Goal: Entertainment & Leisure: Browse casually

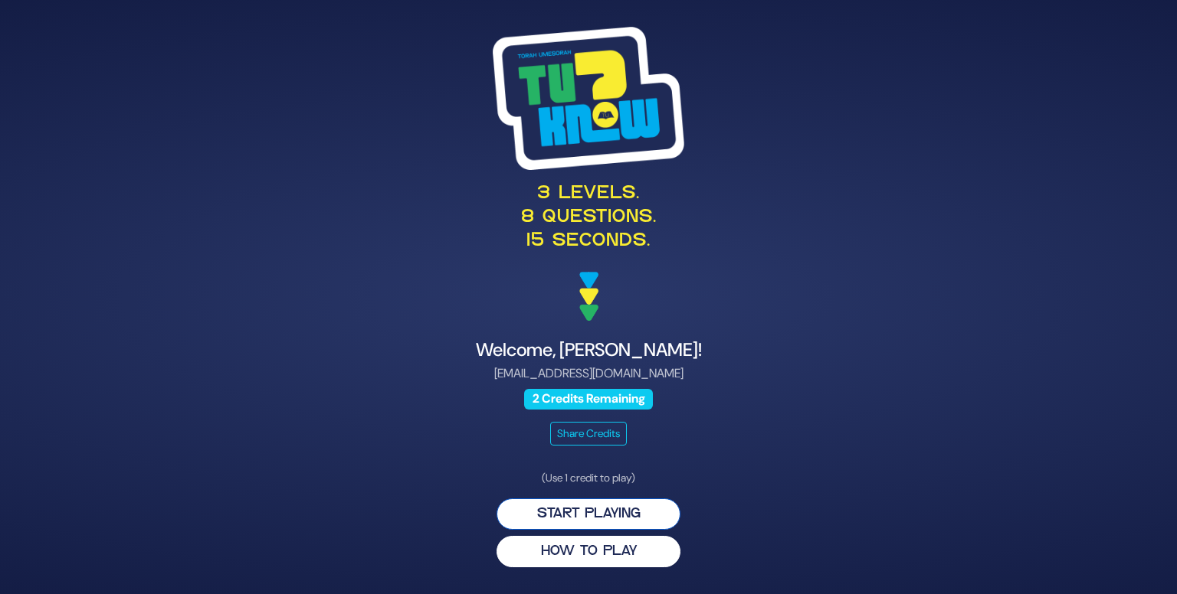
click at [598, 528] on button "Start Playing" at bounding box center [588, 514] width 184 height 31
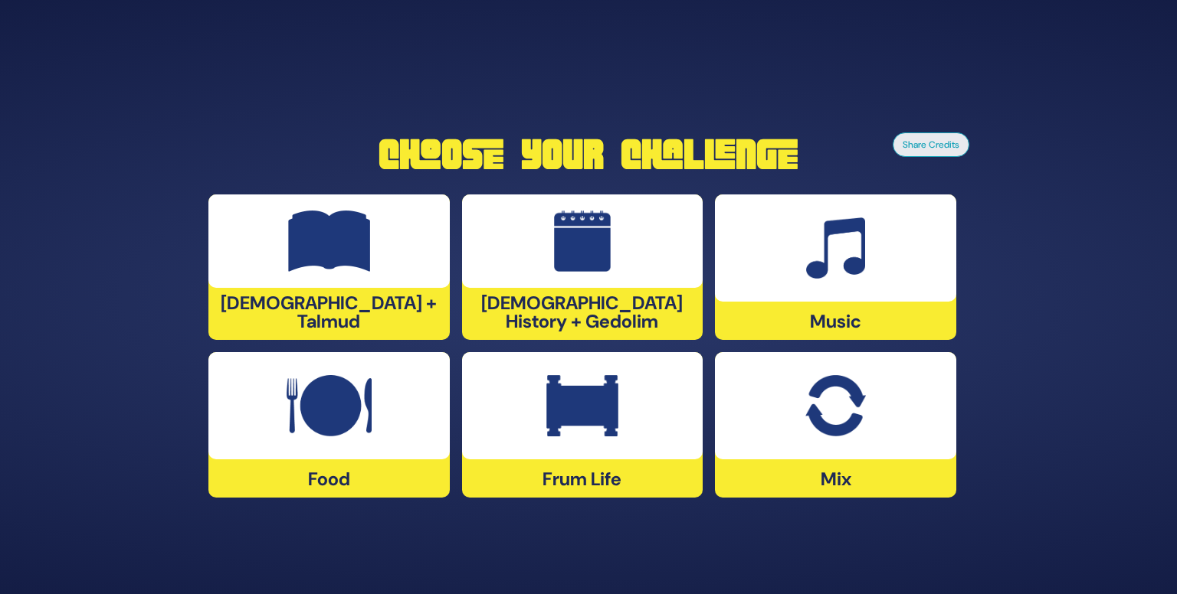
click at [858, 451] on div at bounding box center [835, 405] width 241 height 107
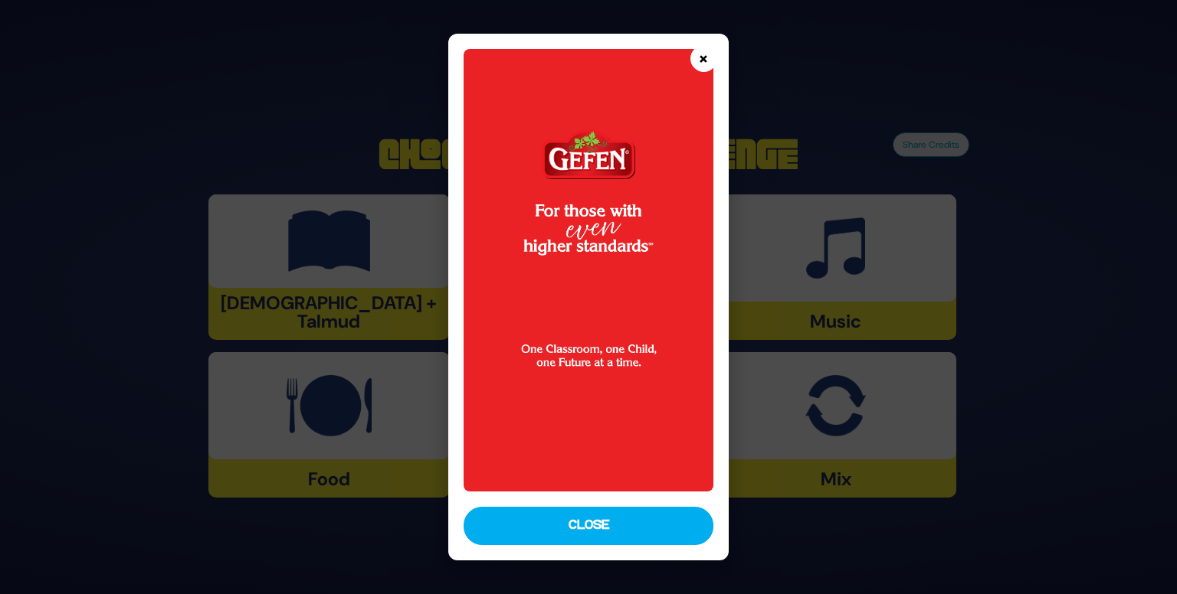
click at [698, 54] on button "×" at bounding box center [703, 58] width 27 height 27
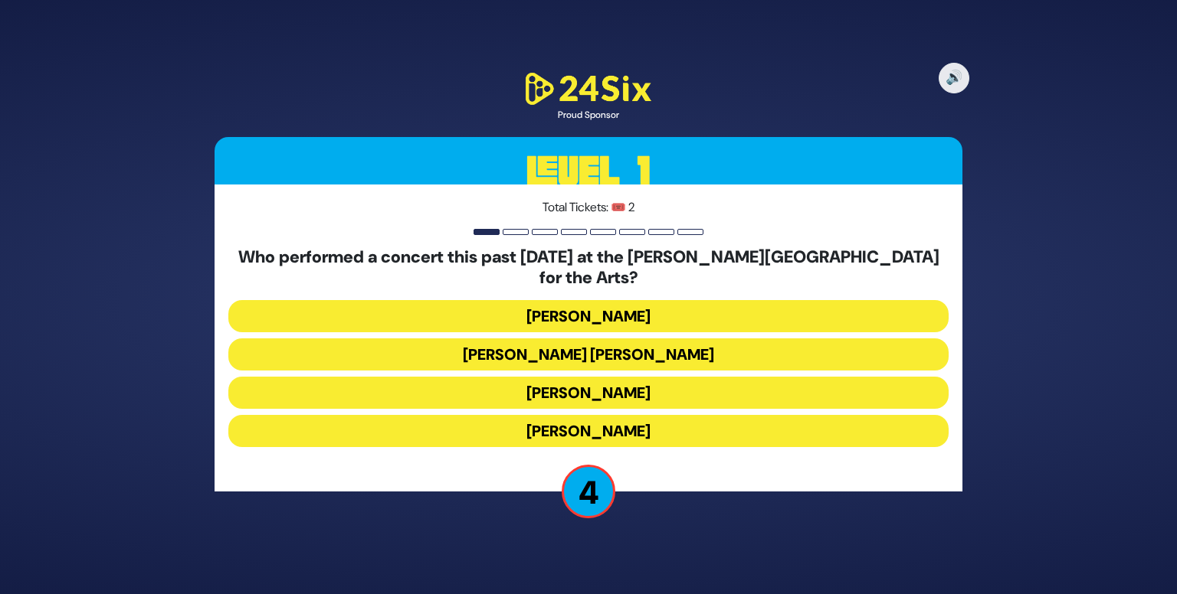
click at [664, 421] on button "[PERSON_NAME]" at bounding box center [588, 431] width 720 height 32
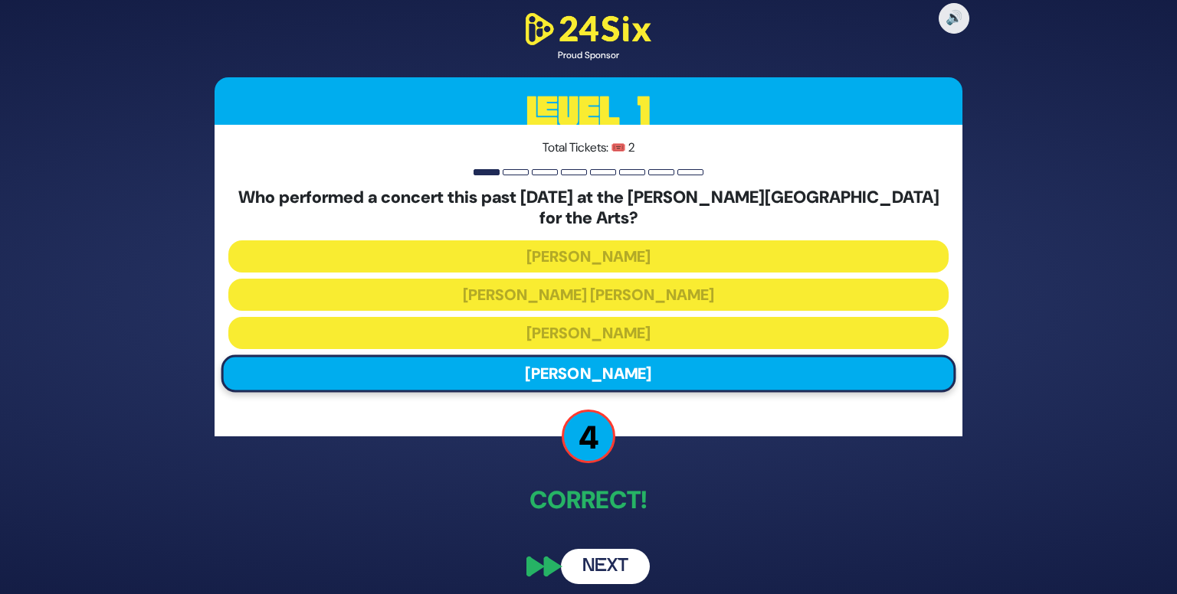
click at [596, 549] on button "Next" at bounding box center [605, 566] width 89 height 35
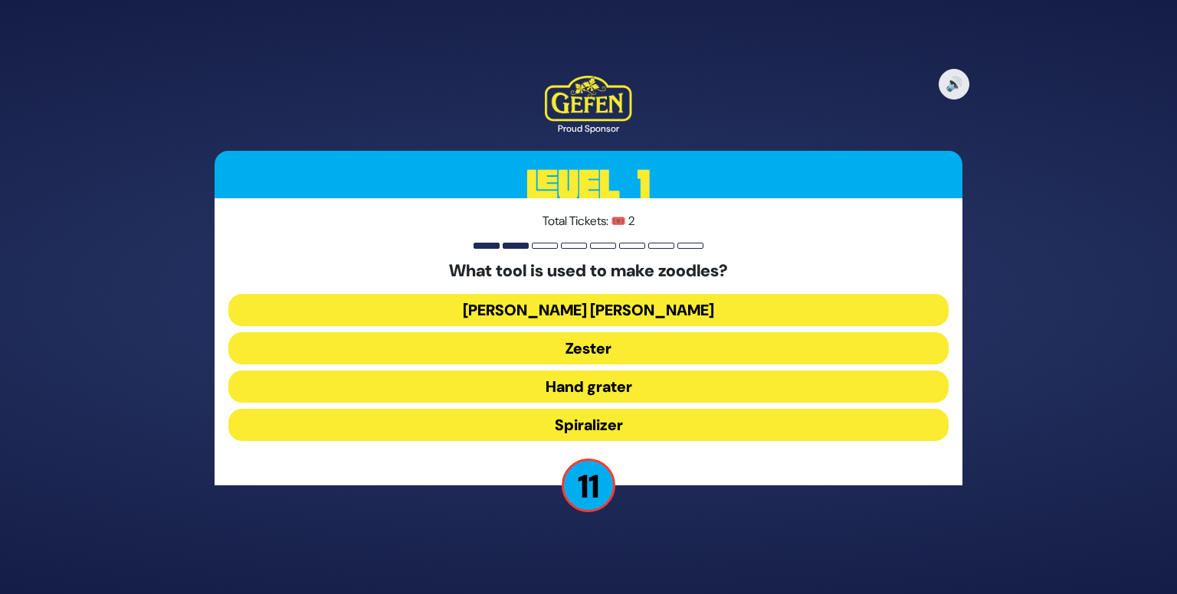
click at [630, 439] on button "Spiralizer" at bounding box center [588, 425] width 720 height 32
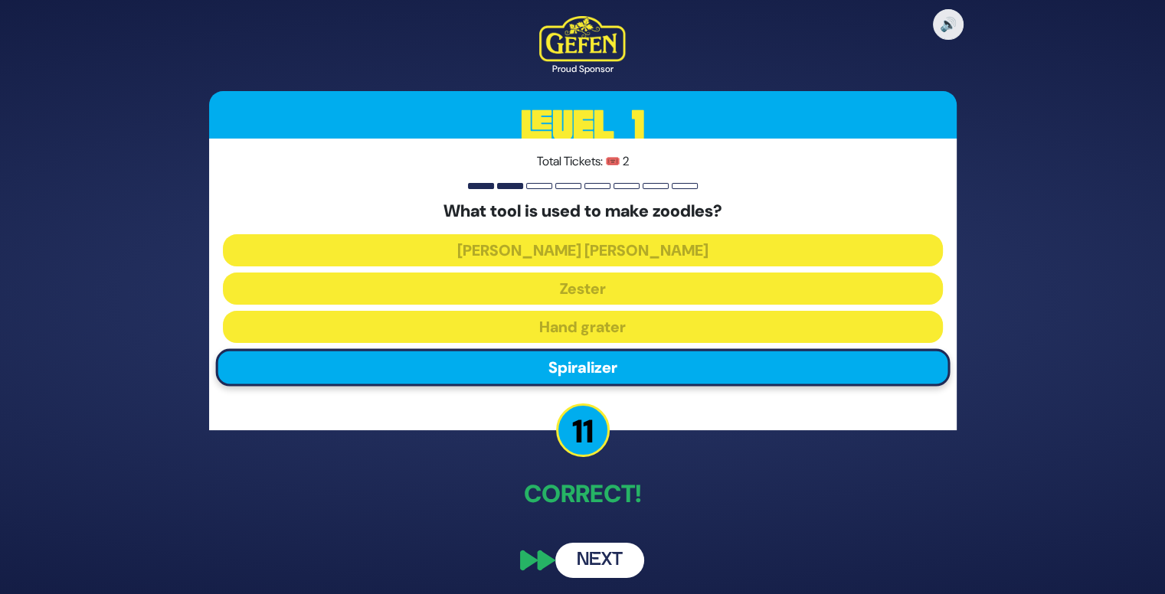
click at [598, 555] on button "Next" at bounding box center [599, 560] width 89 height 35
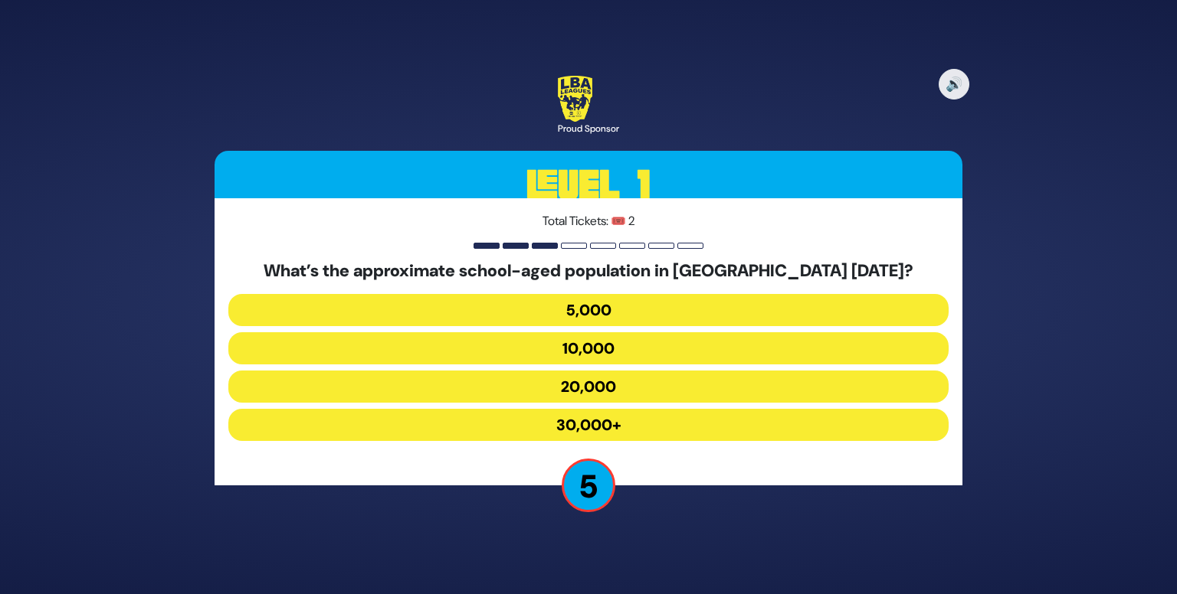
click at [621, 387] on button "20,000" at bounding box center [588, 387] width 720 height 32
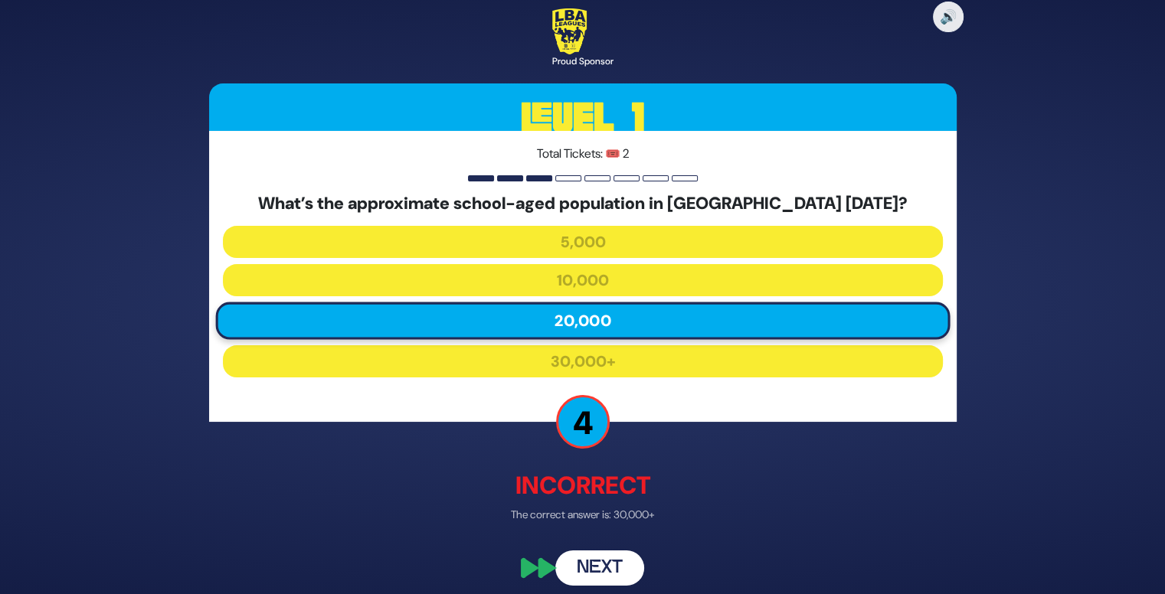
click at [586, 575] on button "Next" at bounding box center [599, 568] width 89 height 35
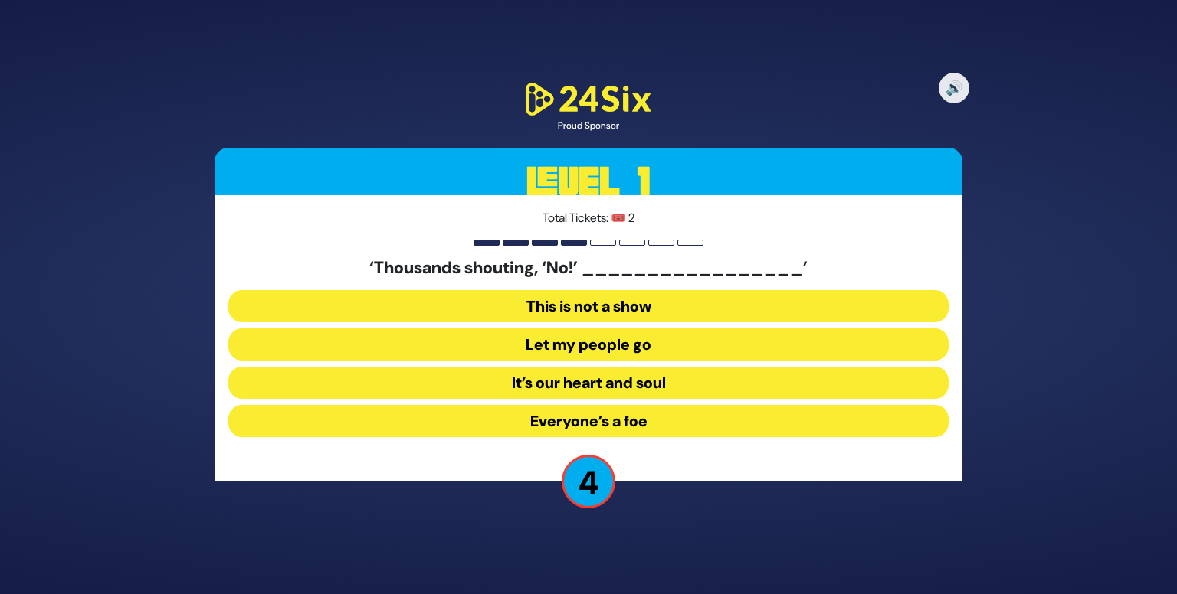
click at [640, 341] on button "Let my people go" at bounding box center [588, 345] width 720 height 32
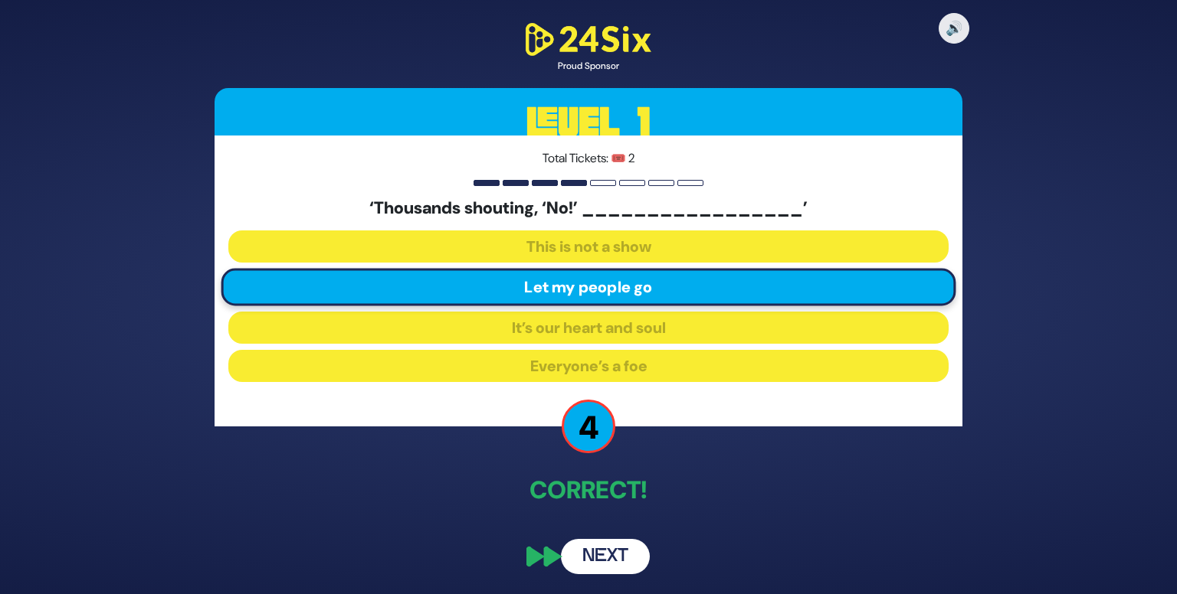
click at [597, 555] on button "Next" at bounding box center [605, 556] width 89 height 35
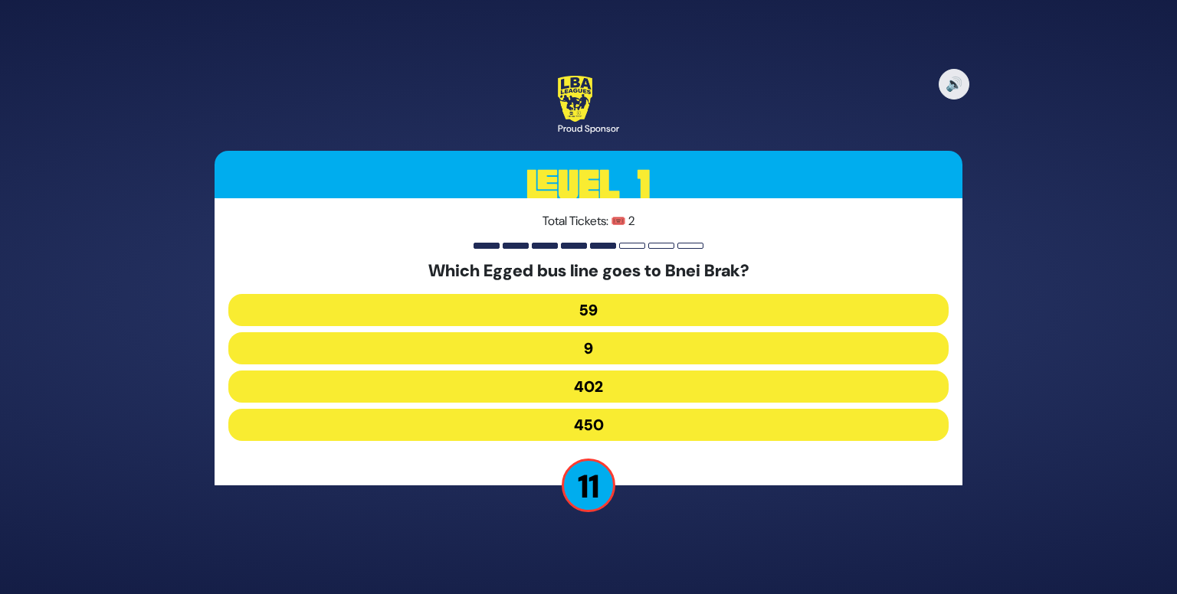
click at [717, 393] on button "402" at bounding box center [588, 387] width 720 height 32
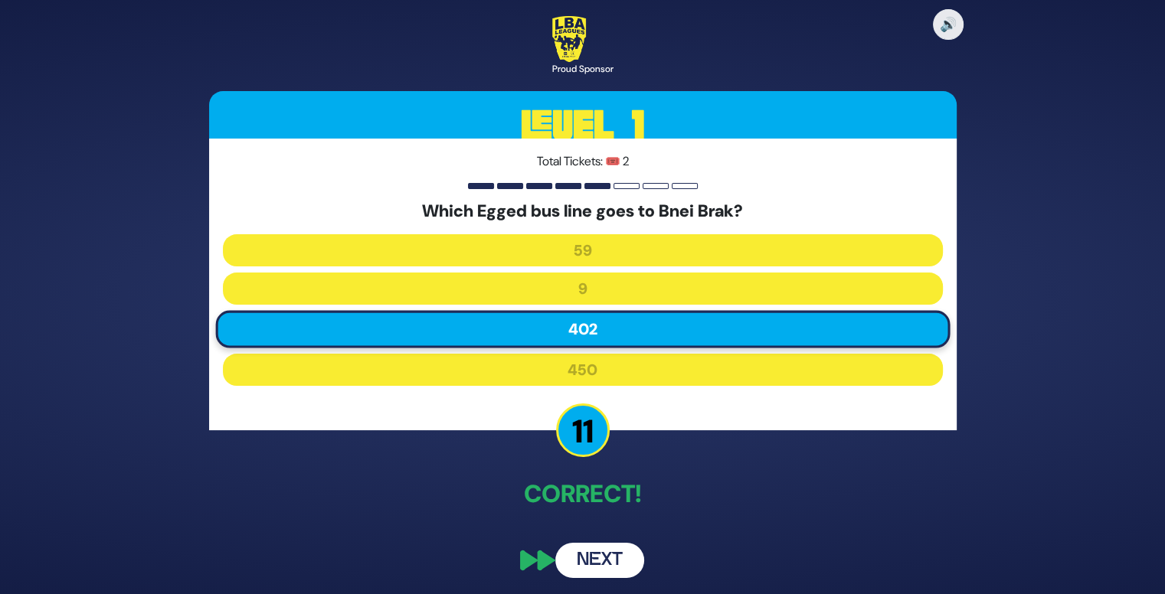
click at [604, 563] on button "Next" at bounding box center [599, 560] width 89 height 35
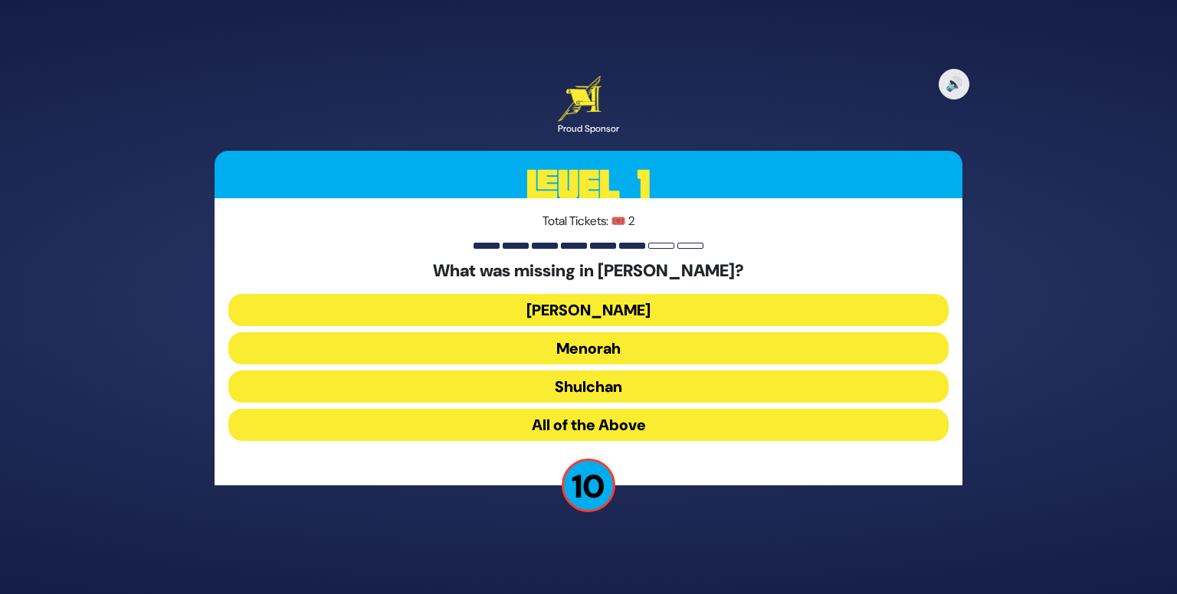
click at [774, 318] on button "Aron" at bounding box center [588, 310] width 720 height 32
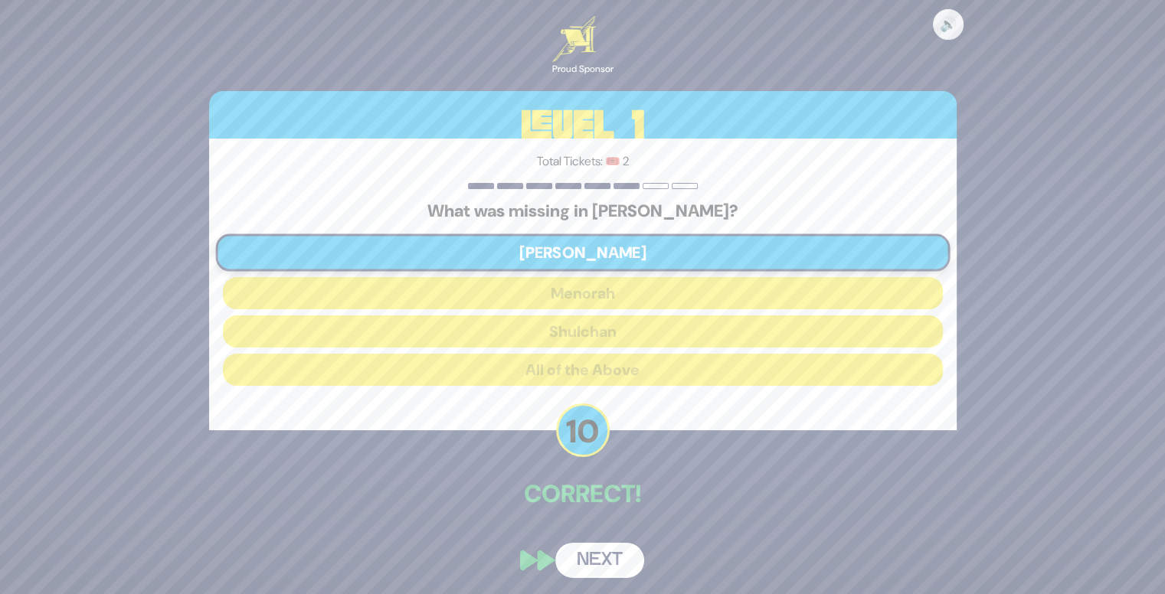
click at [600, 557] on button "Next" at bounding box center [599, 560] width 89 height 35
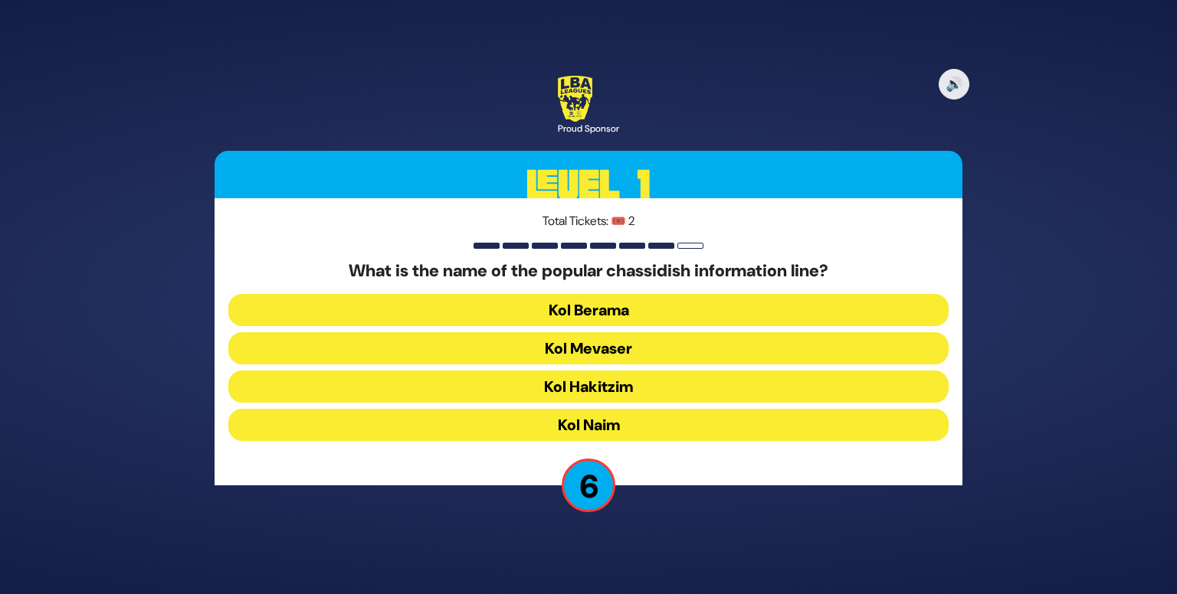
click at [700, 347] on button "Kol Mevaser" at bounding box center [588, 348] width 720 height 32
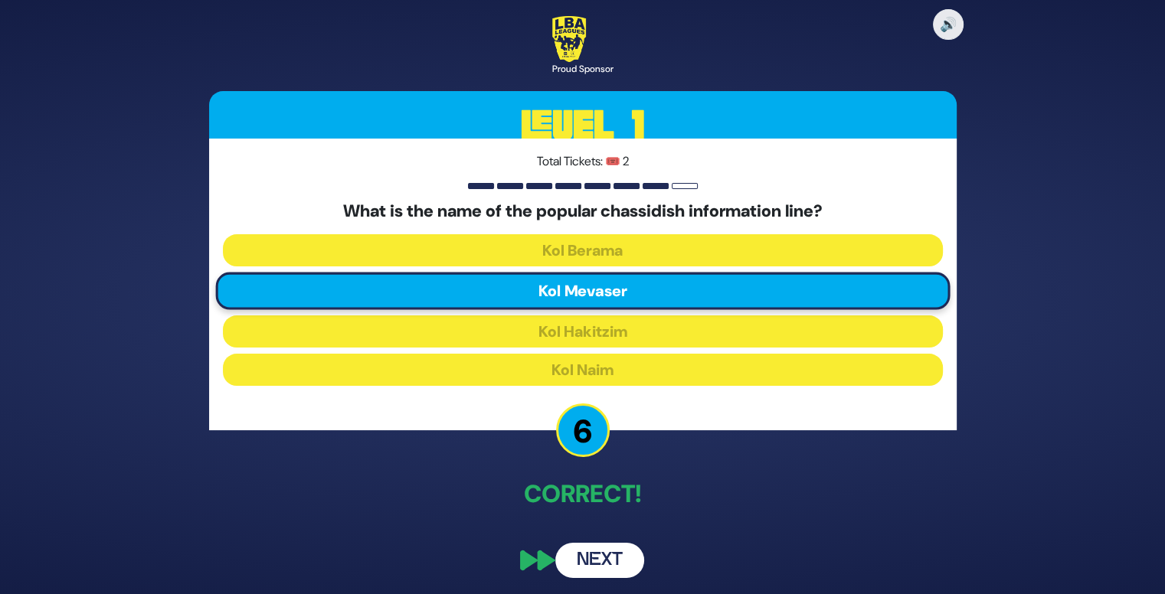
click at [601, 563] on button "Next" at bounding box center [599, 560] width 89 height 35
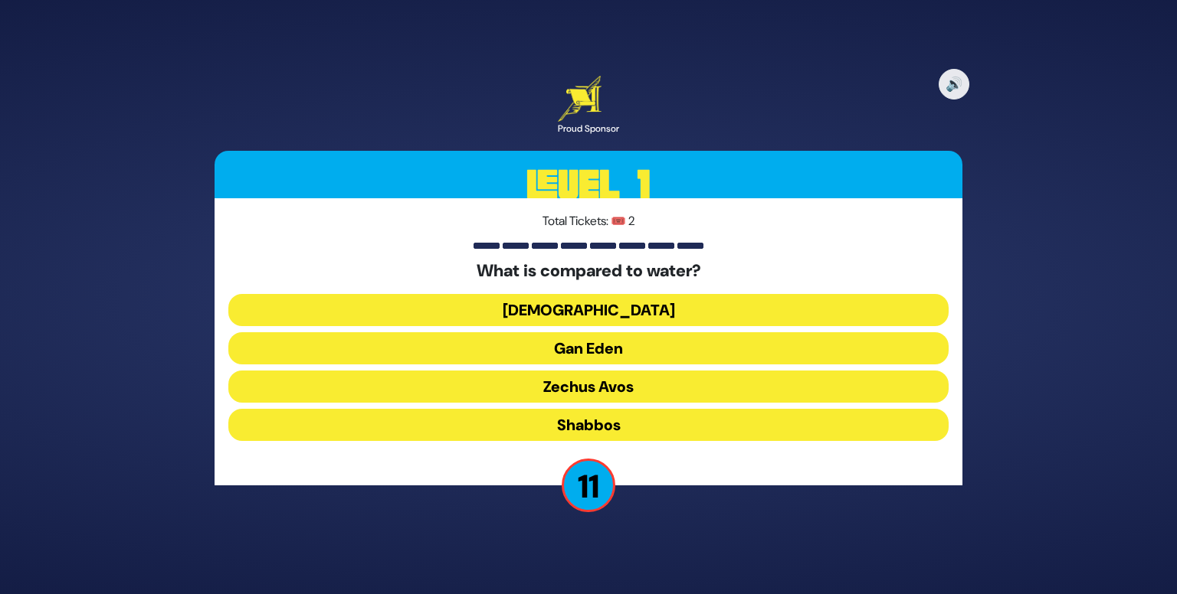
click at [659, 319] on button "Torah" at bounding box center [588, 310] width 720 height 32
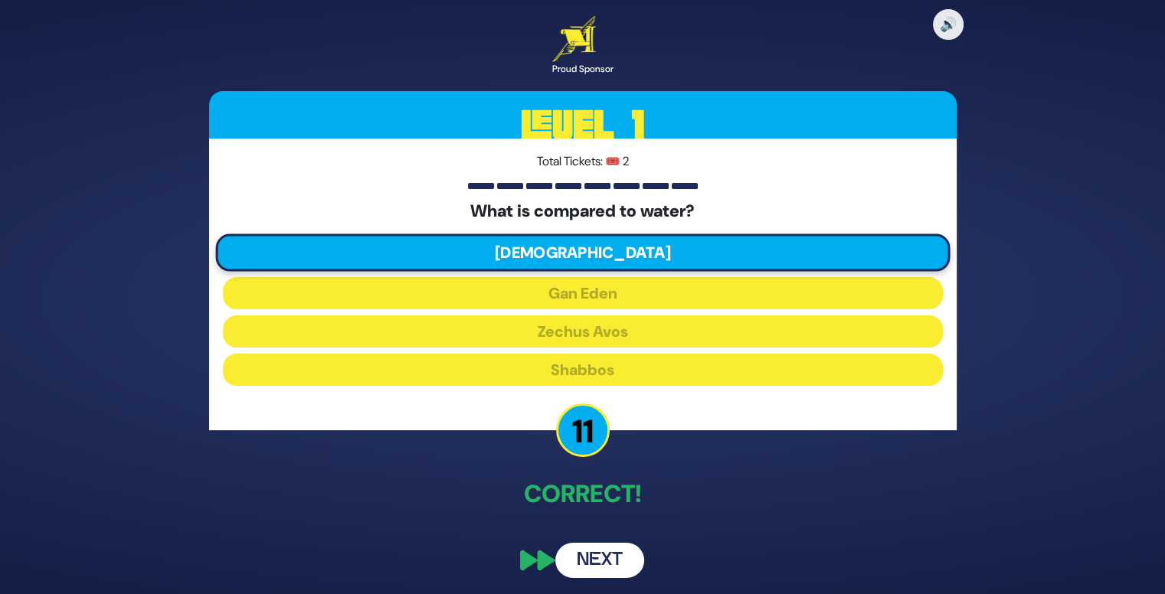
click at [597, 564] on button "Next" at bounding box center [599, 560] width 89 height 35
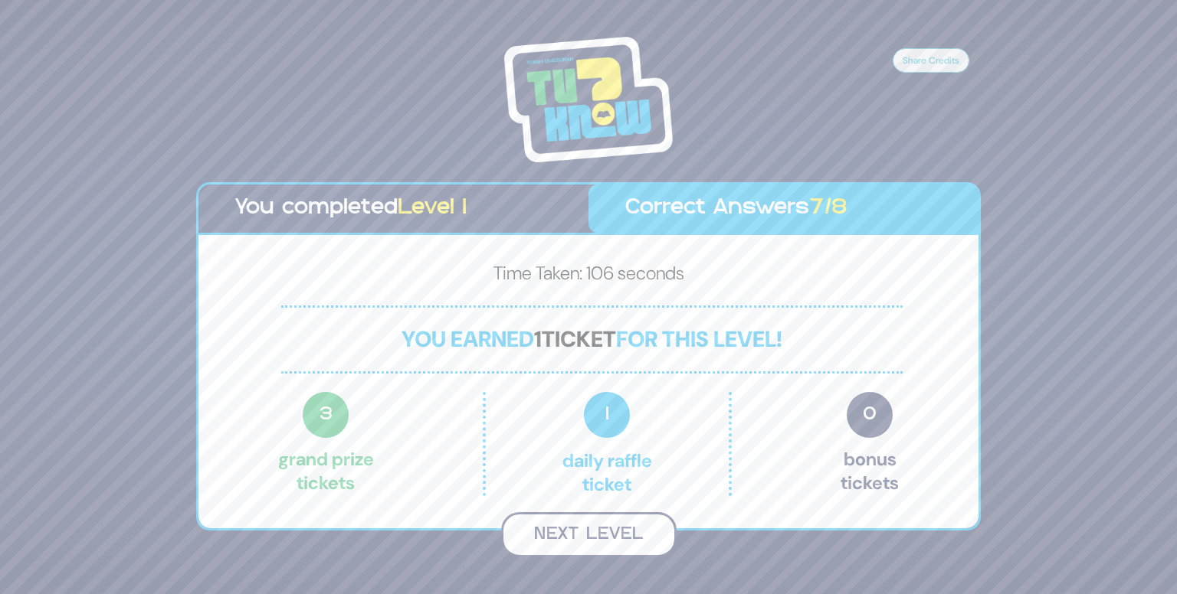
click at [588, 549] on button "Next Level" at bounding box center [588, 534] width 175 height 45
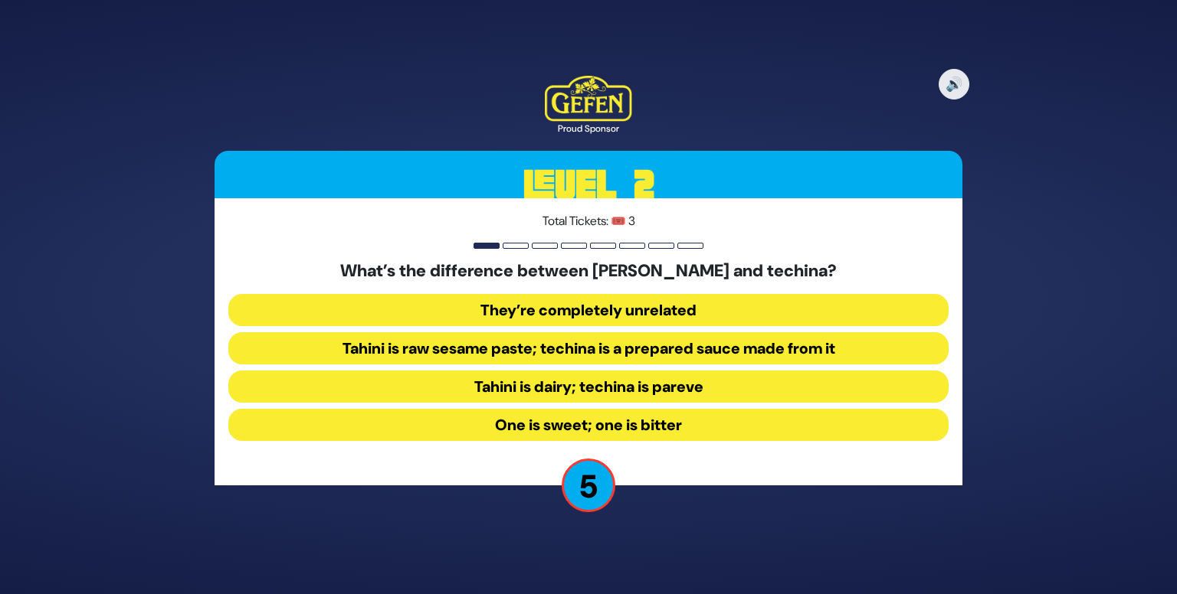
click at [607, 357] on button "Tahini is raw sesame paste; techina is a prepared sauce made from it" at bounding box center [588, 348] width 720 height 32
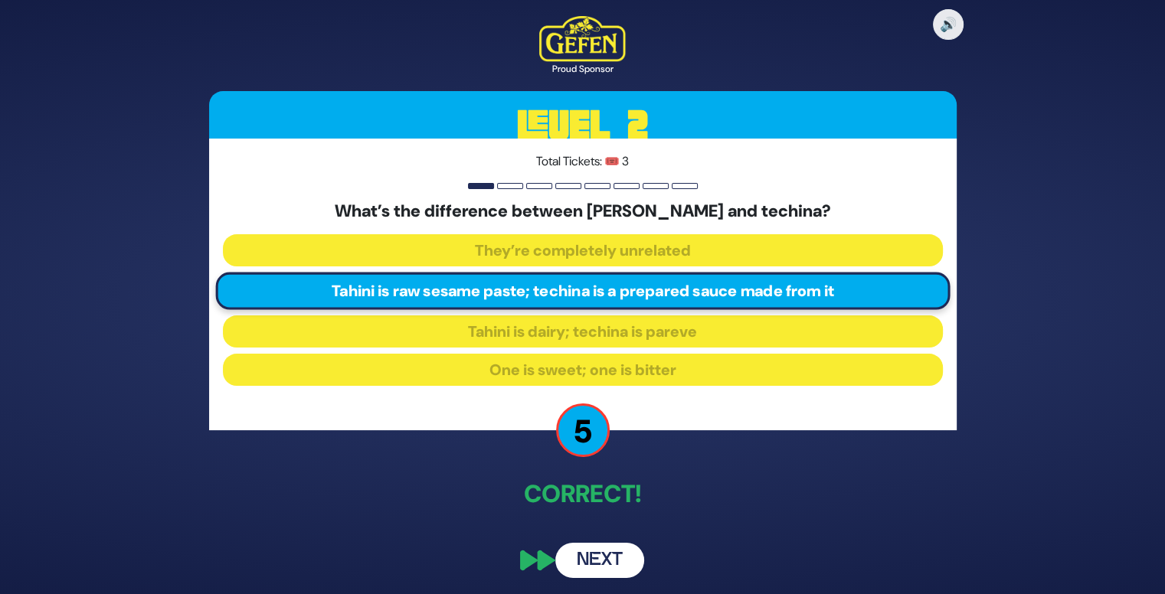
click at [603, 557] on button "Next" at bounding box center [599, 560] width 89 height 35
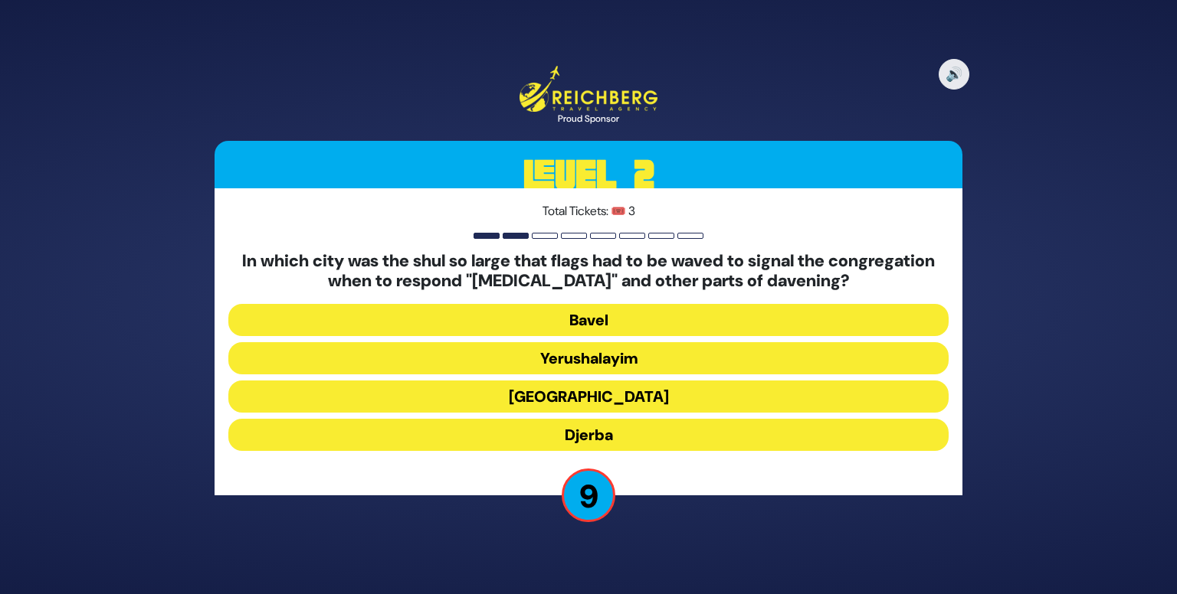
click at [744, 392] on button "Alexandria" at bounding box center [588, 397] width 720 height 32
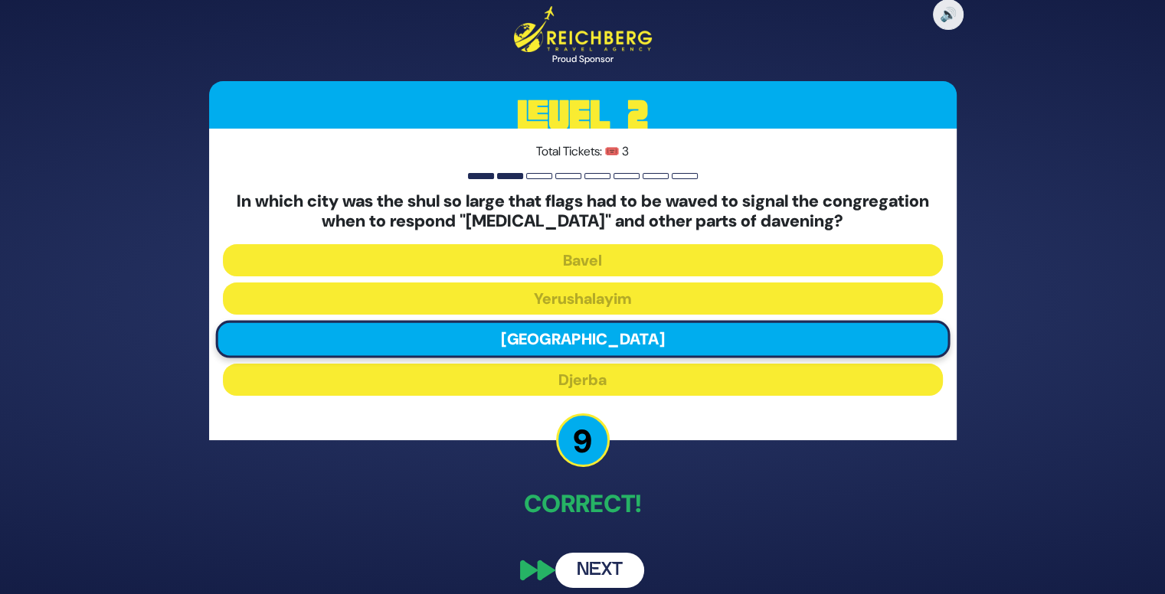
click at [601, 574] on button "Next" at bounding box center [599, 570] width 89 height 35
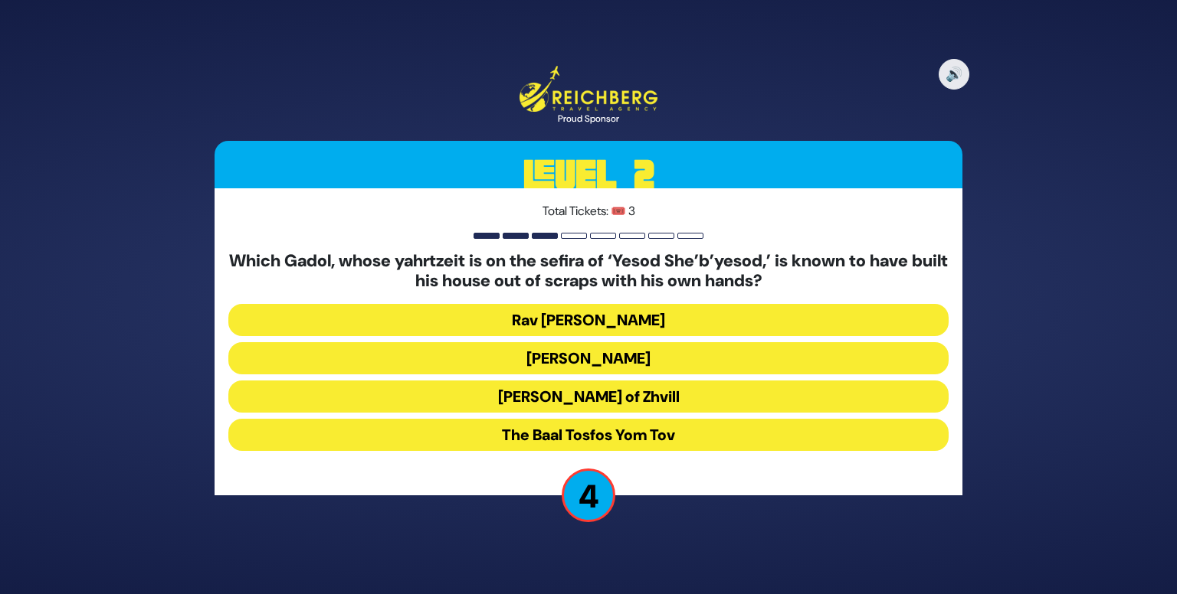
click at [811, 387] on button "Rav Shlomke of Zhvill" at bounding box center [588, 397] width 720 height 32
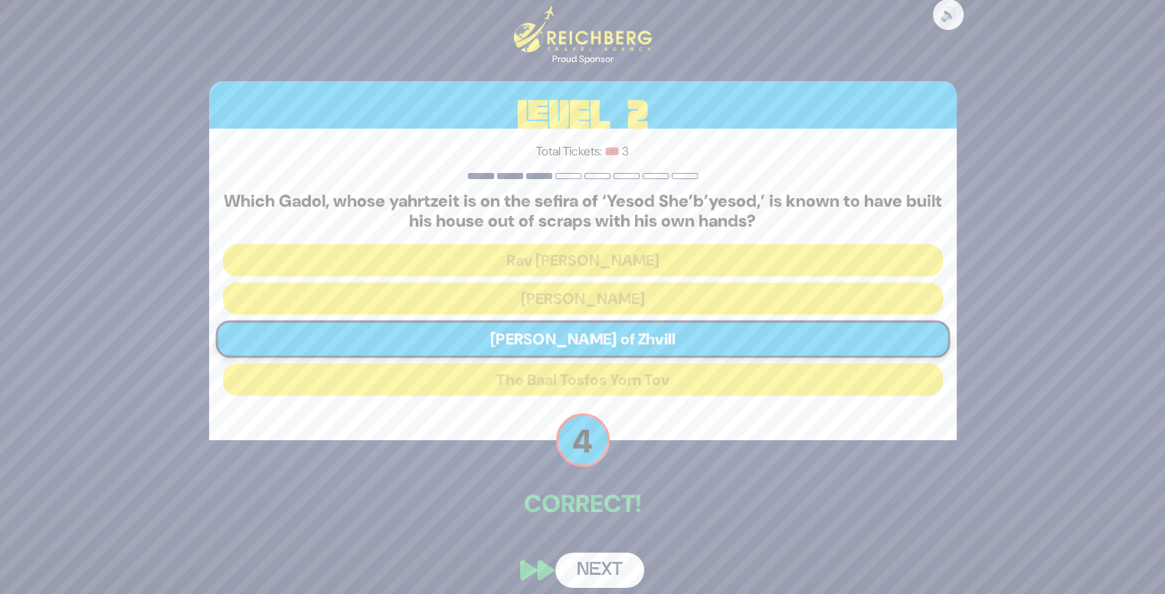
click at [613, 580] on button "Next" at bounding box center [599, 570] width 89 height 35
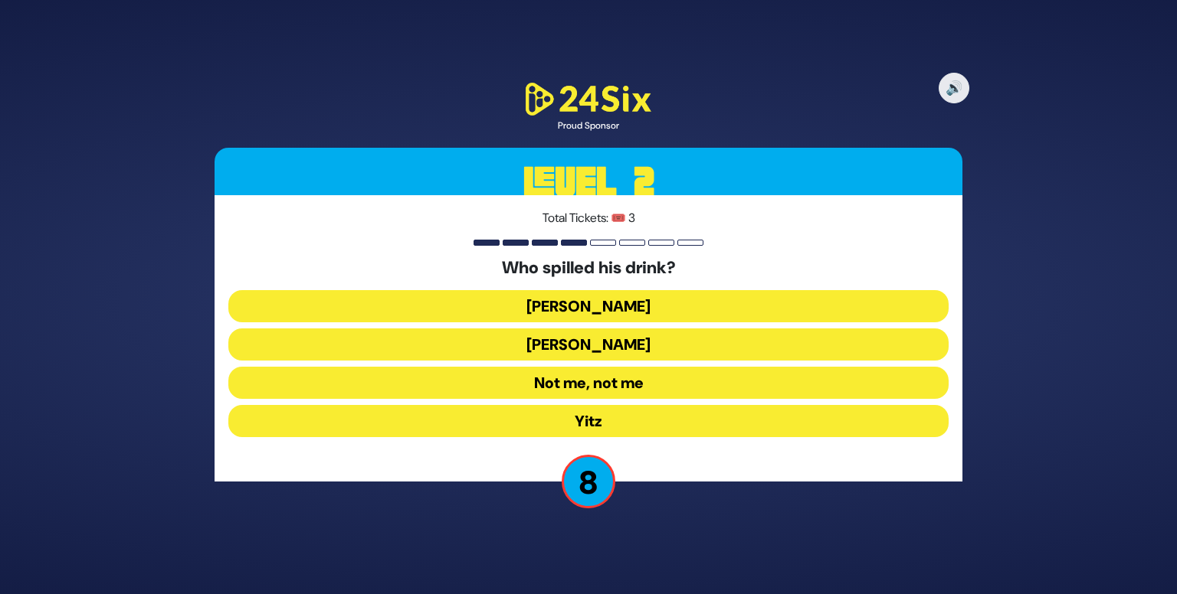
click at [662, 390] on button "Not me, not me" at bounding box center [588, 383] width 720 height 32
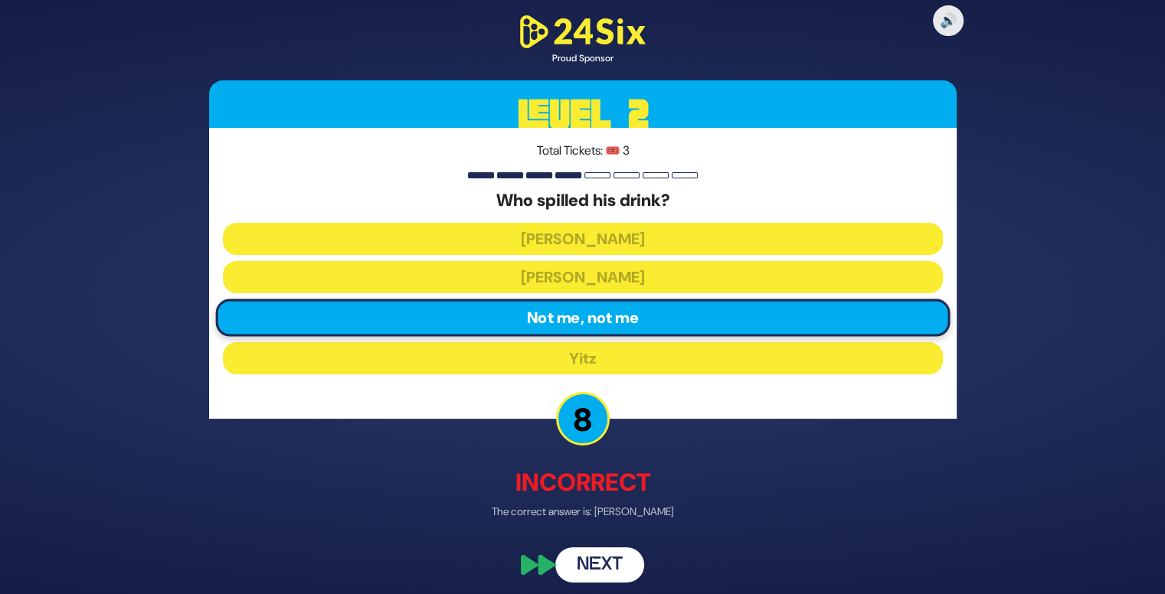
click at [586, 560] on button "Next" at bounding box center [599, 565] width 89 height 35
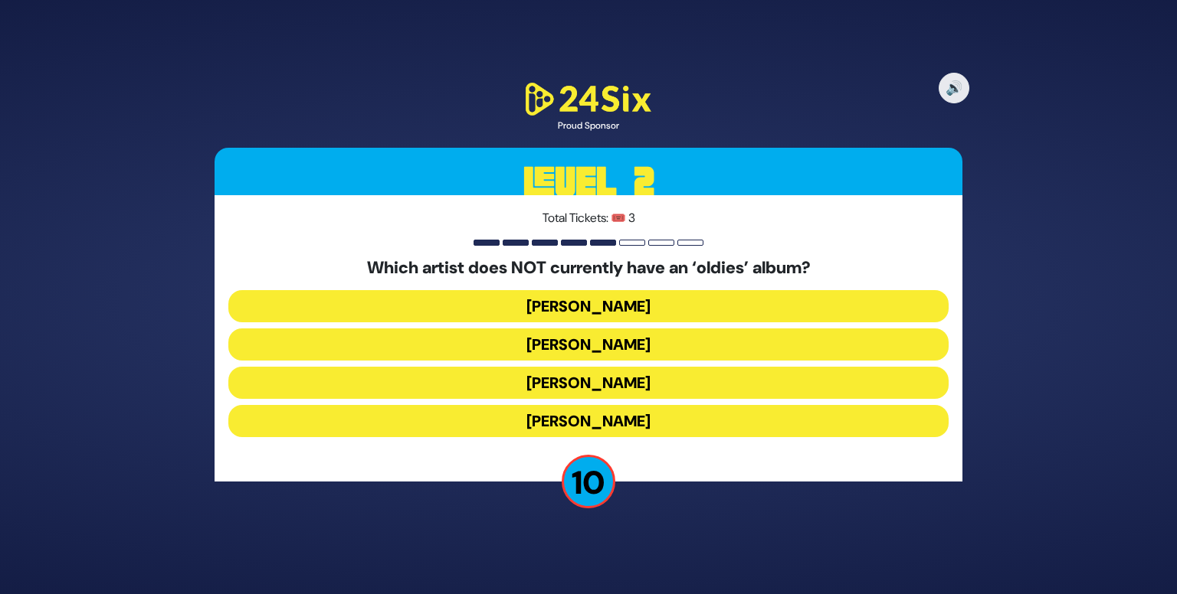
click at [724, 433] on button "Moshe Tischler" at bounding box center [588, 421] width 720 height 32
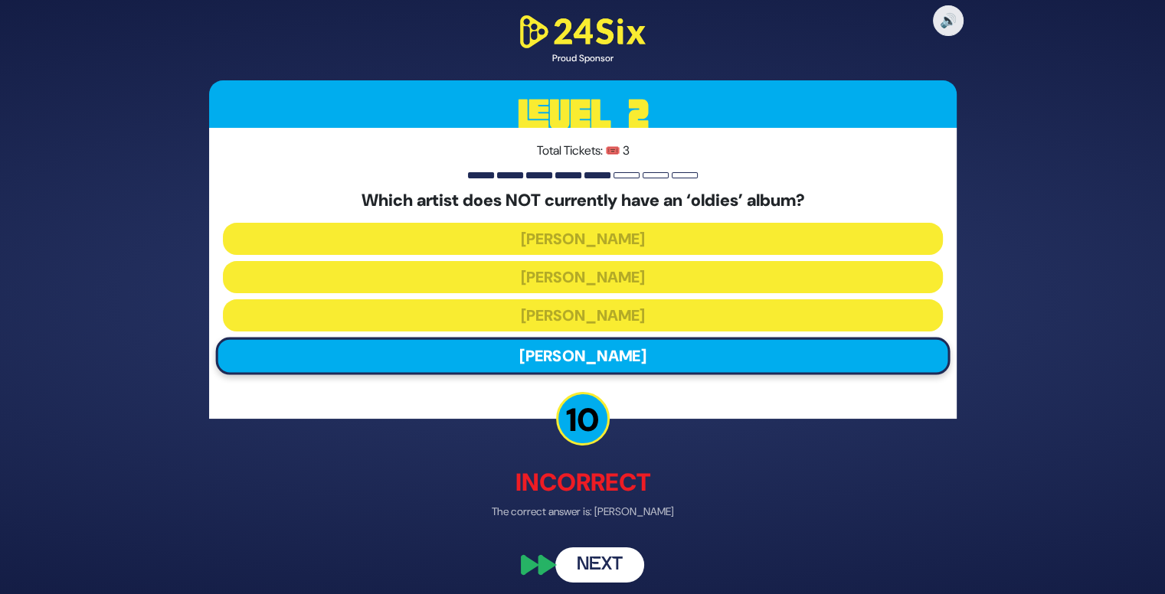
click at [594, 571] on button "Next" at bounding box center [599, 565] width 89 height 35
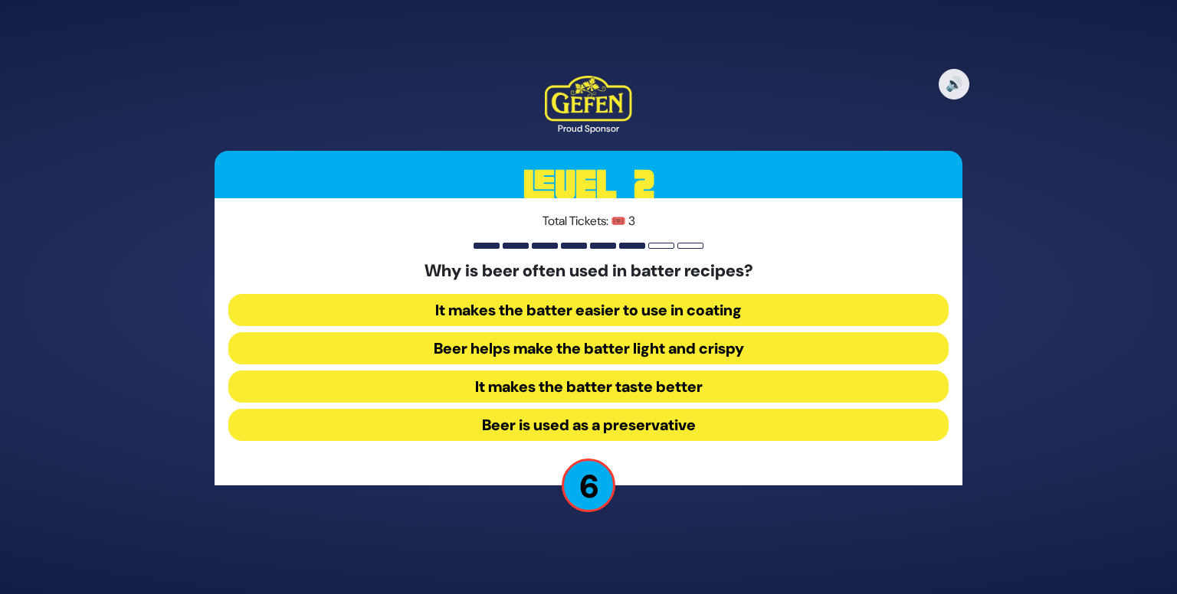
click at [697, 353] on button "Beer helps make the batter light and crispy" at bounding box center [588, 348] width 720 height 32
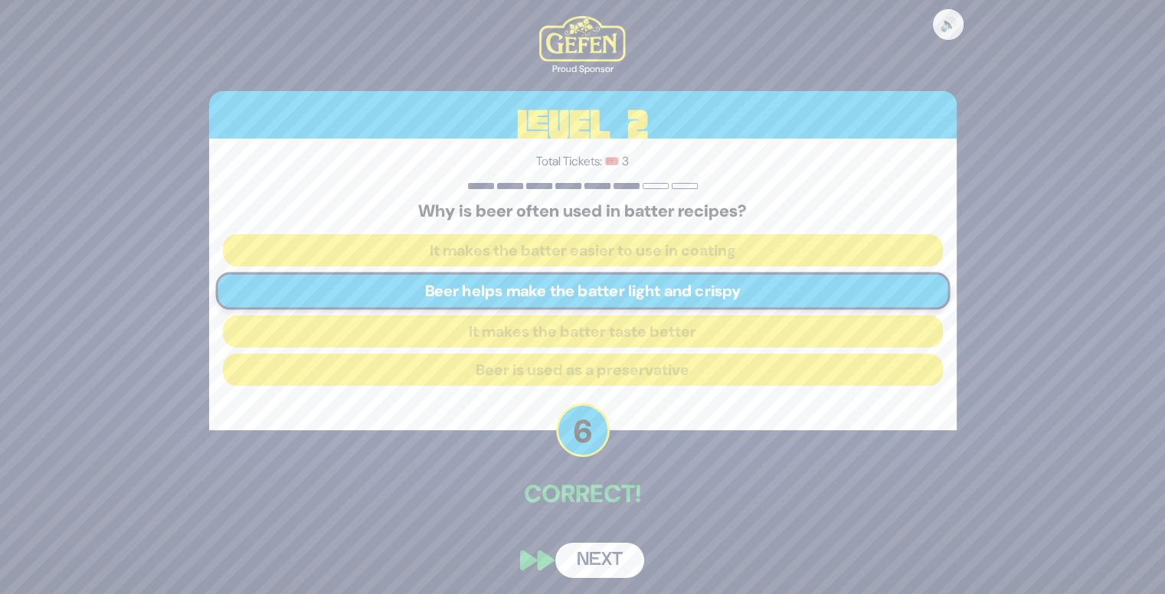
click at [594, 555] on button "Next" at bounding box center [599, 560] width 89 height 35
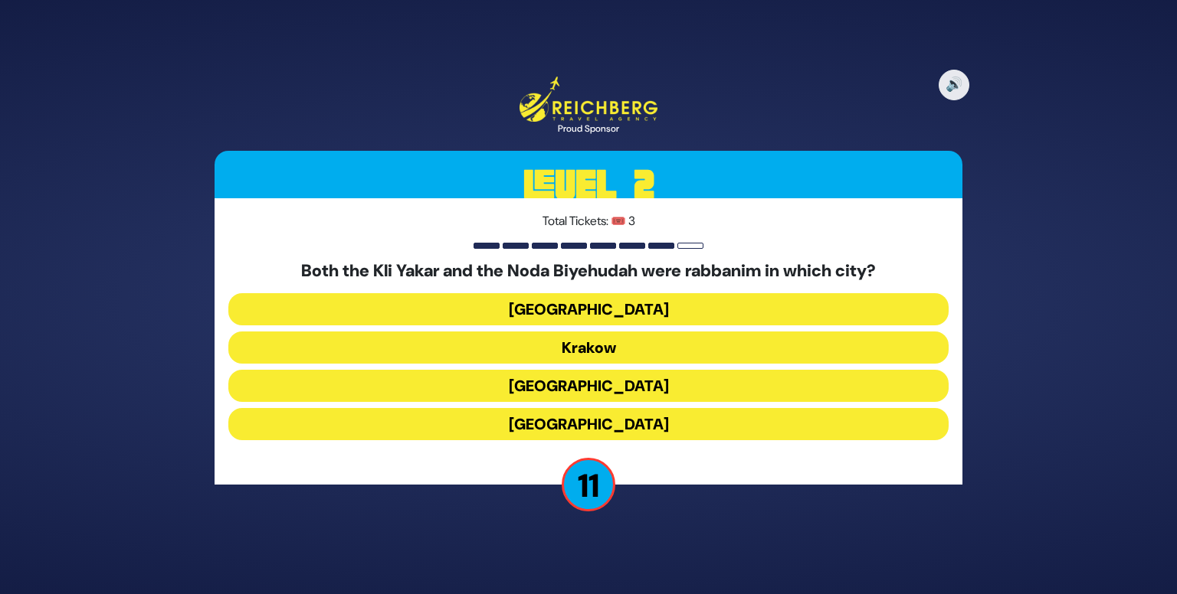
click at [678, 424] on button "Prague" at bounding box center [588, 424] width 720 height 32
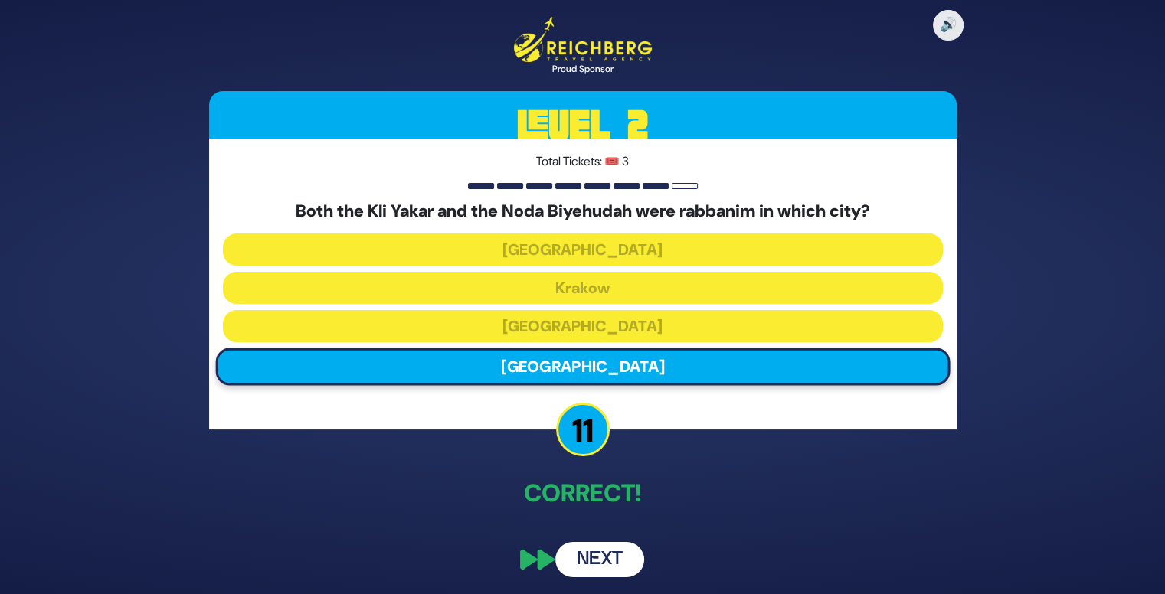
click at [597, 552] on button "Next" at bounding box center [599, 559] width 89 height 35
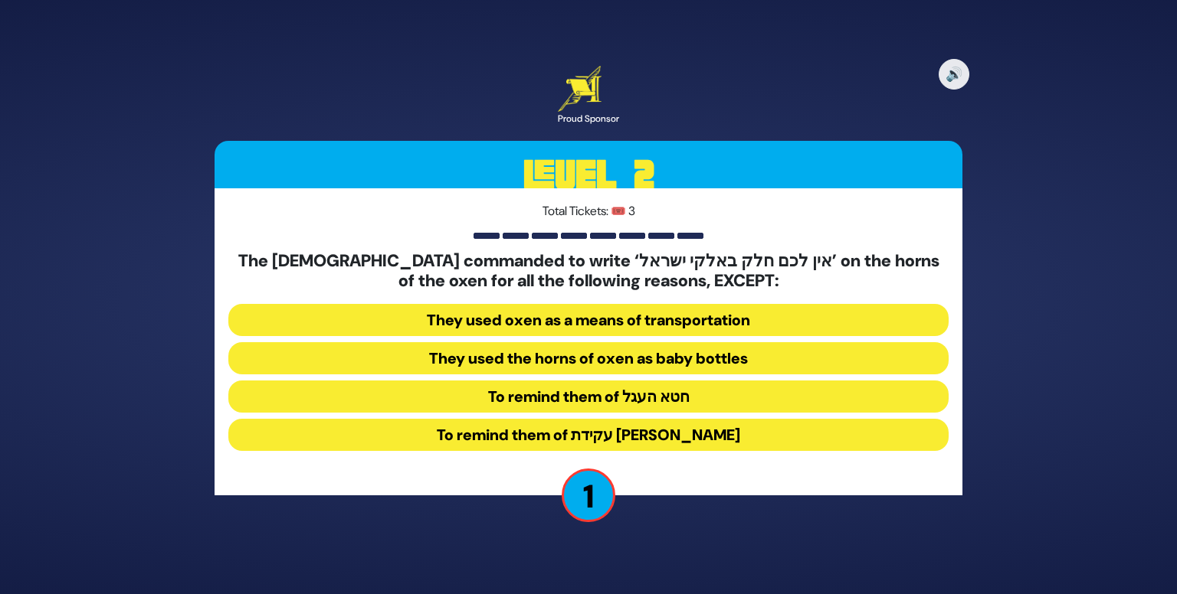
click at [692, 359] on button "They used the horns of oxen as baby bottles" at bounding box center [588, 358] width 720 height 32
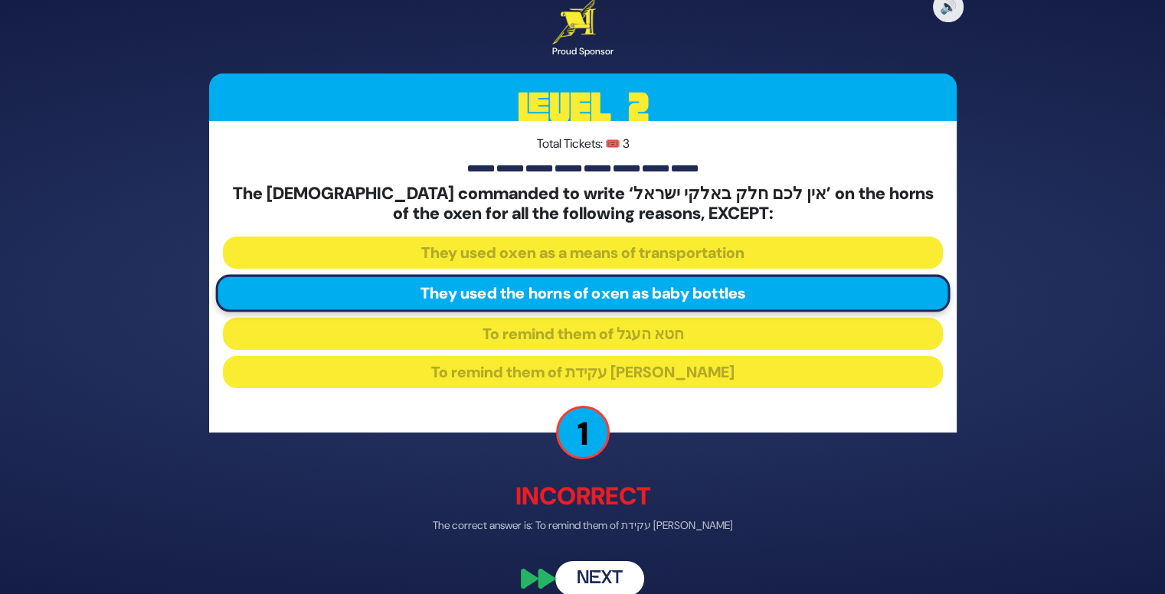
click at [591, 584] on button "Next" at bounding box center [599, 578] width 89 height 35
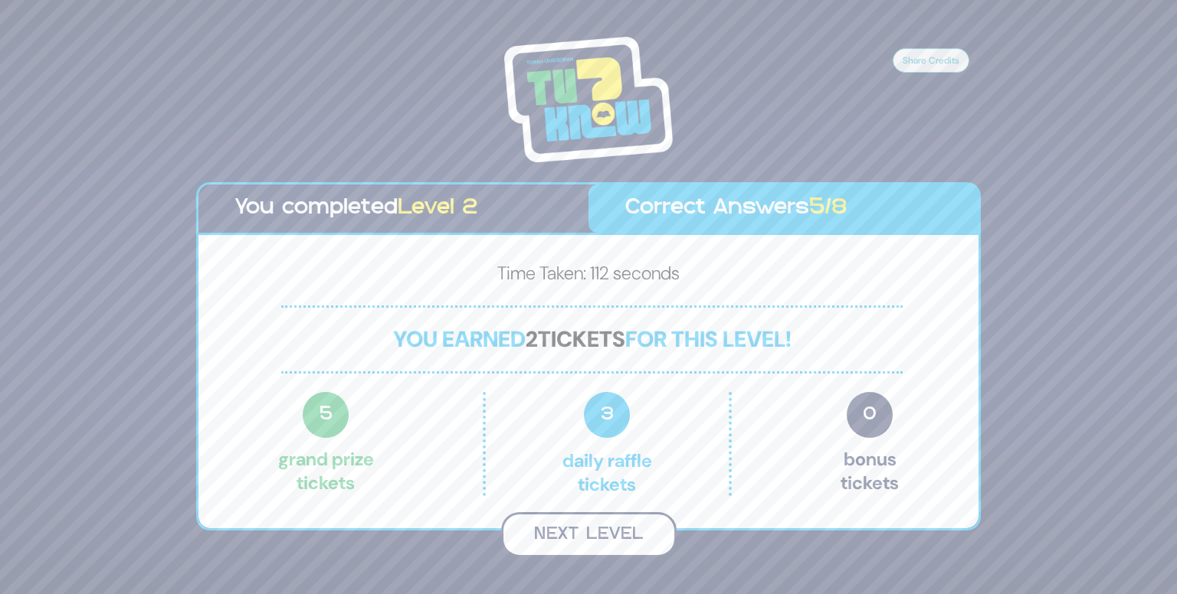
click at [625, 543] on button "Next Level" at bounding box center [588, 534] width 175 height 45
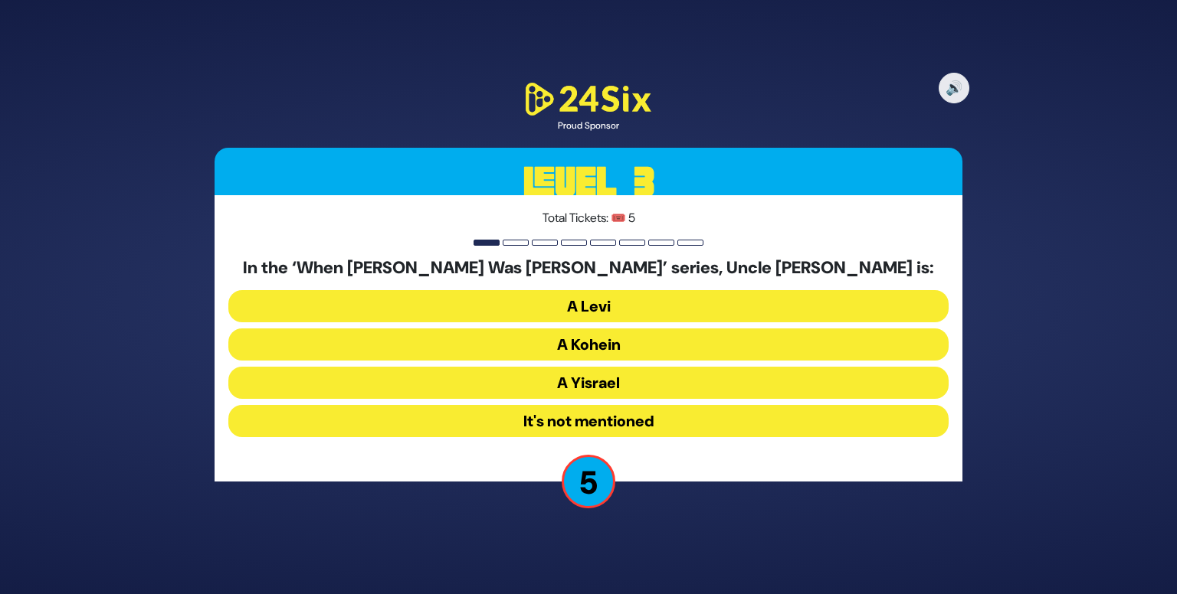
click at [603, 424] on button "It's not mentioned" at bounding box center [588, 421] width 720 height 32
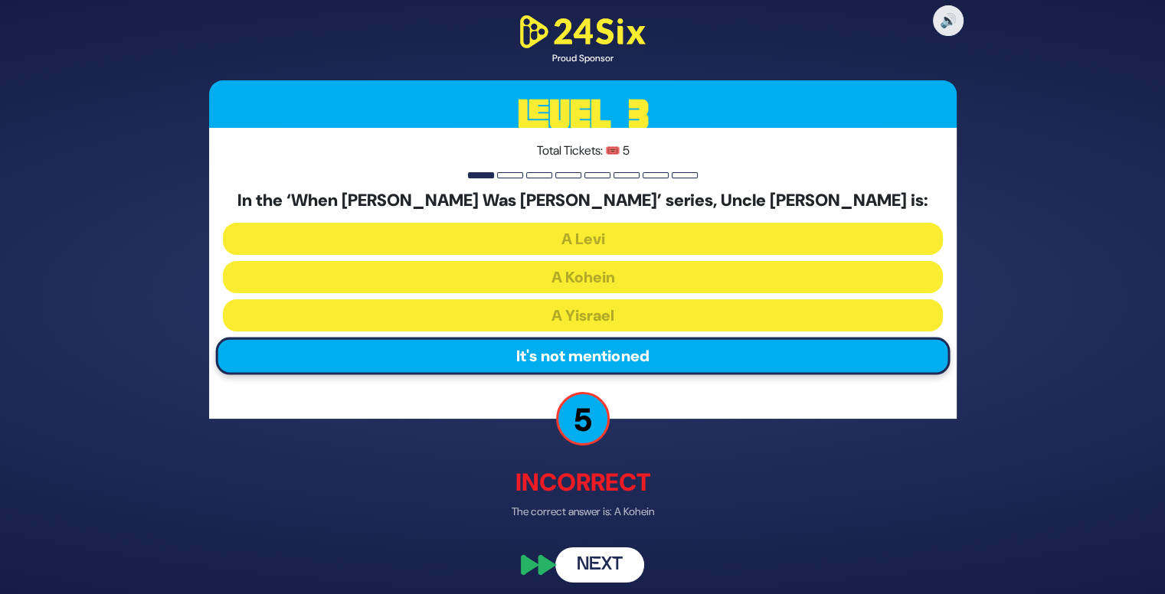
click at [601, 557] on button "Next" at bounding box center [599, 565] width 89 height 35
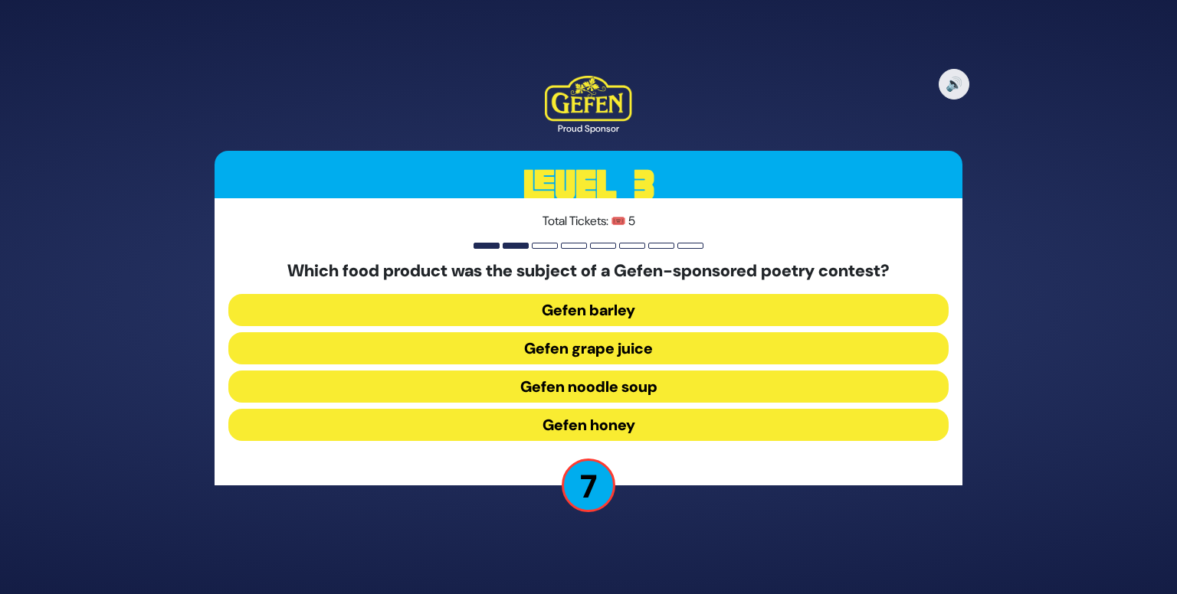
click at [673, 422] on button "Gefen honey" at bounding box center [588, 425] width 720 height 32
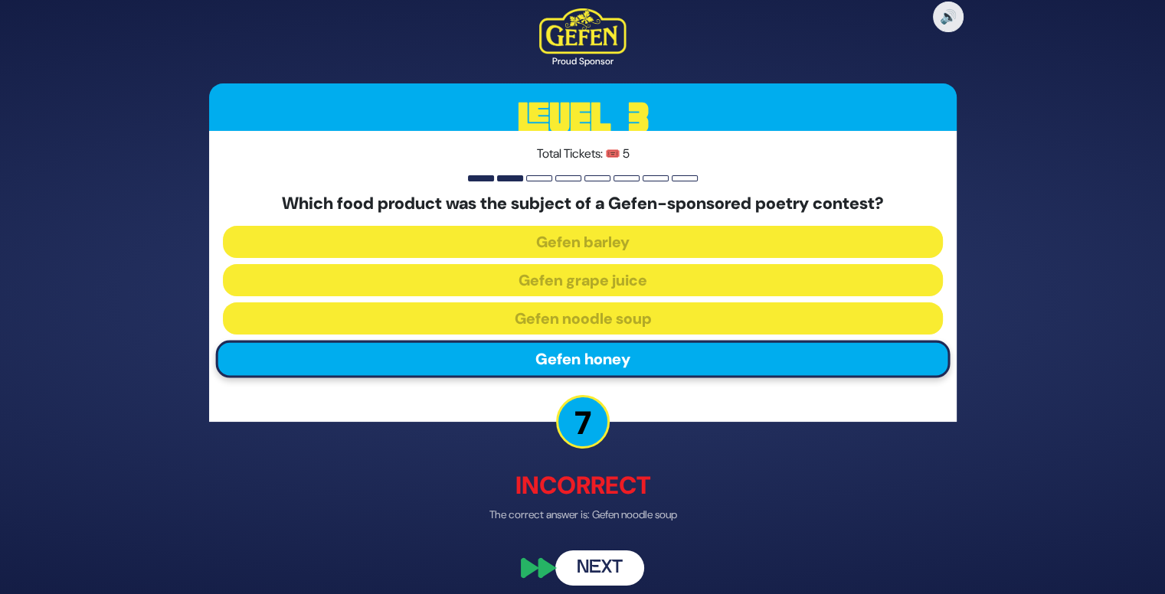
click at [598, 562] on button "Next" at bounding box center [599, 568] width 89 height 35
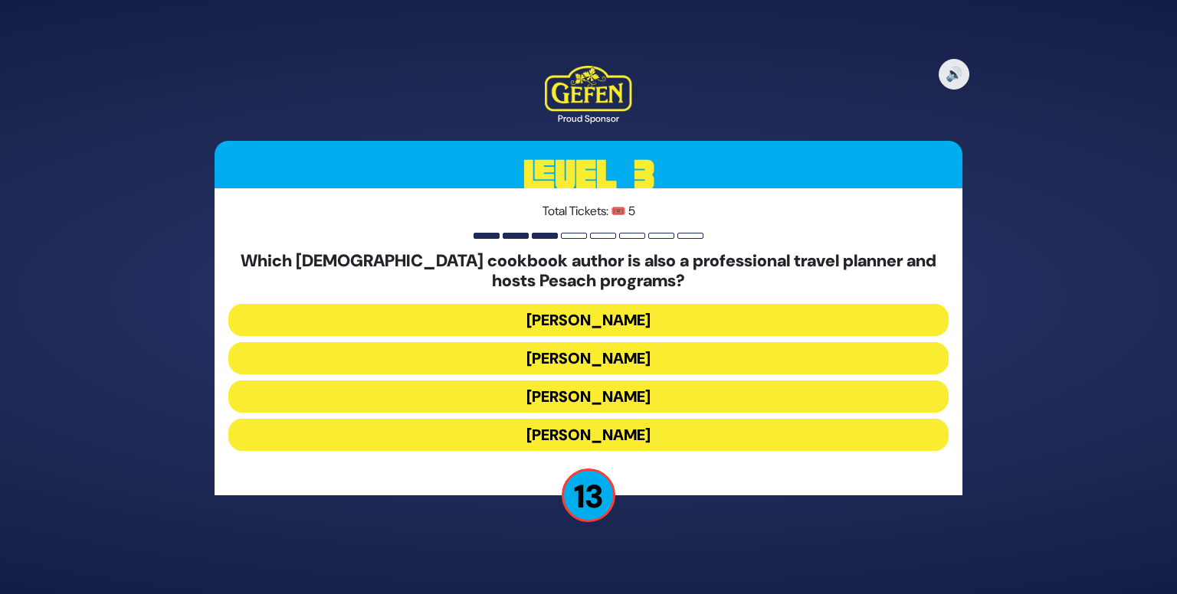
click at [598, 562] on div "🔊 Proud Sponsor Level 3 Total Tickets: 🎟️ 5 Which Jewish cookbook author is als…" at bounding box center [588, 297] width 1177 height 594
click at [719, 372] on button "Naomi Nachman" at bounding box center [588, 358] width 720 height 32
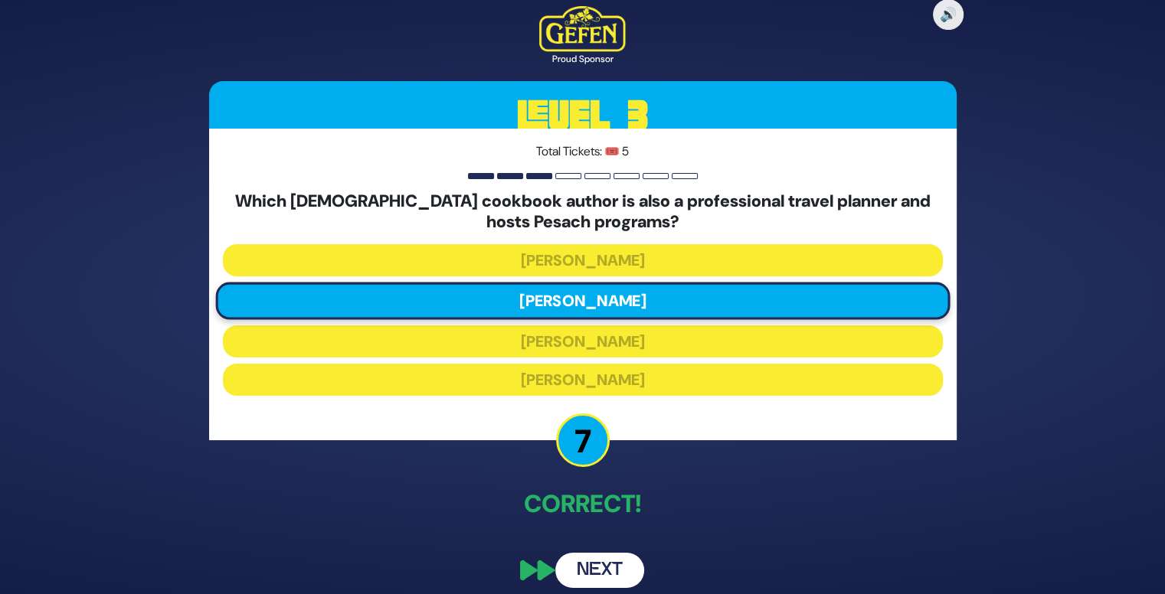
click at [596, 565] on button "Next" at bounding box center [599, 570] width 89 height 35
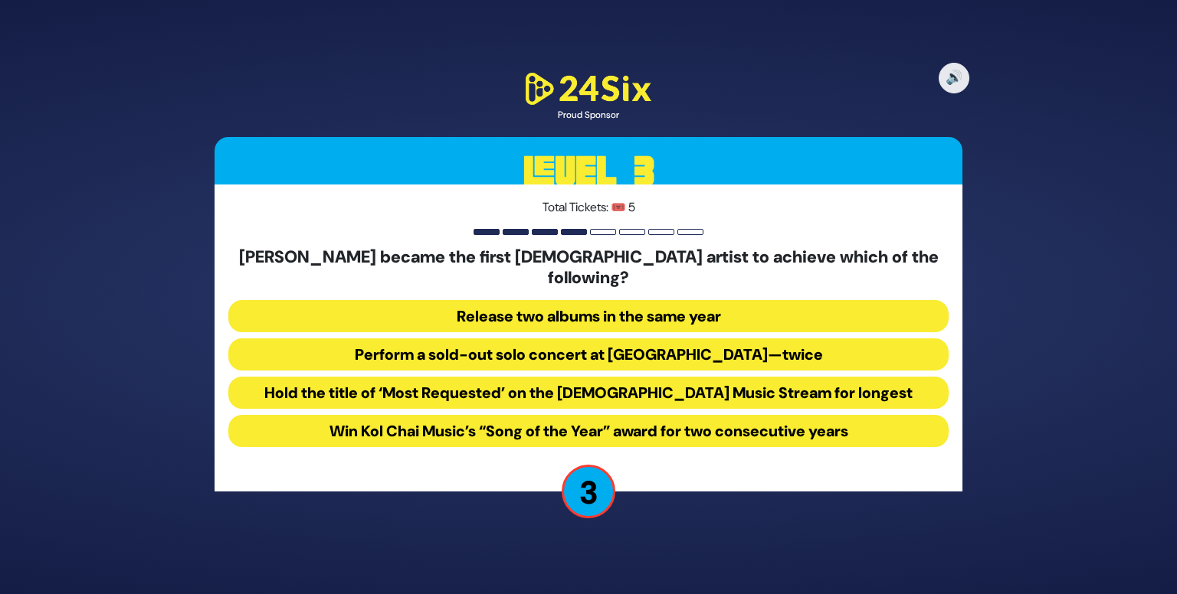
click at [686, 352] on button "Perform a sold-out solo concert at Madison Square Garden—twice" at bounding box center [588, 355] width 720 height 32
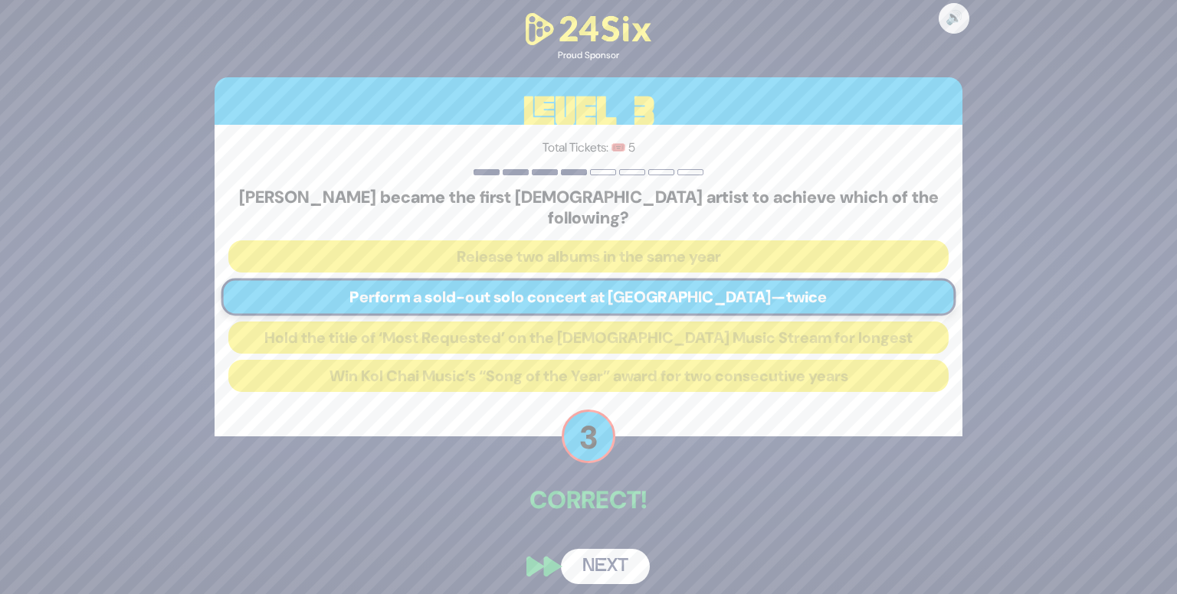
click at [618, 552] on button "Next" at bounding box center [605, 566] width 89 height 35
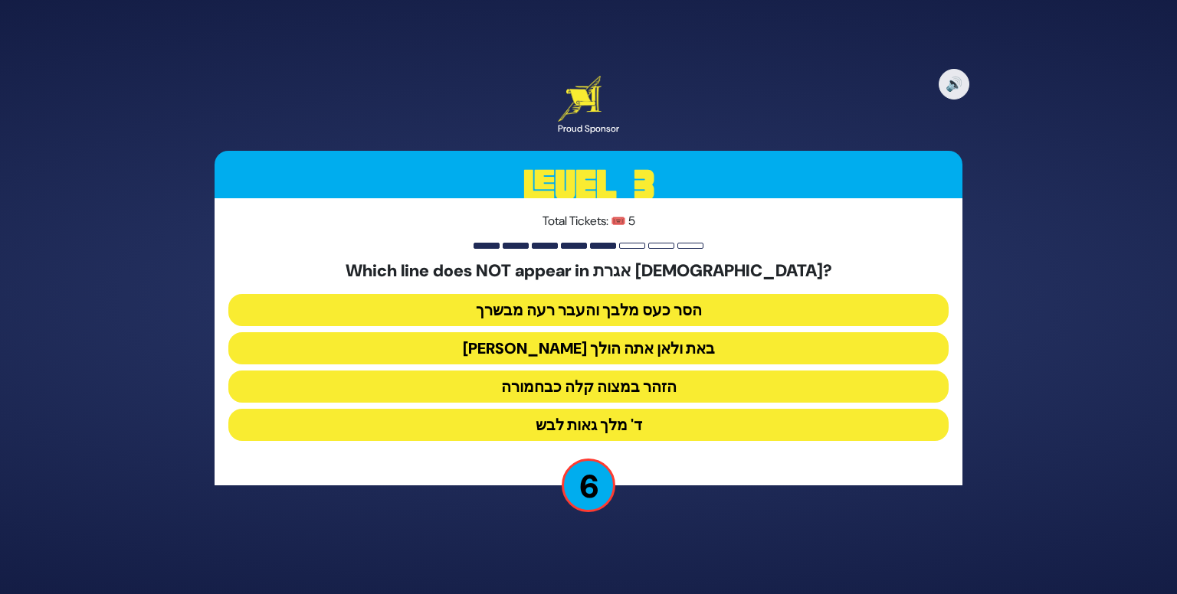
click at [639, 426] on button "ד' מלך גאות לבש" at bounding box center [588, 425] width 720 height 32
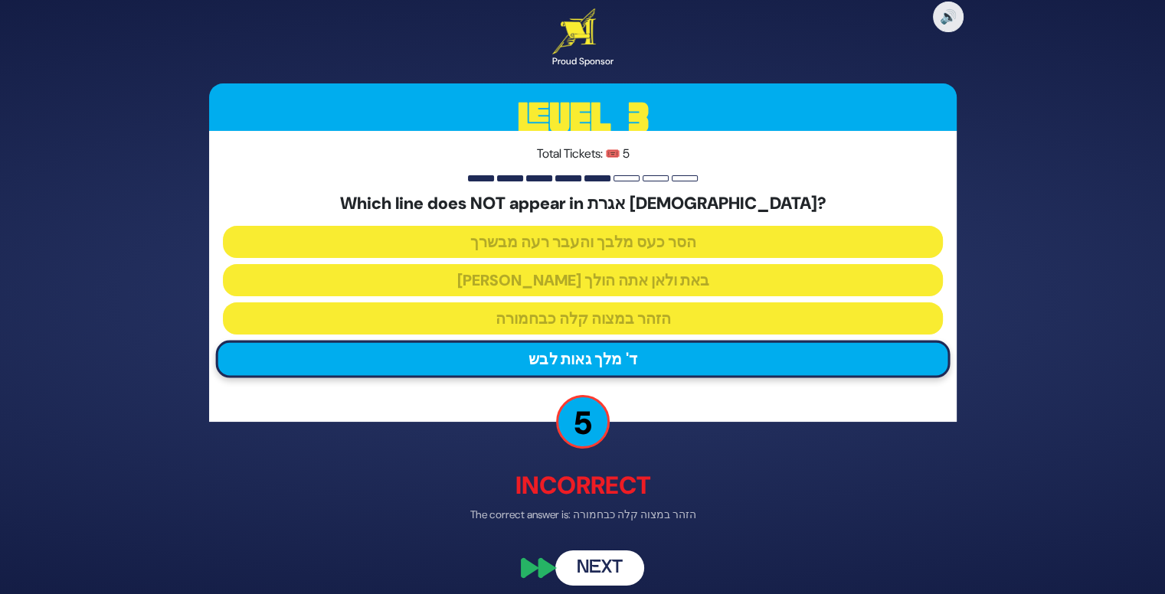
click at [599, 568] on button "Next" at bounding box center [599, 568] width 89 height 35
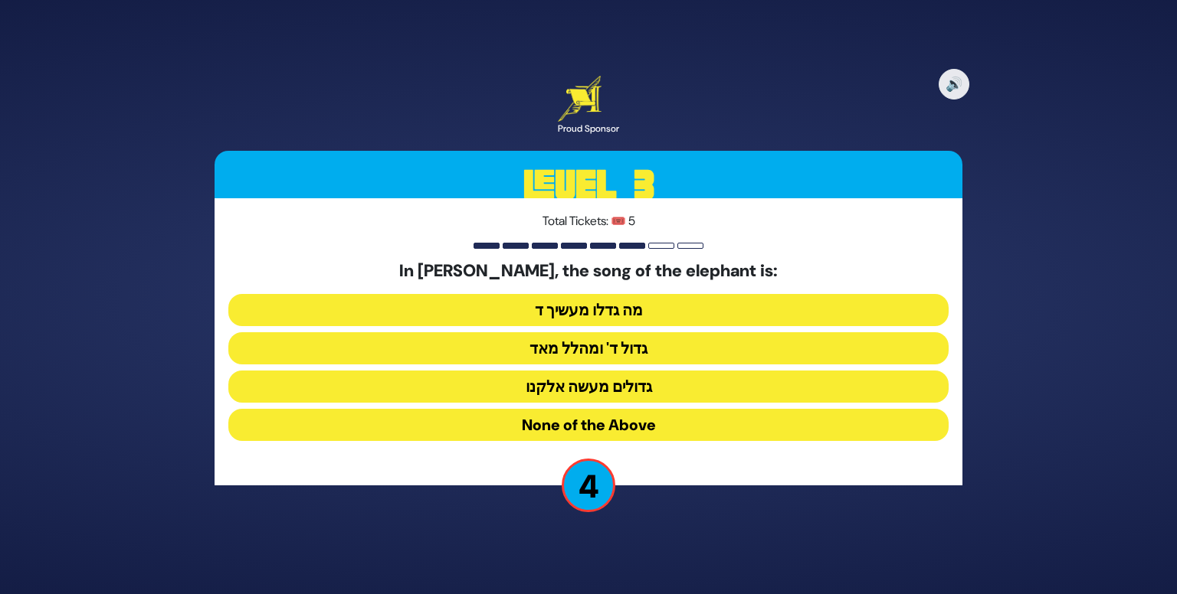
click at [643, 386] on button "גדולים מעשה אלקנו" at bounding box center [588, 387] width 720 height 32
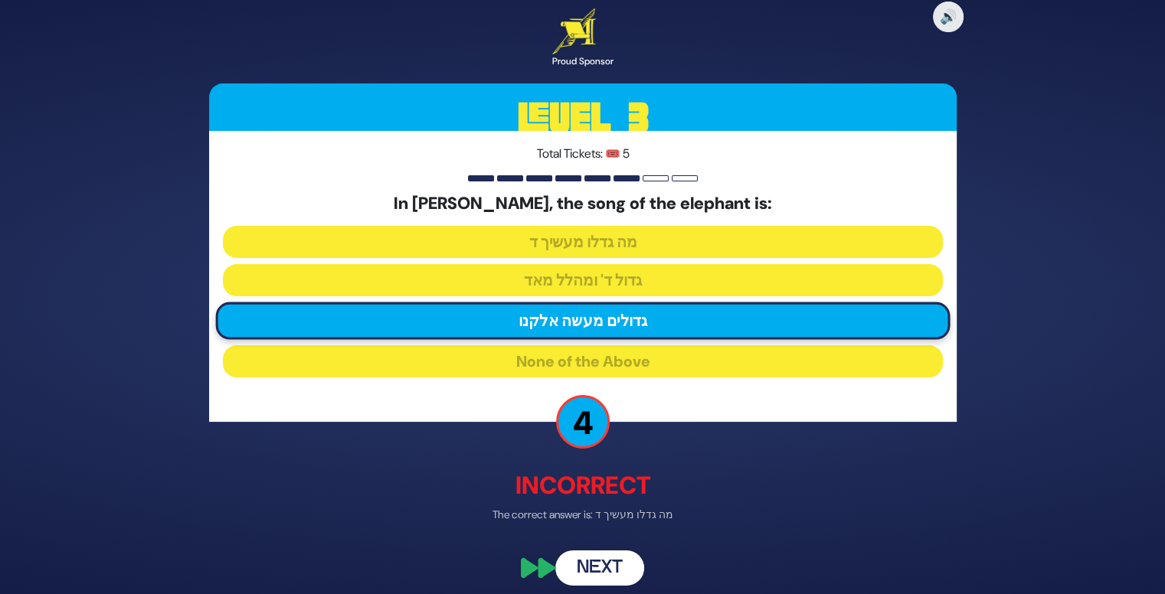
click at [589, 564] on button "Next" at bounding box center [599, 568] width 89 height 35
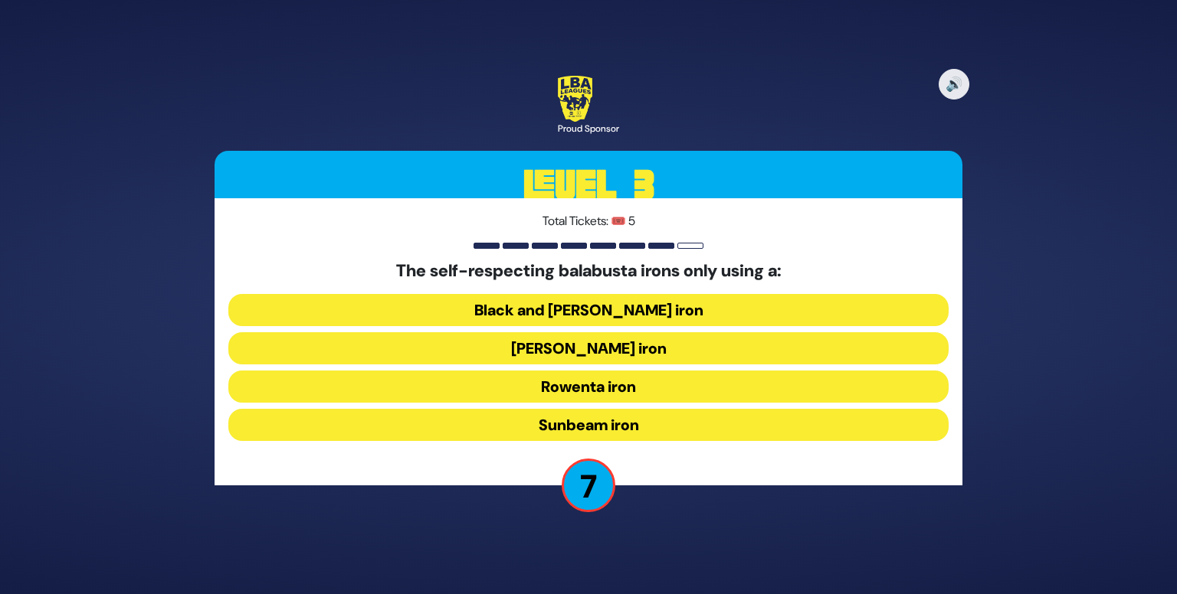
click at [643, 391] on button "Rowenta iron" at bounding box center [588, 387] width 720 height 32
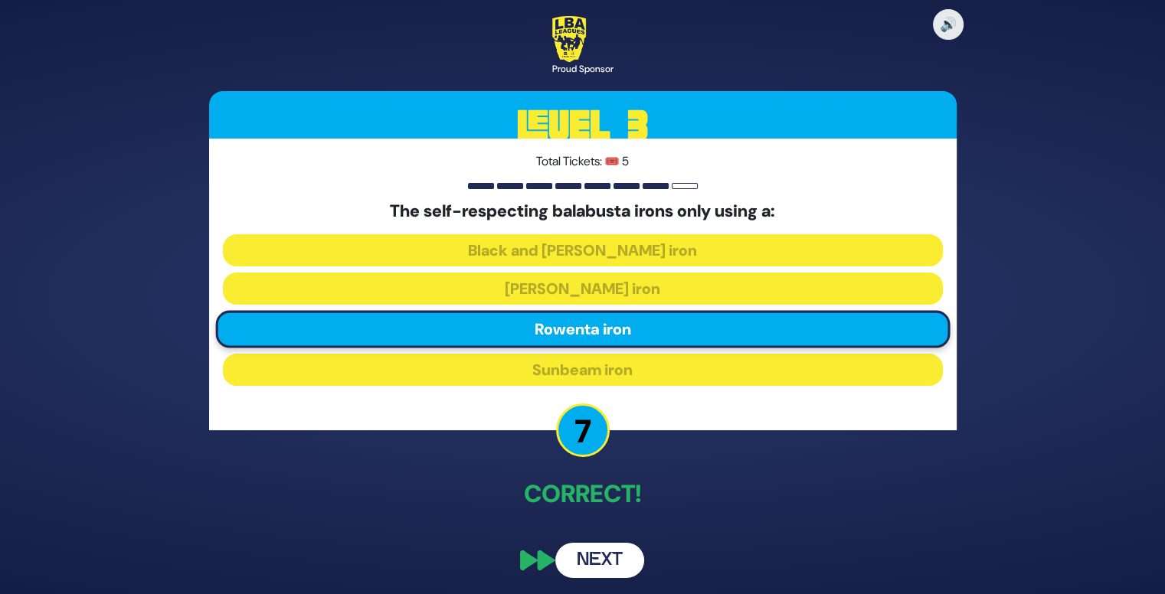
click at [607, 555] on button "Next" at bounding box center [599, 560] width 89 height 35
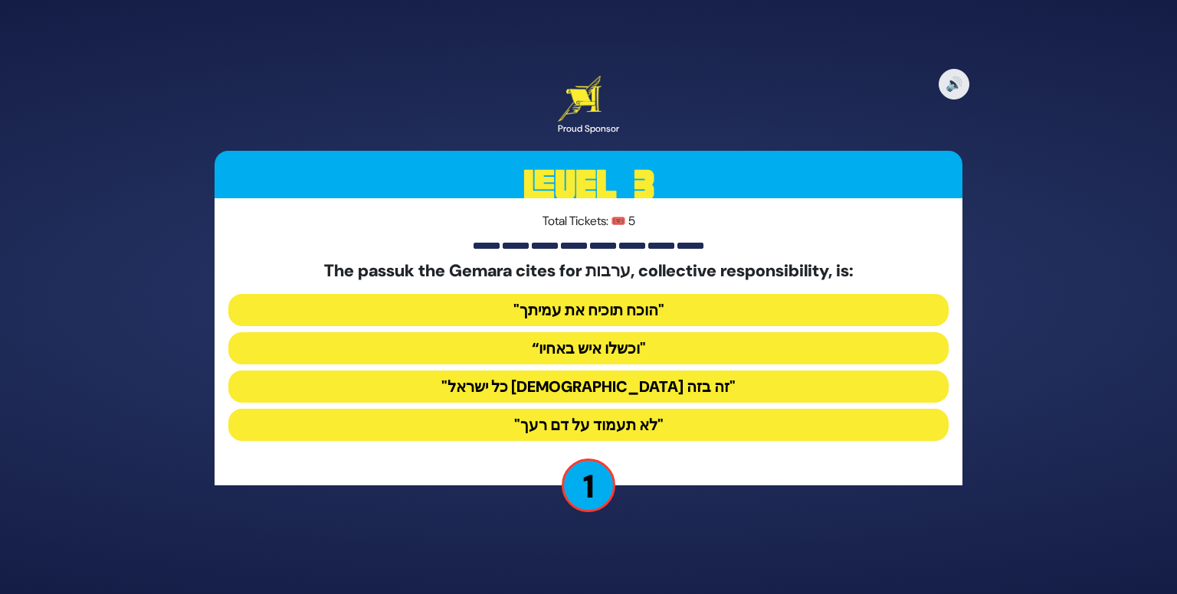
click at [720, 384] on button ""כל ישראל ערבים זה בזה"" at bounding box center [588, 387] width 720 height 32
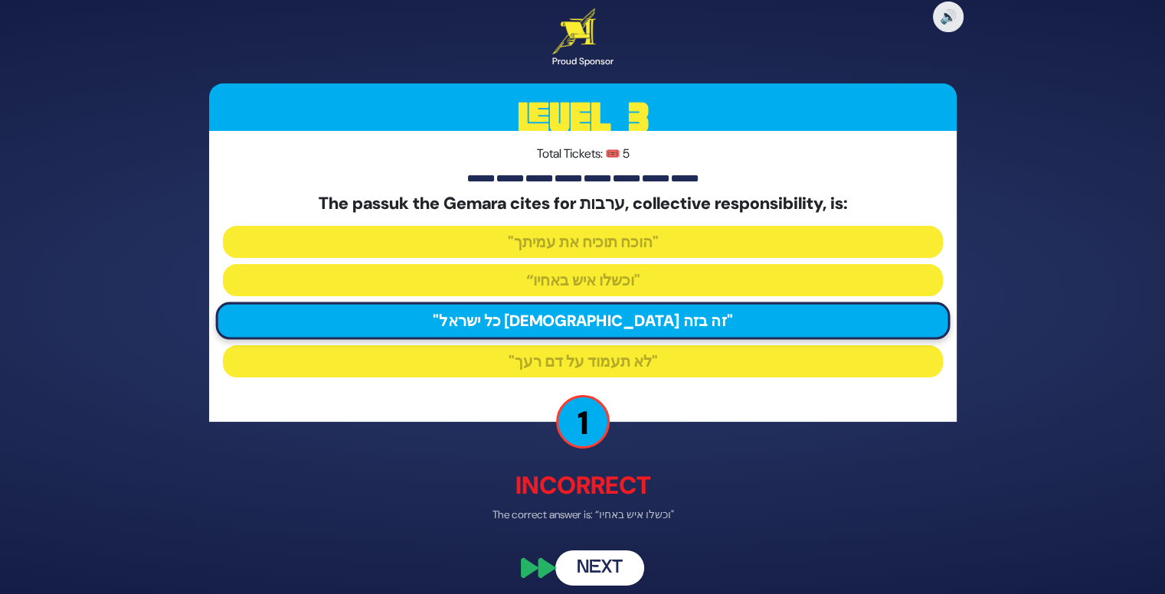
click at [601, 571] on button "Next" at bounding box center [599, 568] width 89 height 35
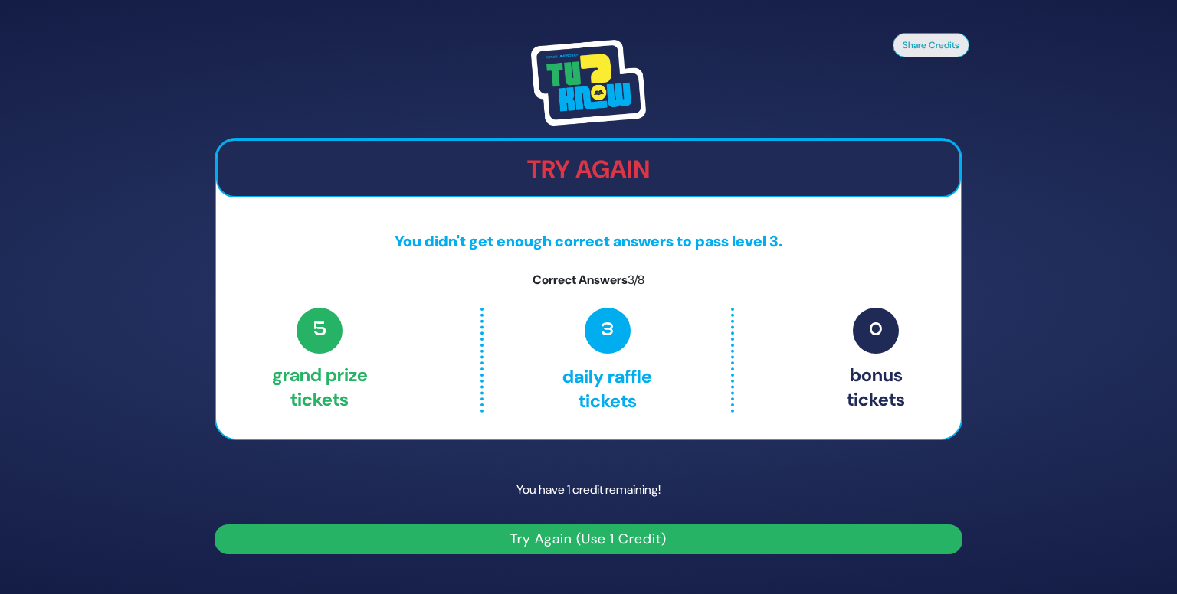
click at [480, 530] on button "Try Again (Use 1 Credit)" at bounding box center [588, 540] width 748 height 30
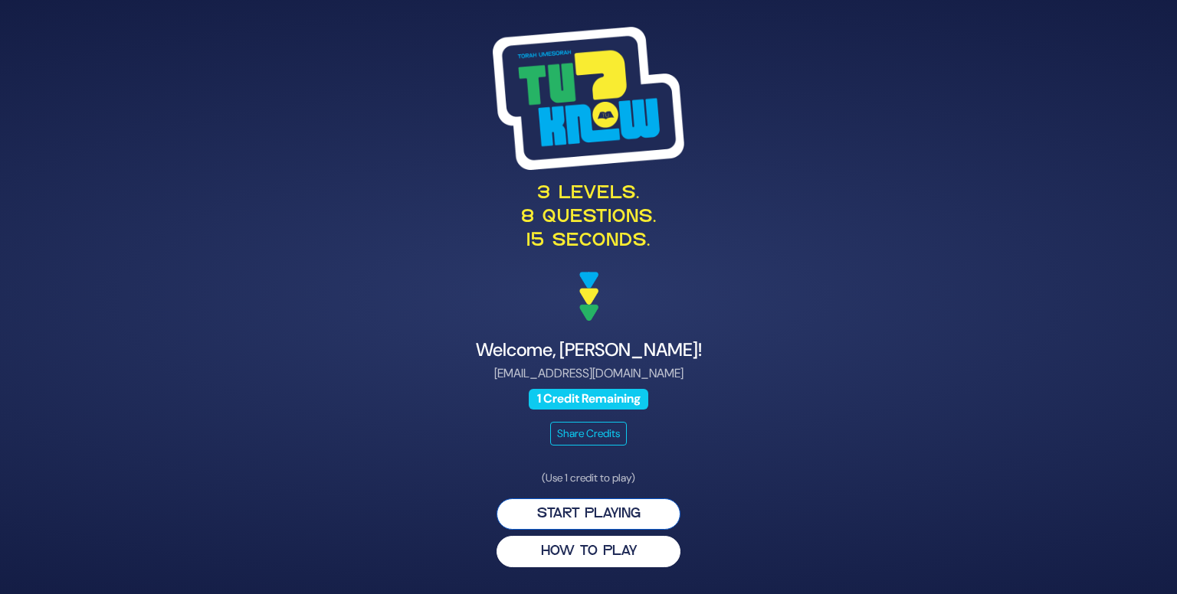
click at [533, 512] on button "Start Playing" at bounding box center [588, 514] width 184 height 31
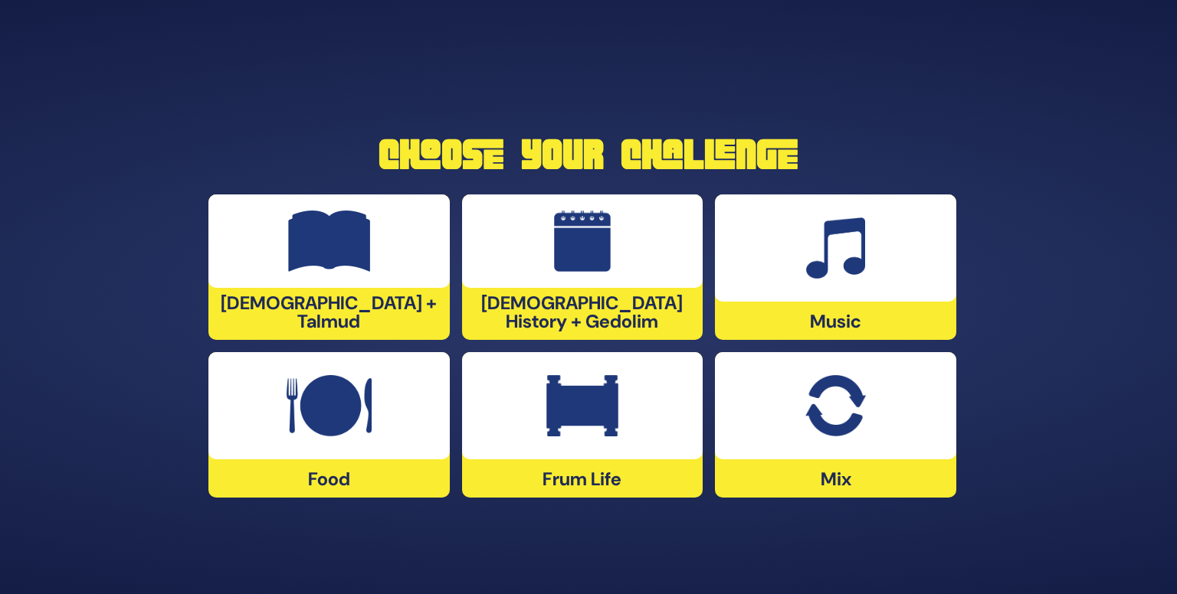
click at [509, 432] on div at bounding box center [582, 405] width 241 height 107
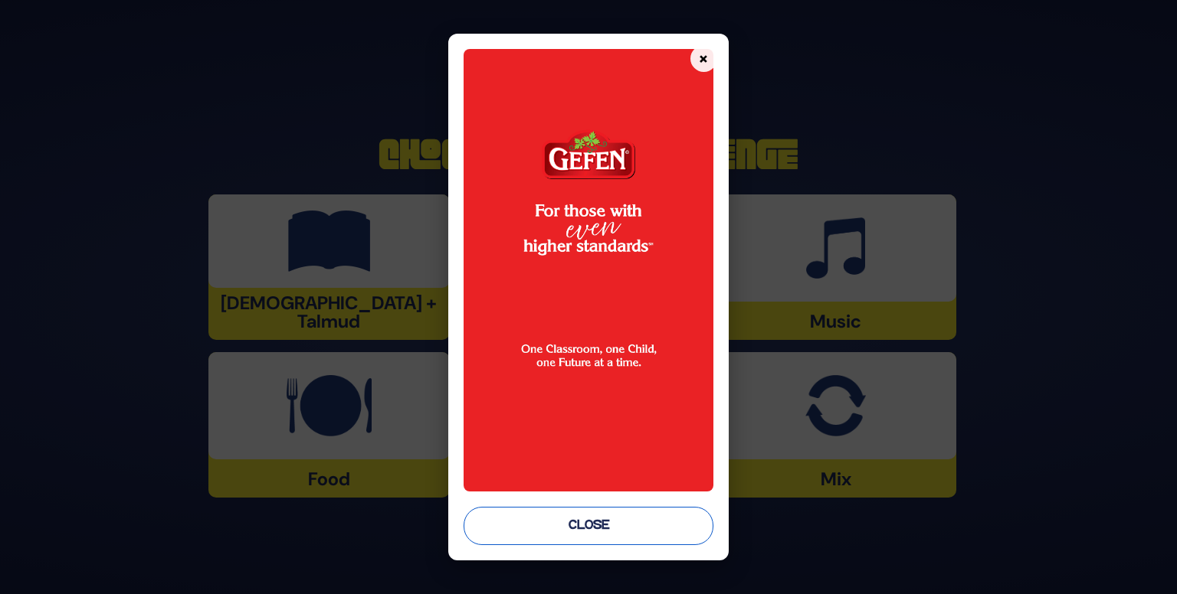
click at [619, 513] on button "Close" at bounding box center [587, 526] width 249 height 38
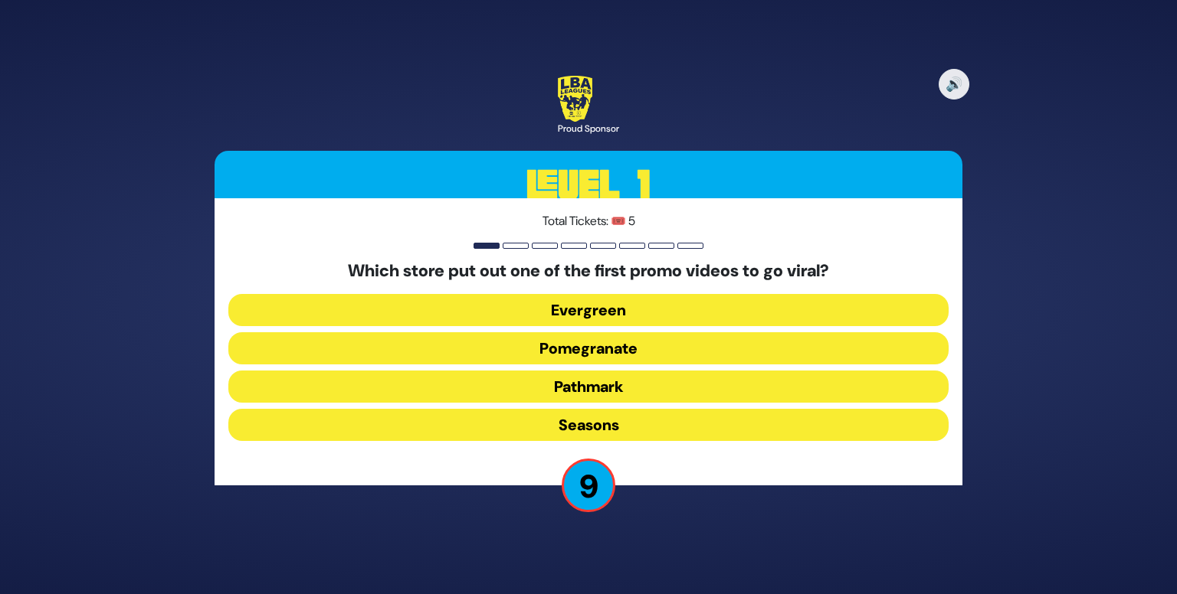
click at [647, 349] on button "Pomegranate" at bounding box center [588, 348] width 720 height 32
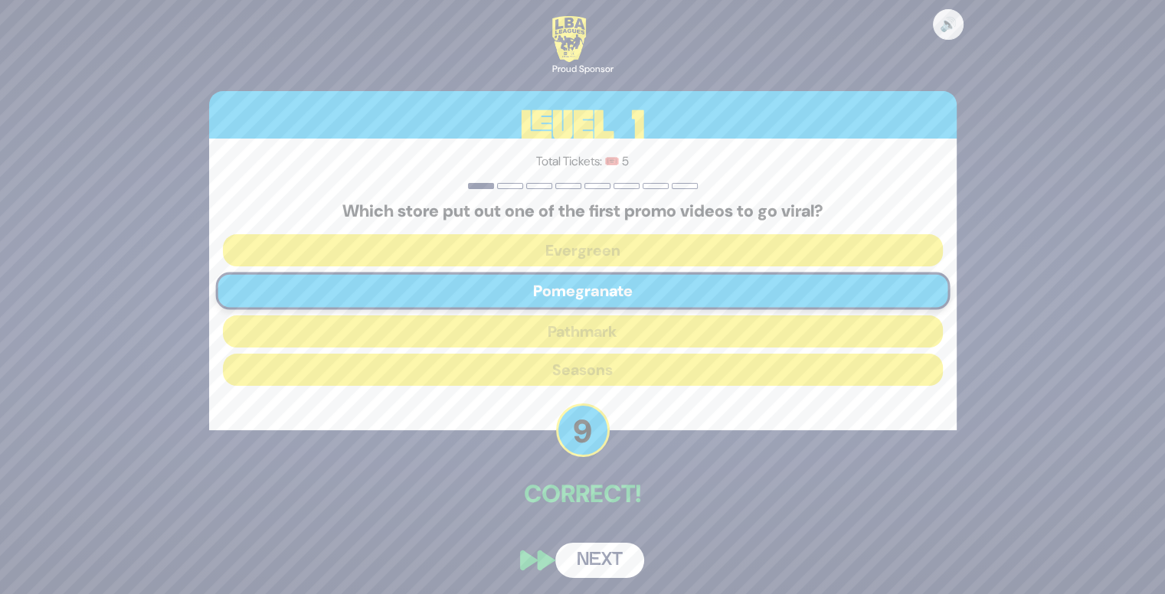
click at [590, 562] on button "Next" at bounding box center [599, 560] width 89 height 35
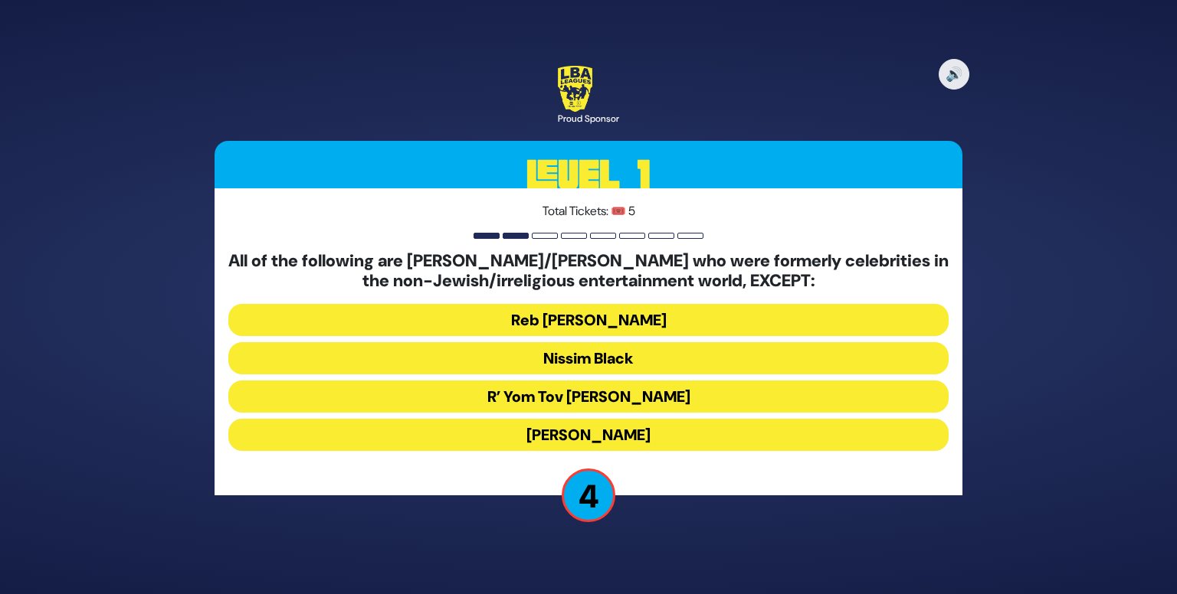
click at [676, 399] on button "R’ Yom Tov [PERSON_NAME]" at bounding box center [588, 397] width 720 height 32
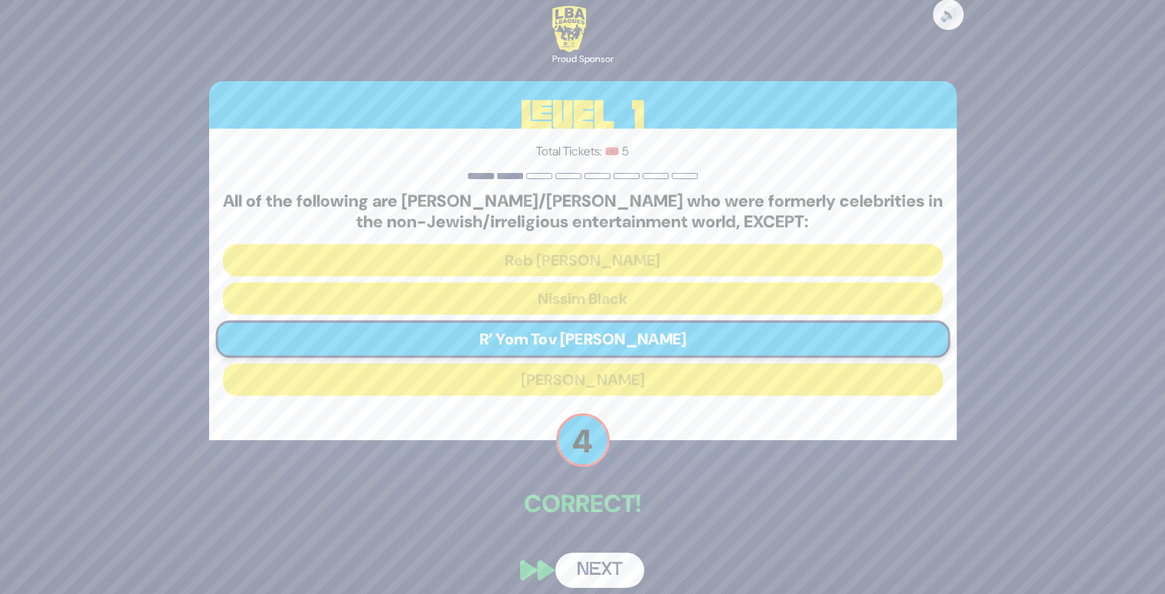
click at [607, 565] on button "Next" at bounding box center [599, 570] width 89 height 35
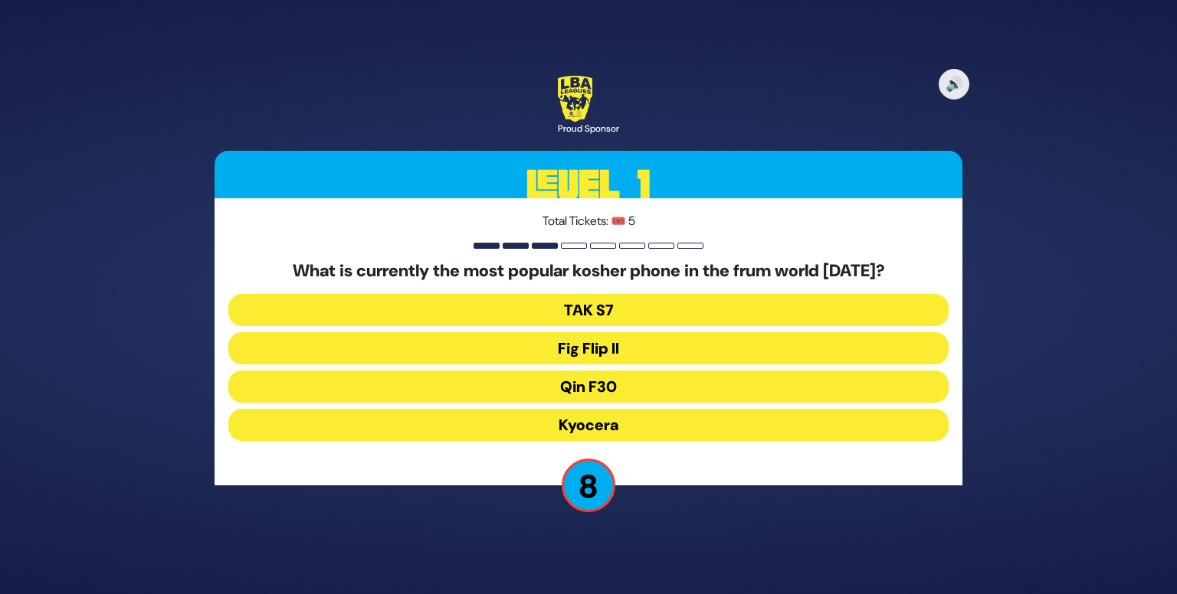
click at [677, 301] on button "TAK S7" at bounding box center [588, 310] width 720 height 32
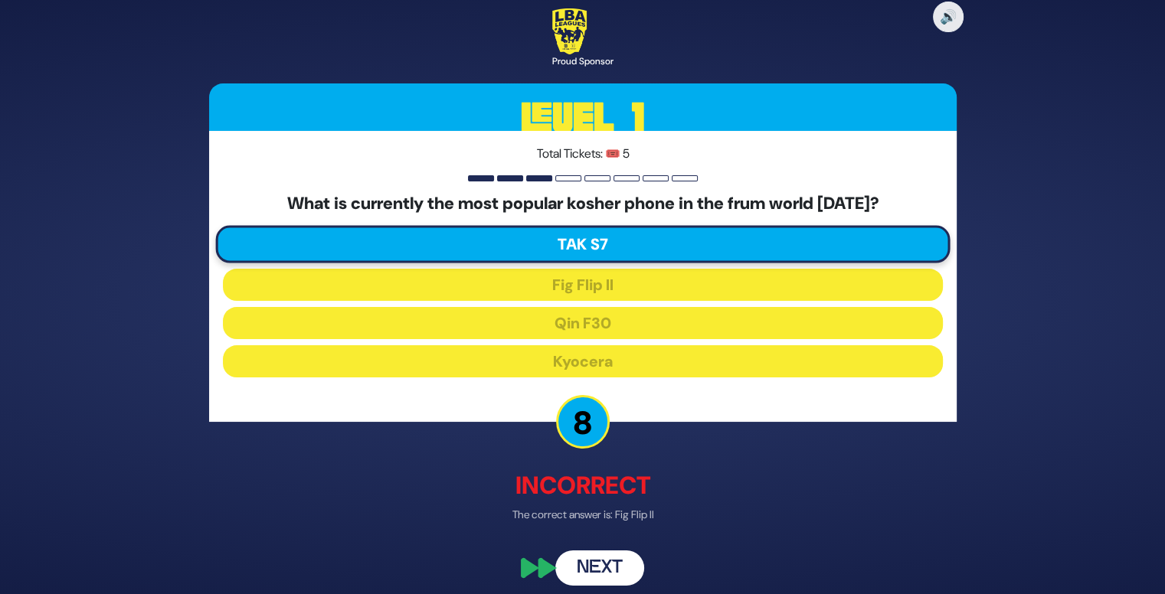
click at [595, 565] on button "Next" at bounding box center [599, 568] width 89 height 35
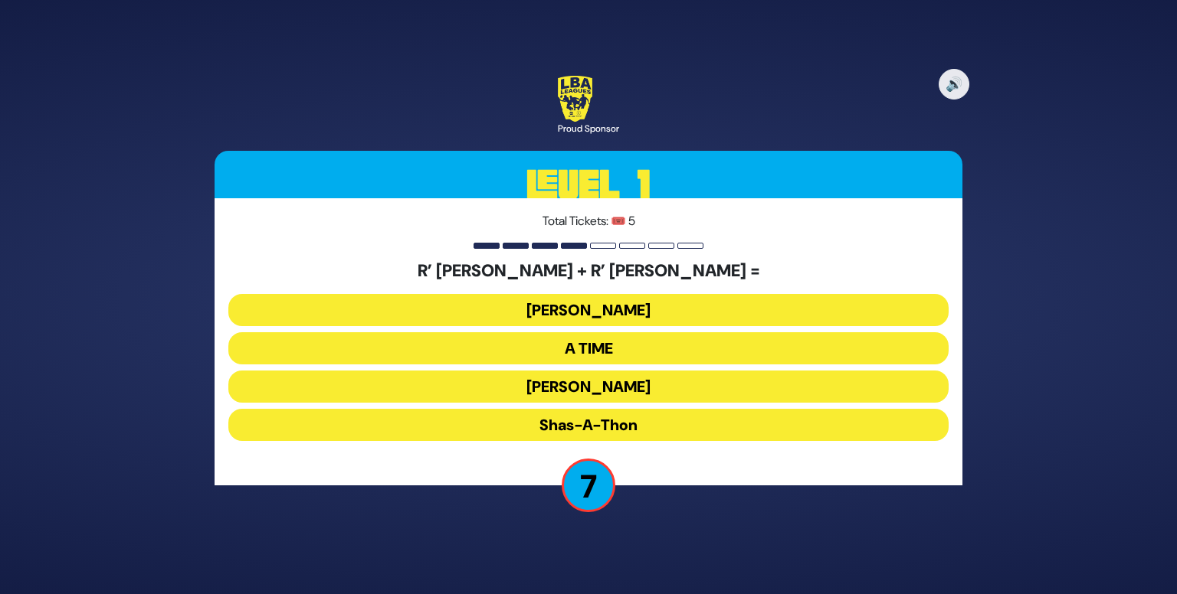
click at [658, 391] on button "[PERSON_NAME]" at bounding box center [588, 387] width 720 height 32
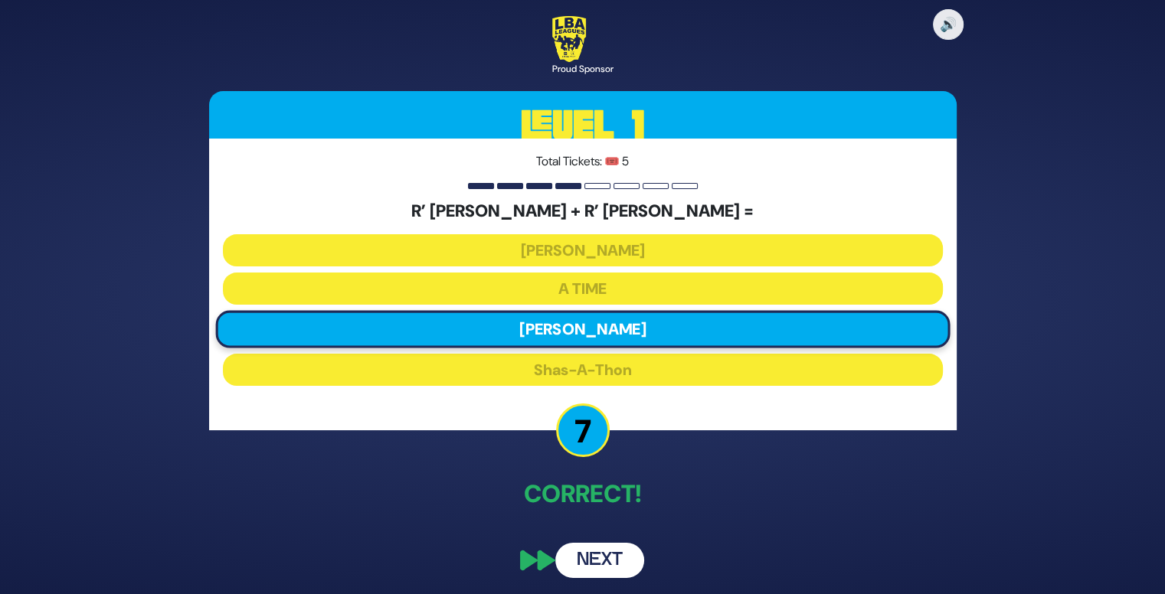
click at [597, 556] on button "Next" at bounding box center [599, 560] width 89 height 35
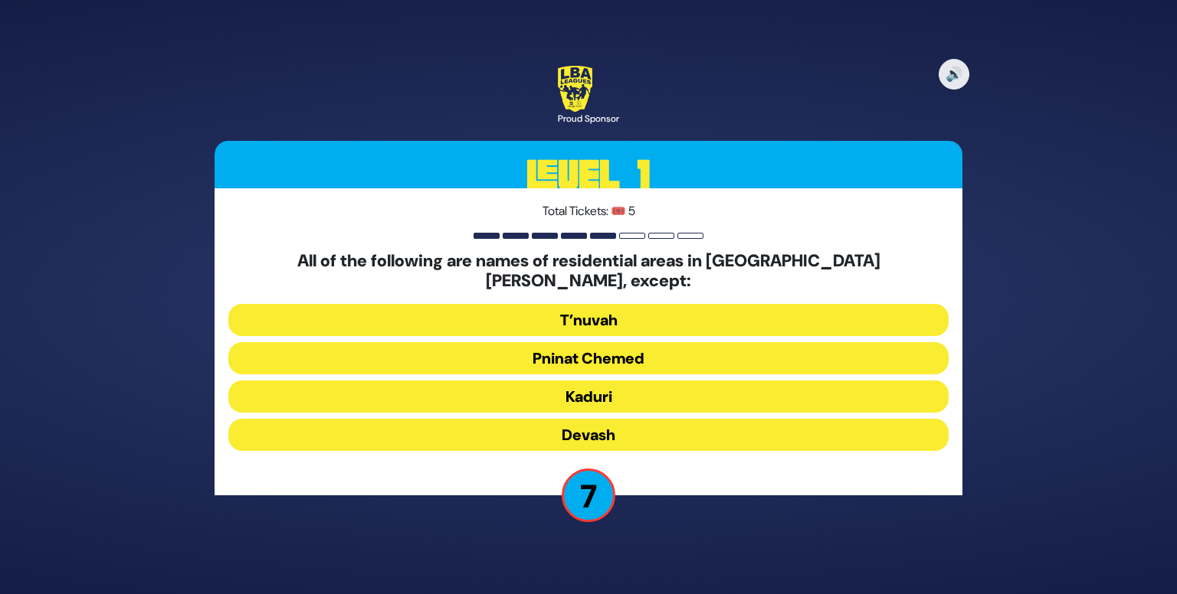
click at [635, 427] on button "Devash" at bounding box center [588, 435] width 720 height 32
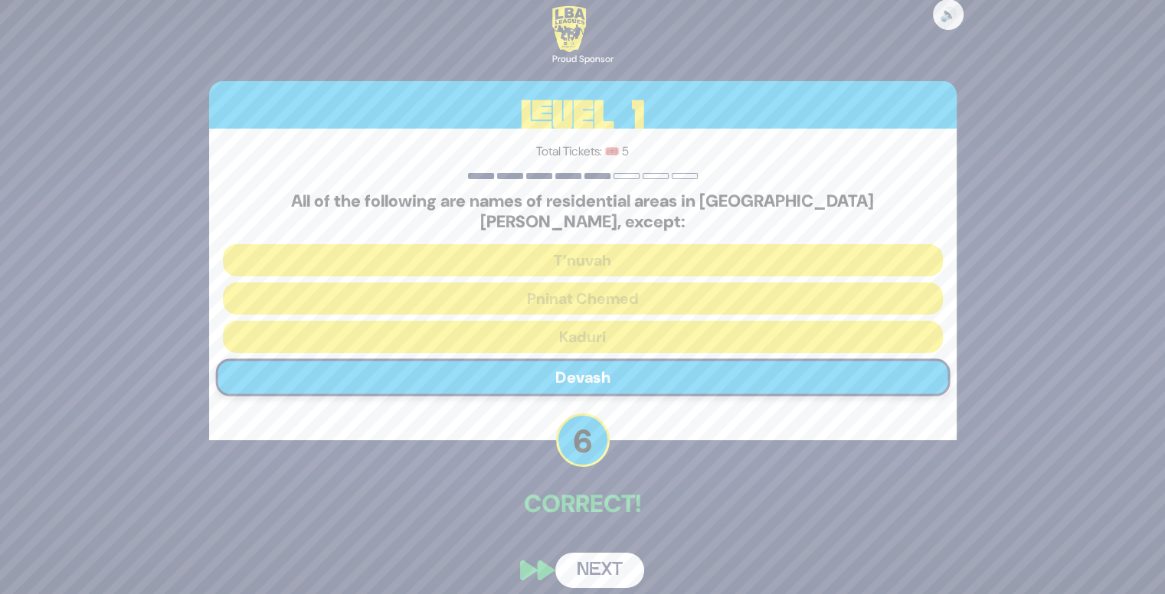
click at [607, 572] on button "Next" at bounding box center [599, 570] width 89 height 35
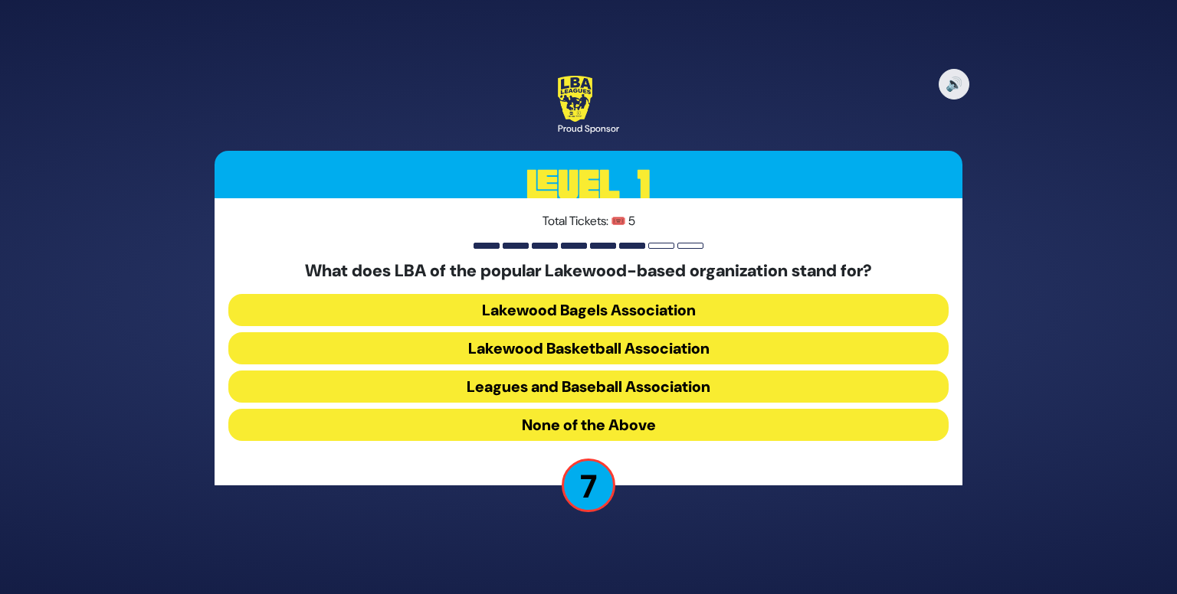
click at [661, 352] on button "Lakewood Basketball Association" at bounding box center [588, 348] width 720 height 32
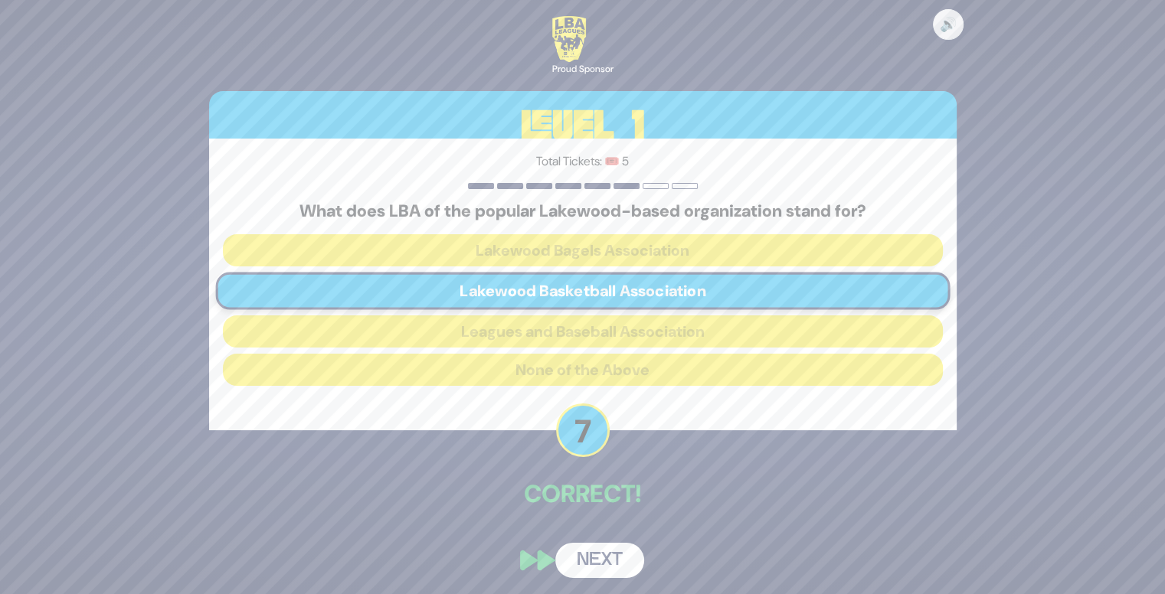
click at [604, 552] on button "Next" at bounding box center [599, 560] width 89 height 35
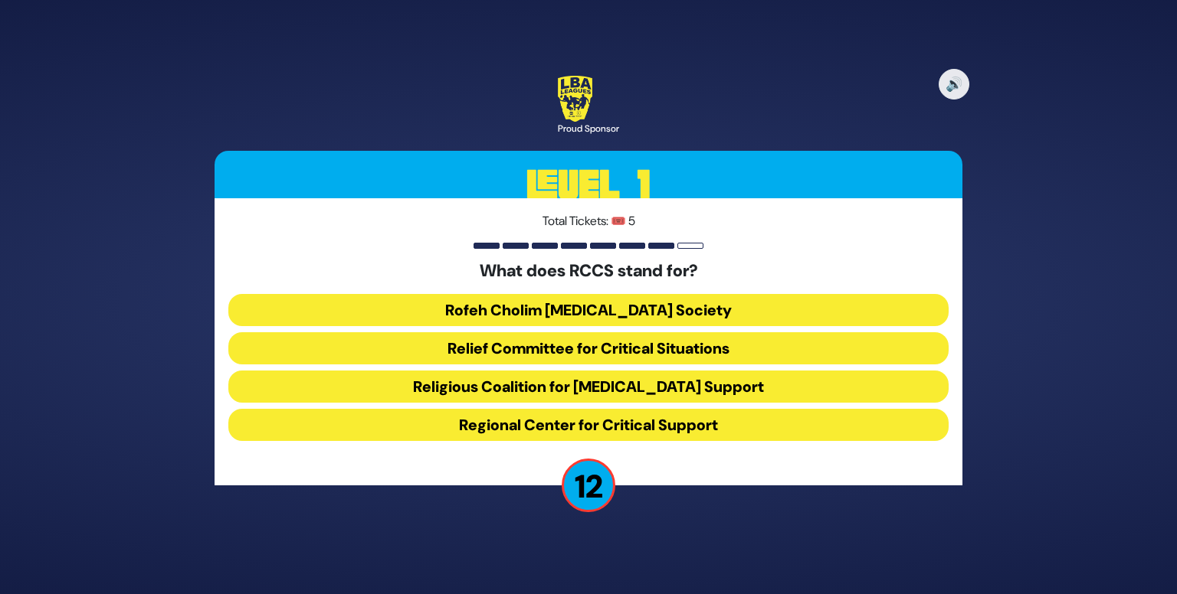
click at [665, 321] on button "Rofeh Cholim [MEDICAL_DATA] Society" at bounding box center [588, 310] width 720 height 32
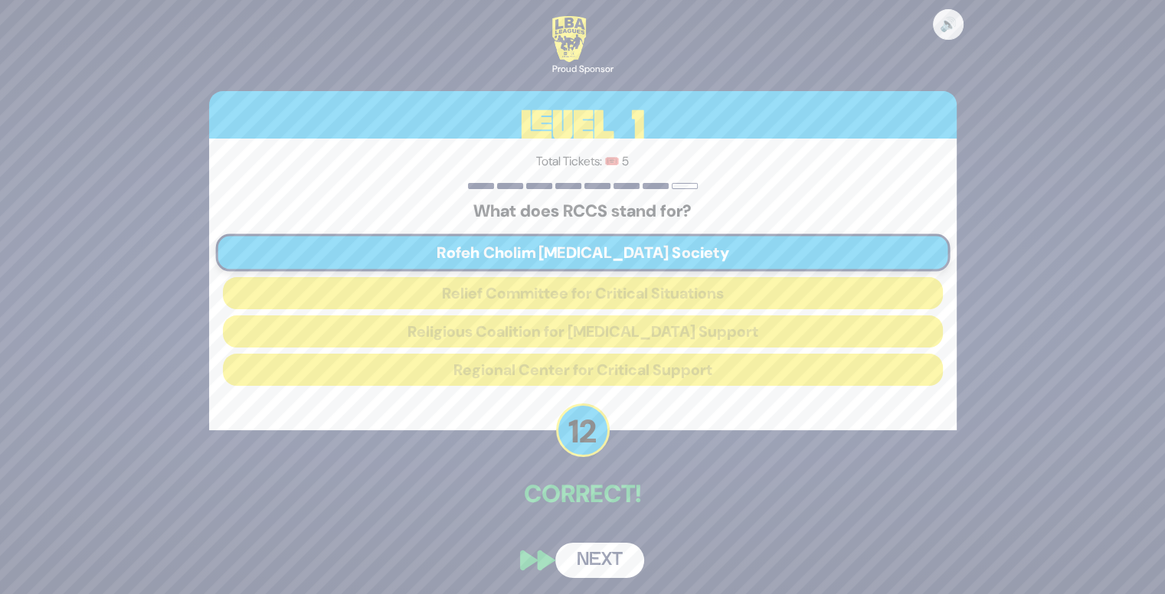
click at [598, 558] on button "Next" at bounding box center [599, 560] width 89 height 35
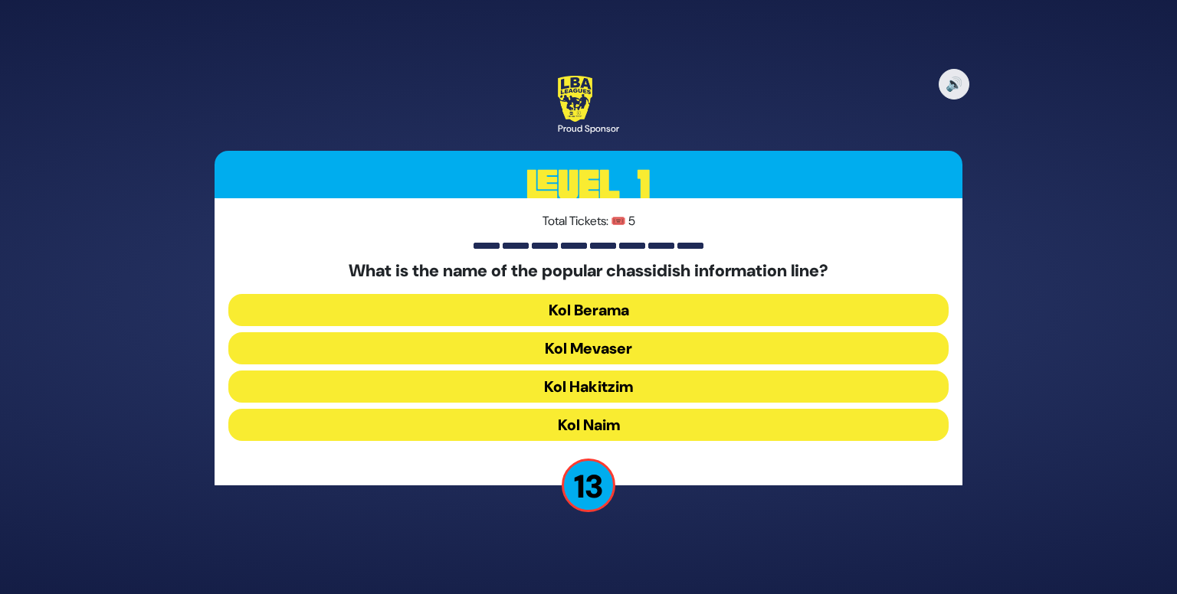
click at [646, 349] on button "Kol Mevaser" at bounding box center [588, 348] width 720 height 32
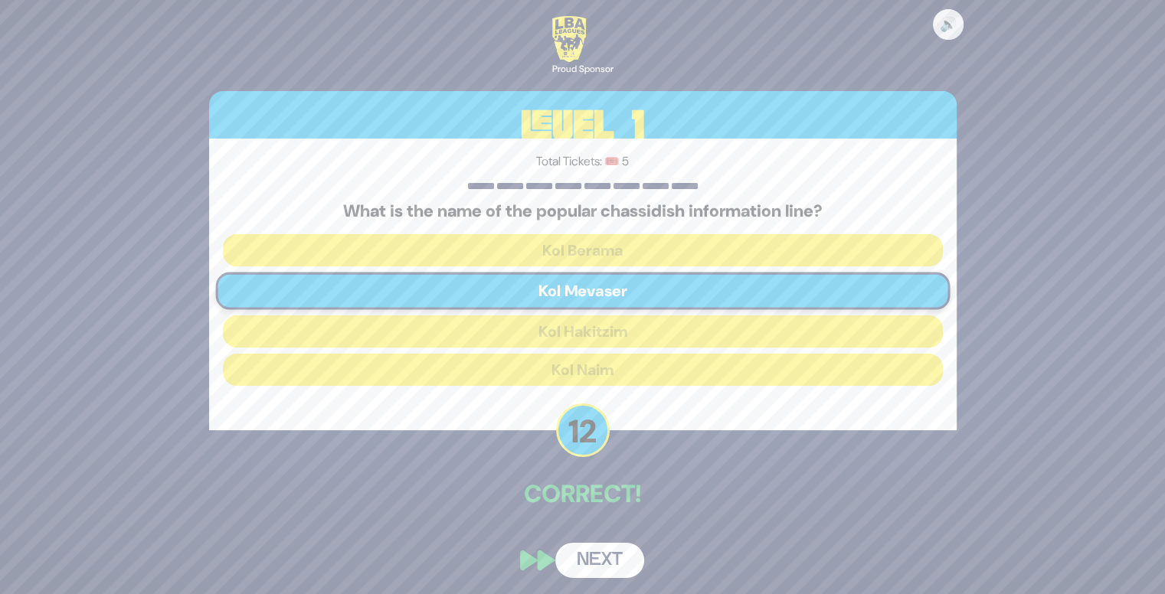
click at [594, 558] on button "Next" at bounding box center [599, 560] width 89 height 35
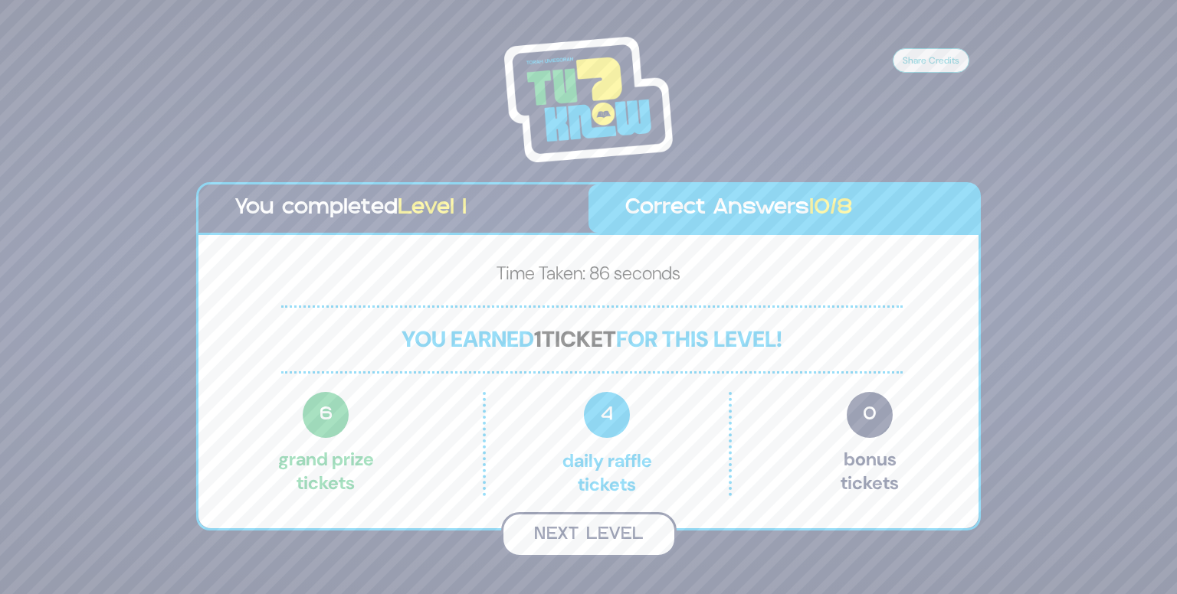
click at [561, 528] on button "Next Level" at bounding box center [588, 534] width 175 height 45
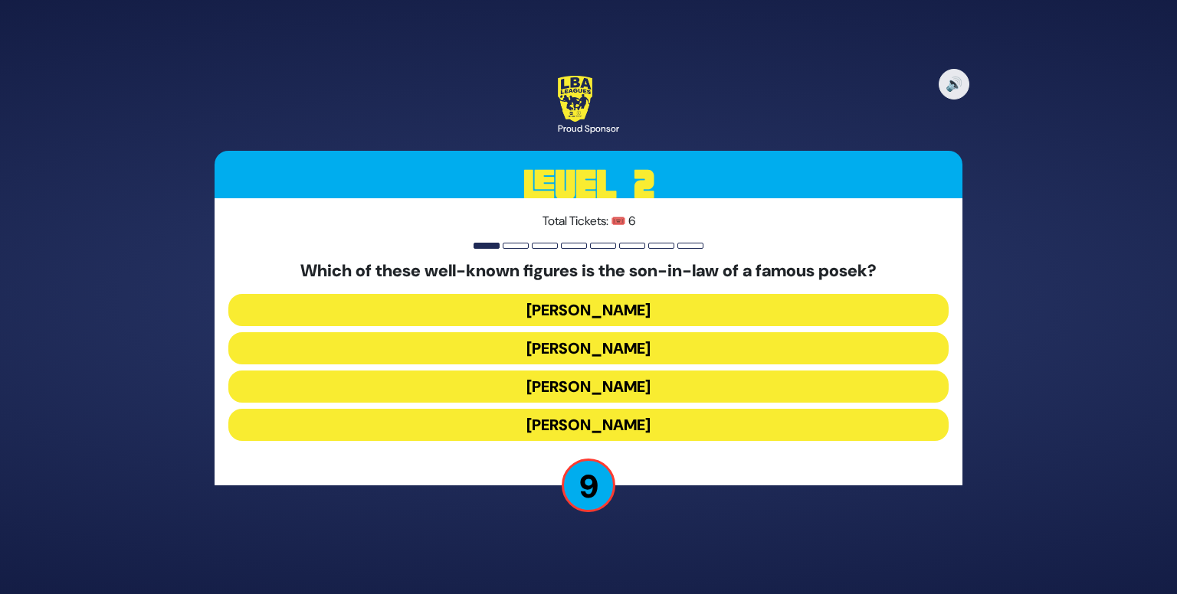
click at [657, 425] on button "[PERSON_NAME]" at bounding box center [588, 425] width 720 height 32
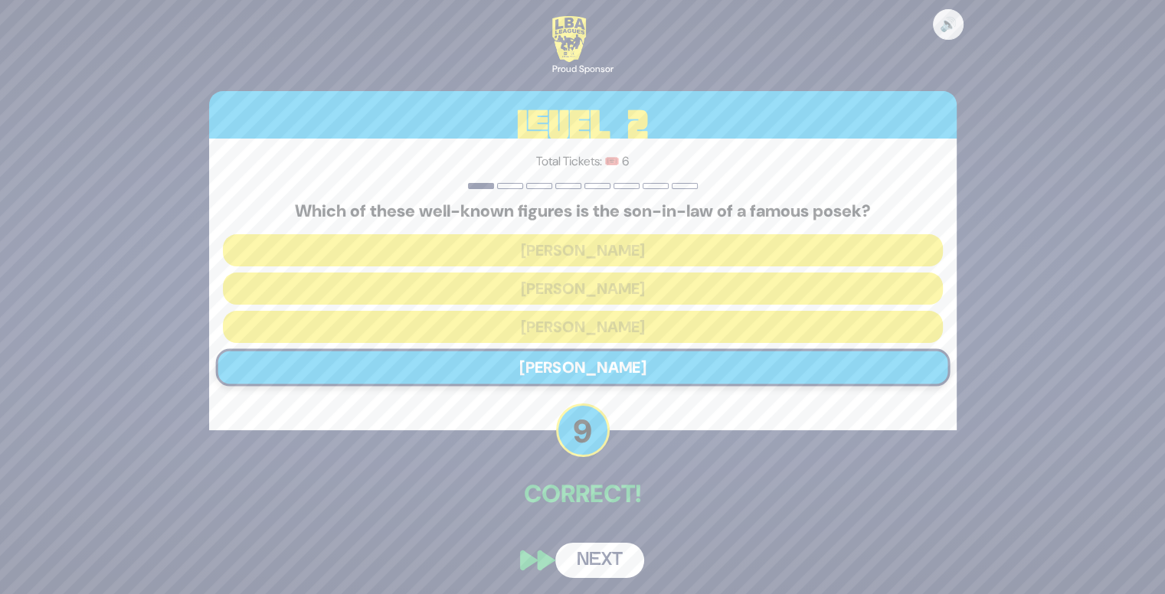
click at [601, 562] on button "Next" at bounding box center [599, 560] width 89 height 35
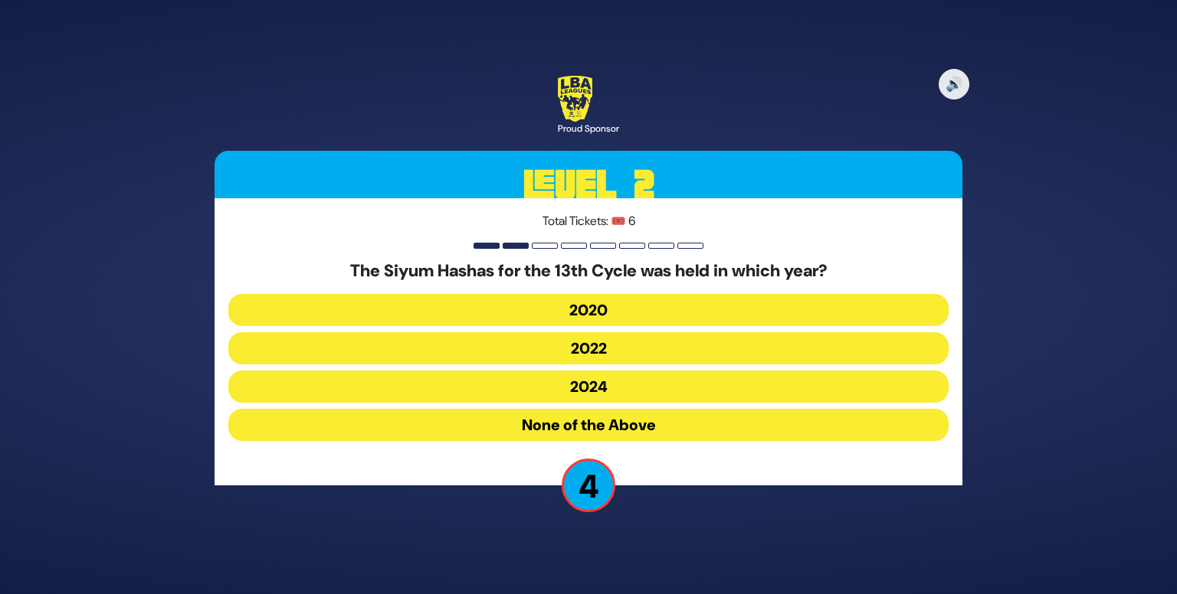
click at [666, 306] on button "2020" at bounding box center [588, 310] width 720 height 32
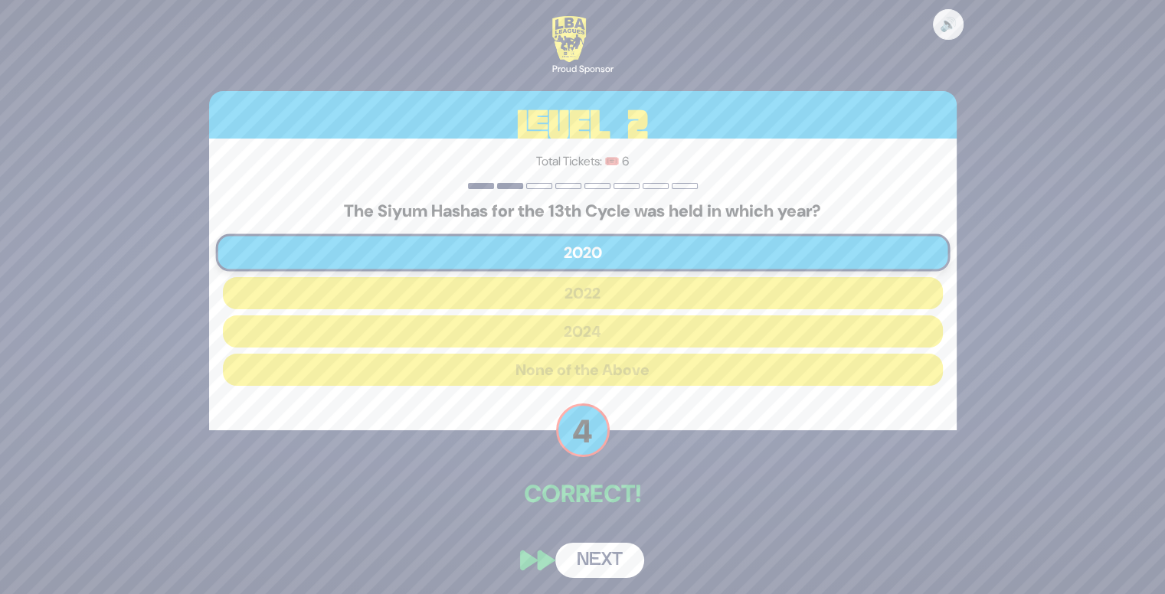
click at [591, 552] on button "Next" at bounding box center [599, 560] width 89 height 35
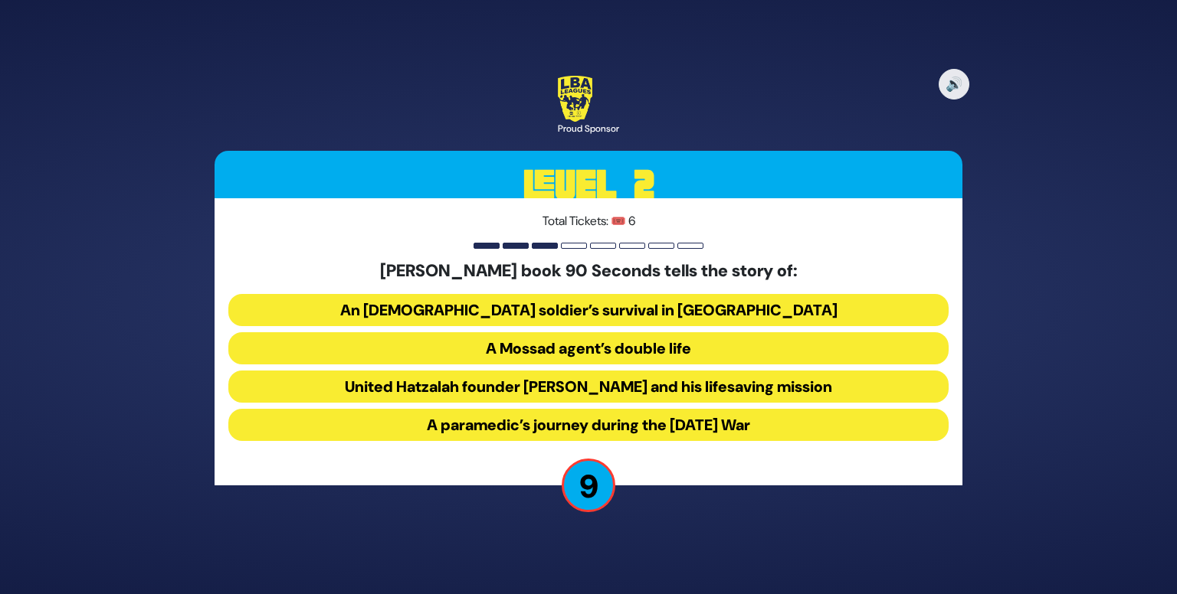
click at [545, 398] on button "United Hatzalah founder [PERSON_NAME] and his lifesaving mission" at bounding box center [588, 387] width 720 height 32
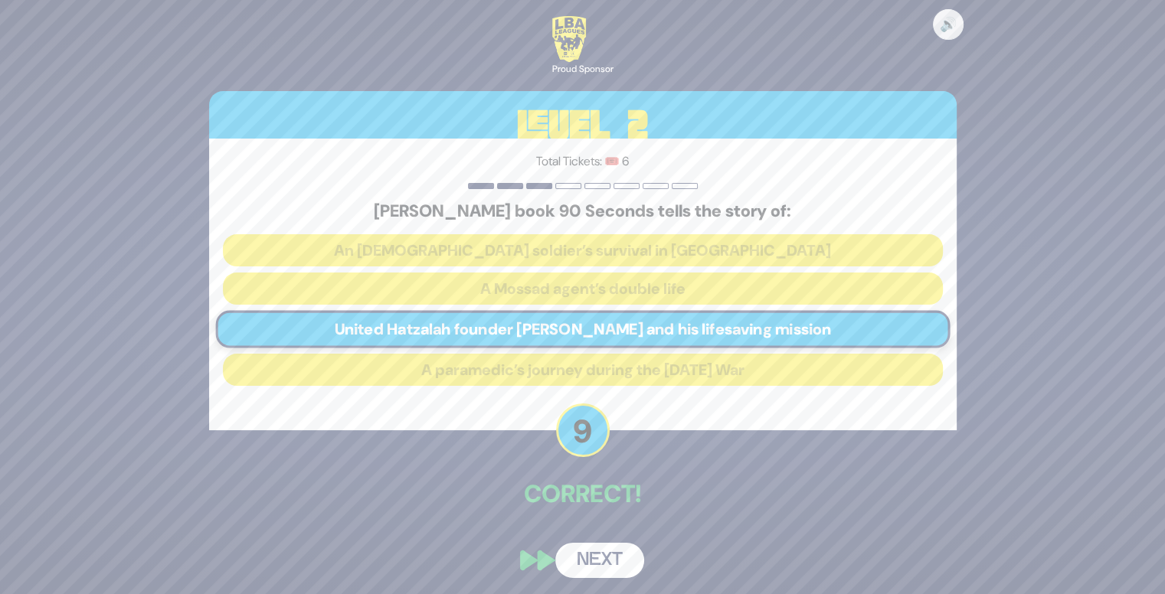
click at [584, 555] on button "Next" at bounding box center [599, 560] width 89 height 35
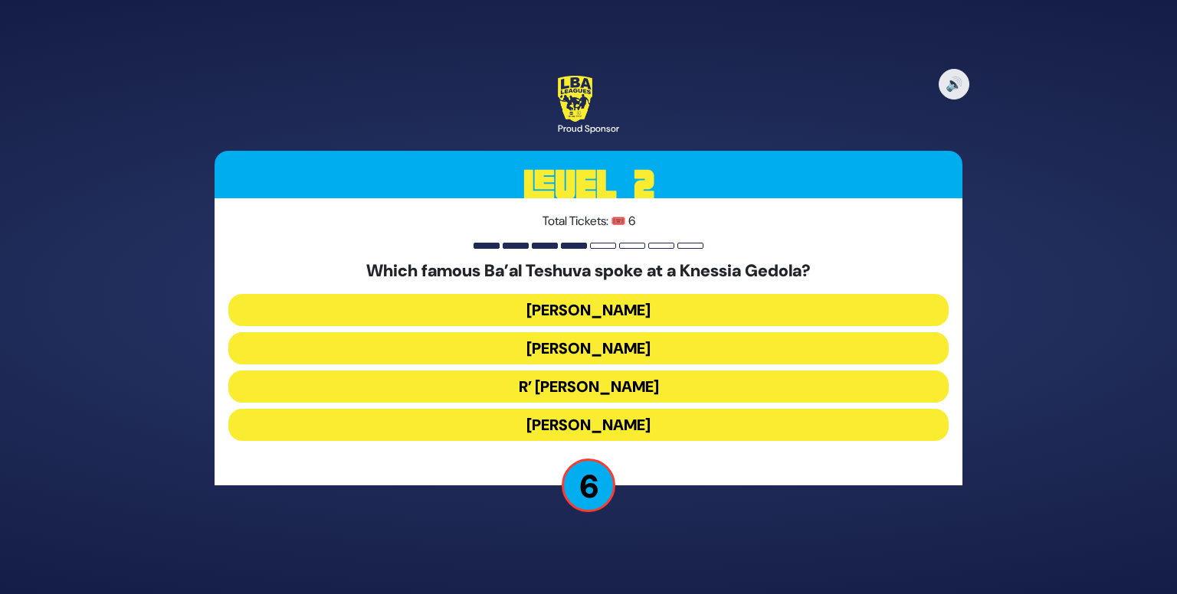
click at [640, 352] on button "[PERSON_NAME]" at bounding box center [588, 348] width 720 height 32
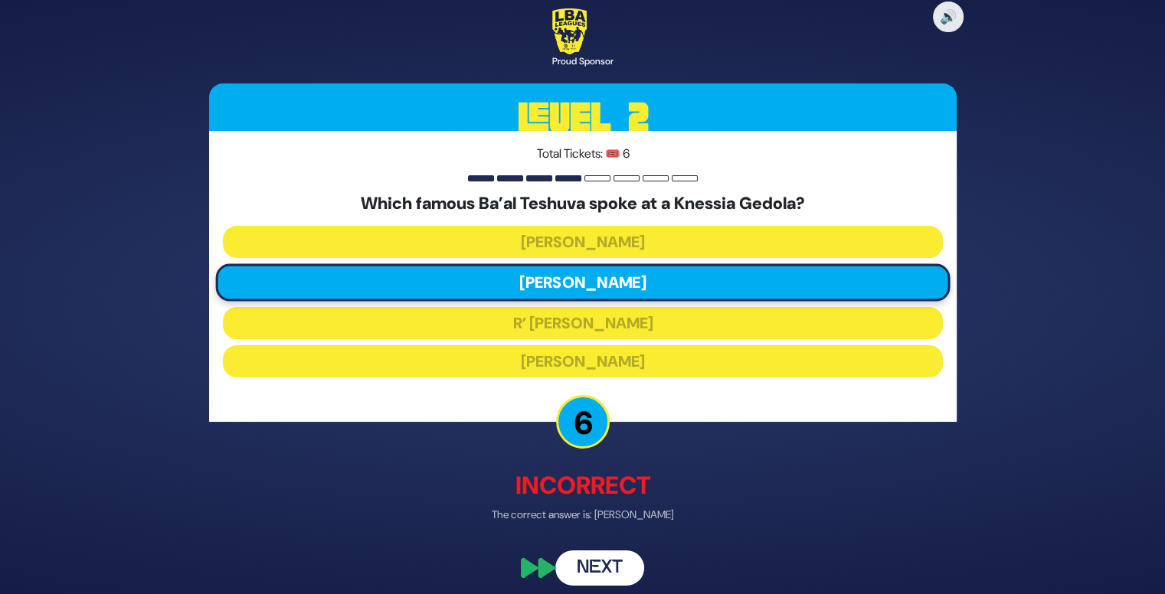
click at [594, 580] on button "Next" at bounding box center [599, 568] width 89 height 35
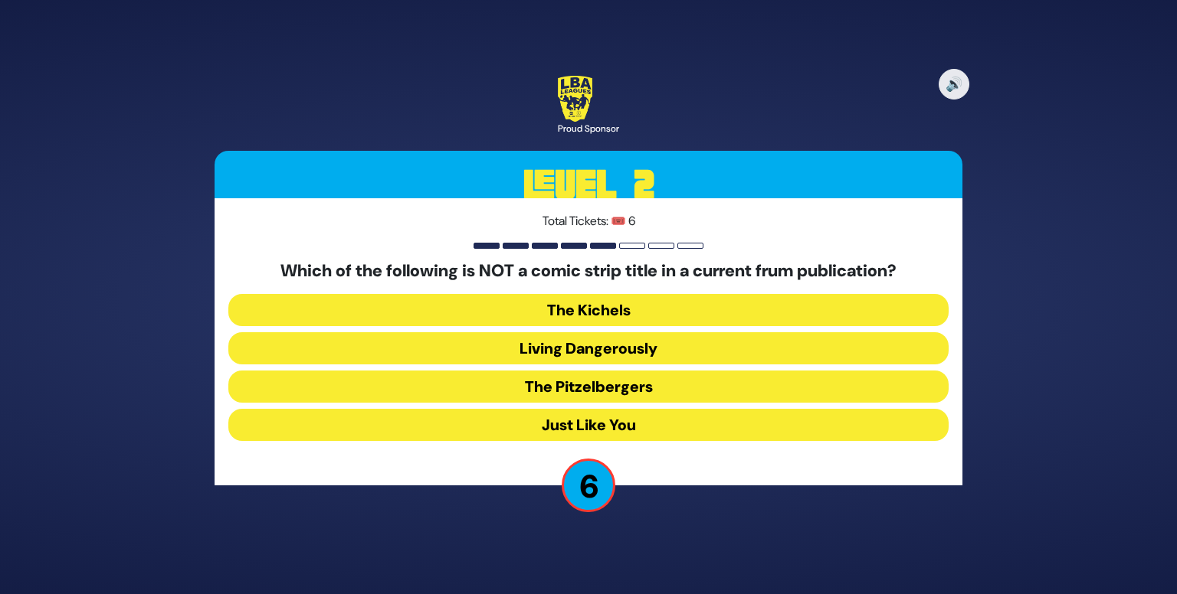
click at [737, 395] on button "The Pitzelbergers" at bounding box center [588, 387] width 720 height 32
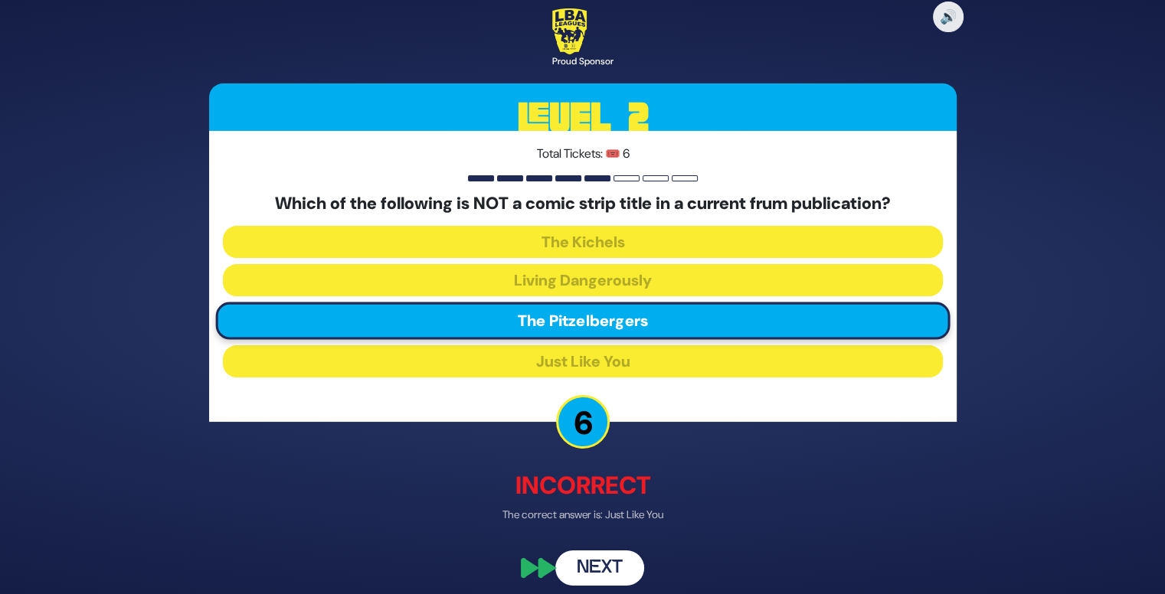
click at [603, 565] on button "Next" at bounding box center [599, 568] width 89 height 35
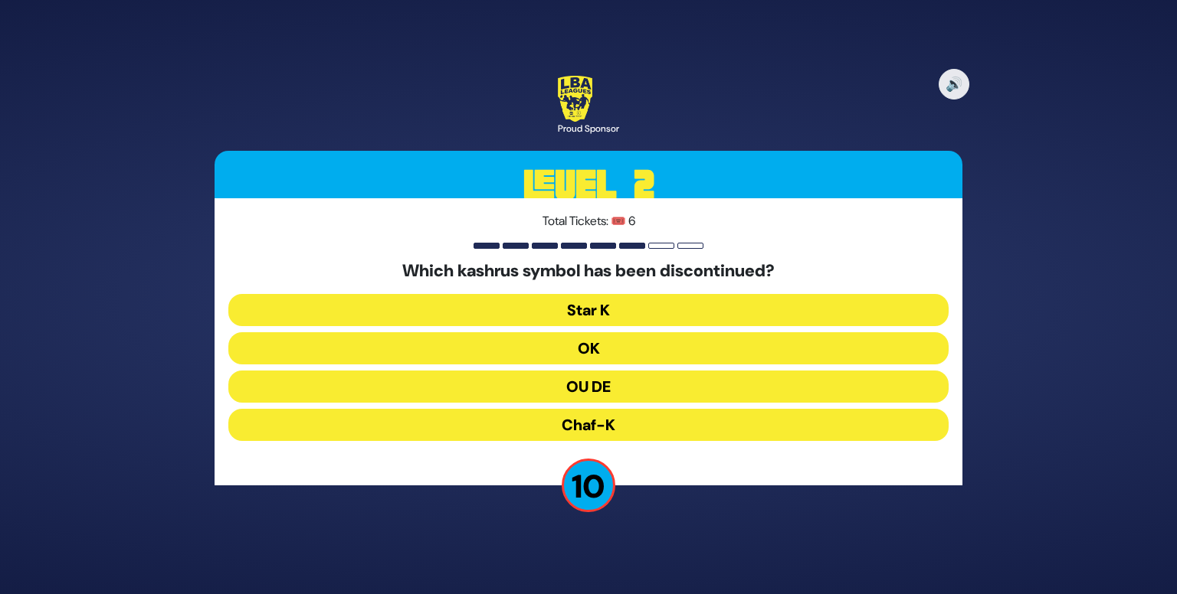
click at [655, 395] on button "OU DE" at bounding box center [588, 387] width 720 height 32
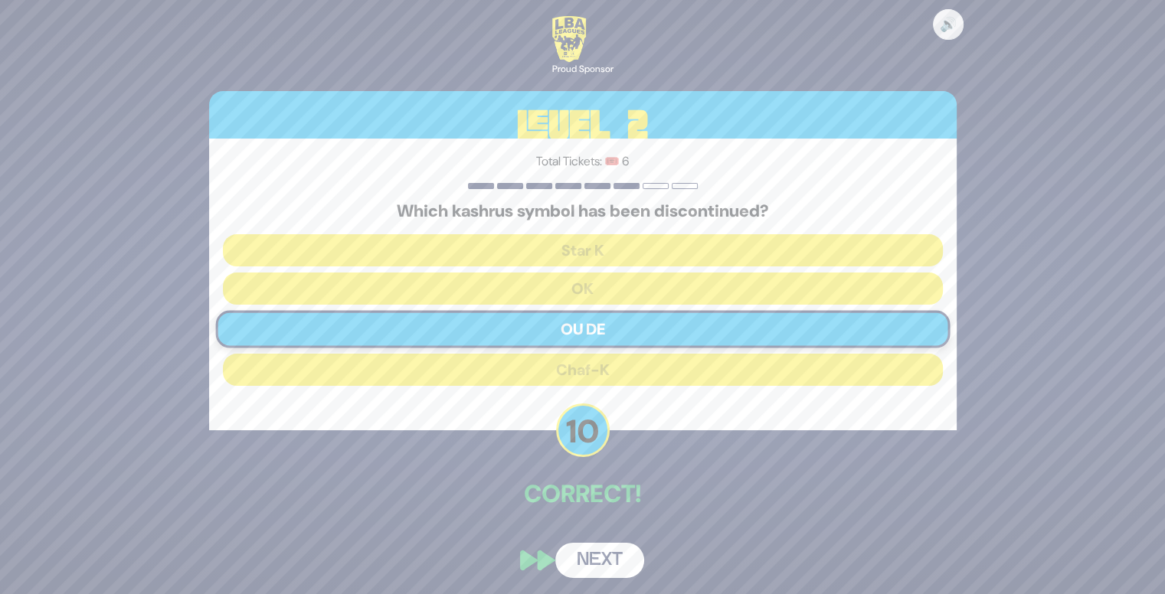
click at [597, 565] on button "Next" at bounding box center [599, 560] width 89 height 35
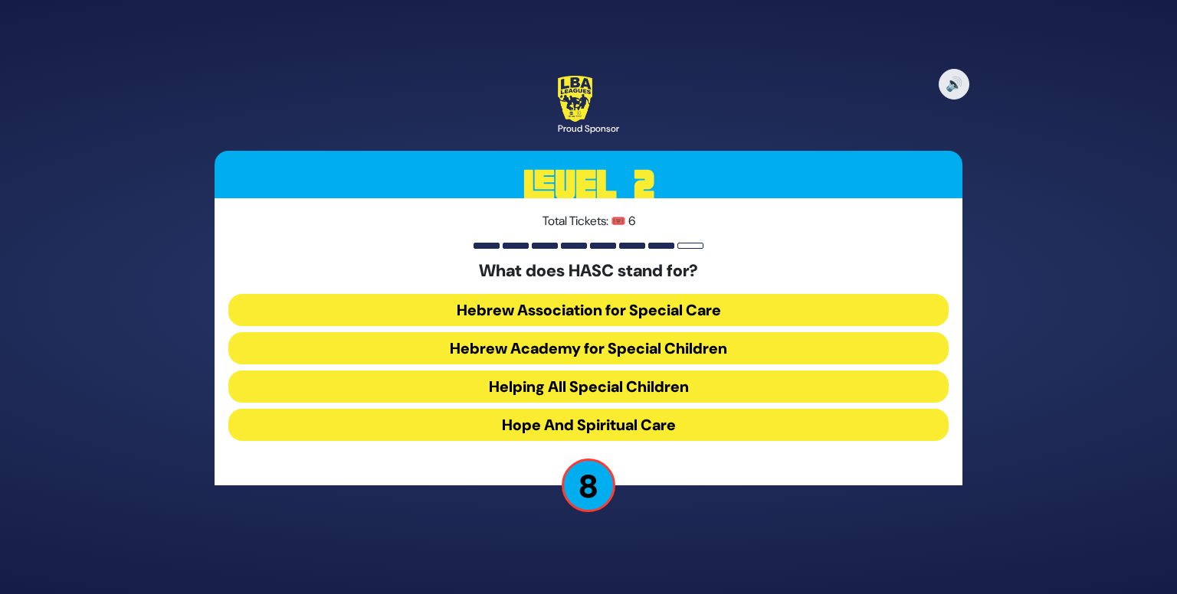
click at [672, 353] on button "Hebrew Academy for Special Children" at bounding box center [588, 348] width 720 height 32
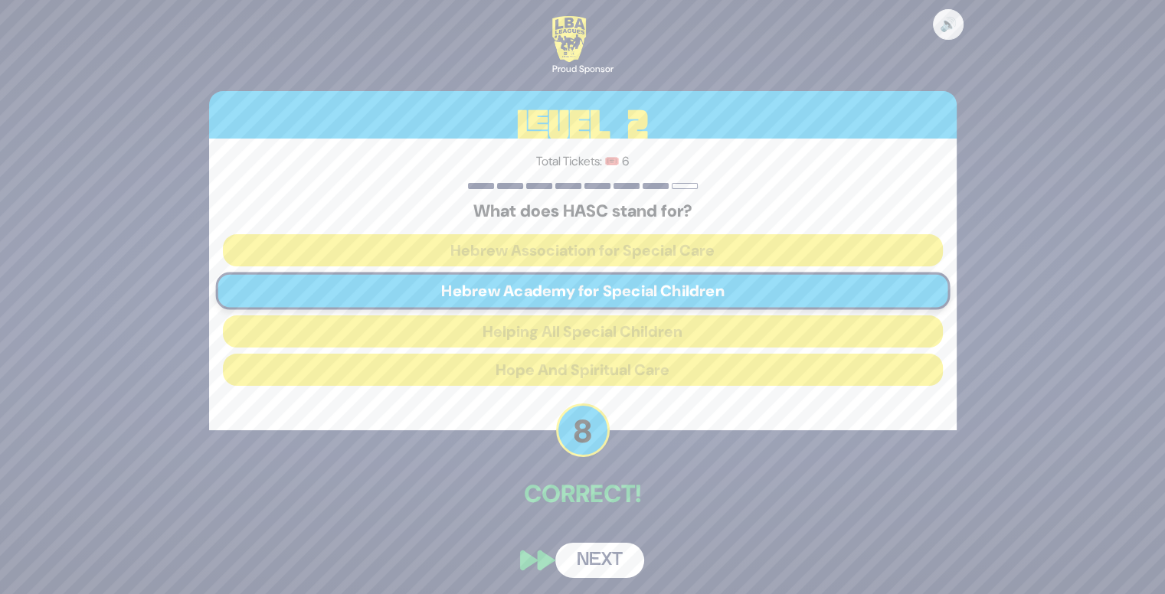
click at [591, 568] on button "Next" at bounding box center [599, 560] width 89 height 35
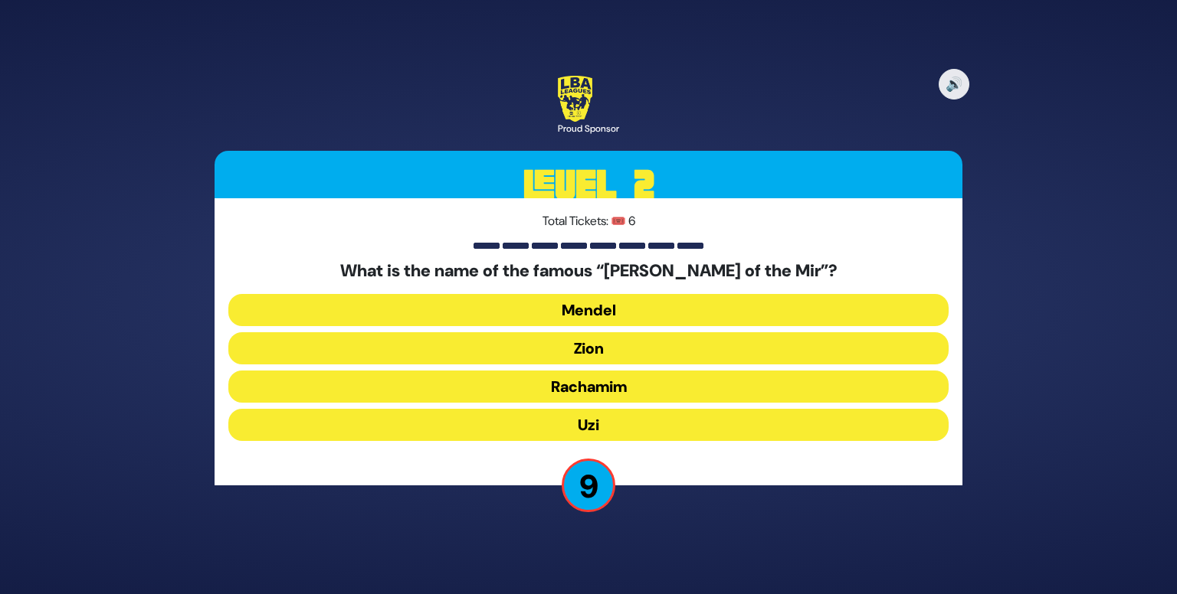
click at [646, 352] on button "Zion" at bounding box center [588, 348] width 720 height 32
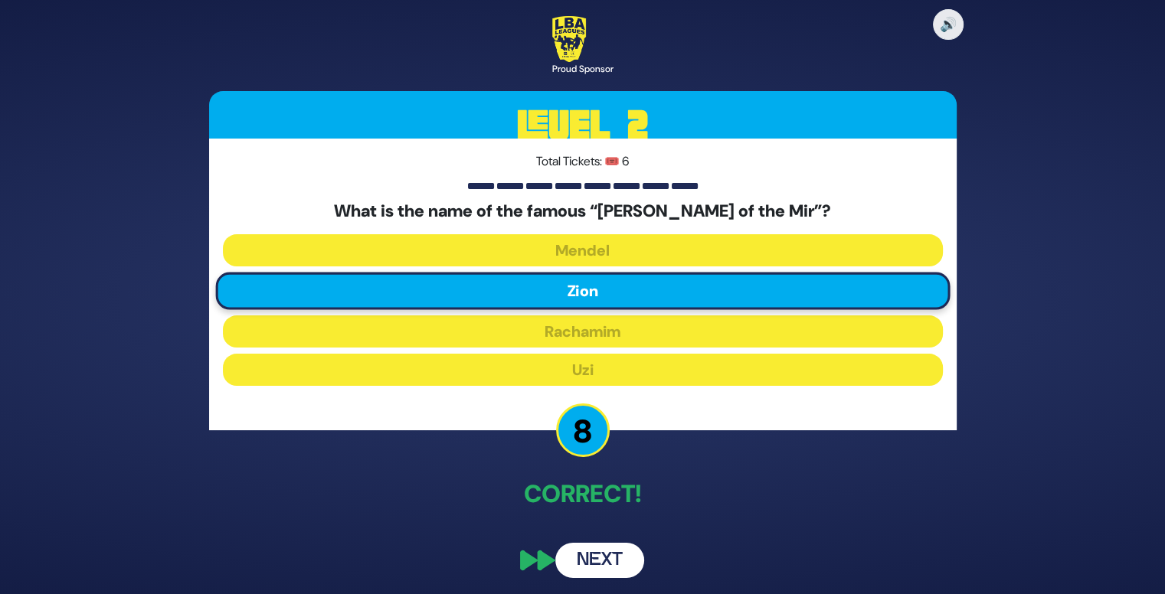
click at [600, 568] on button "Next" at bounding box center [599, 560] width 89 height 35
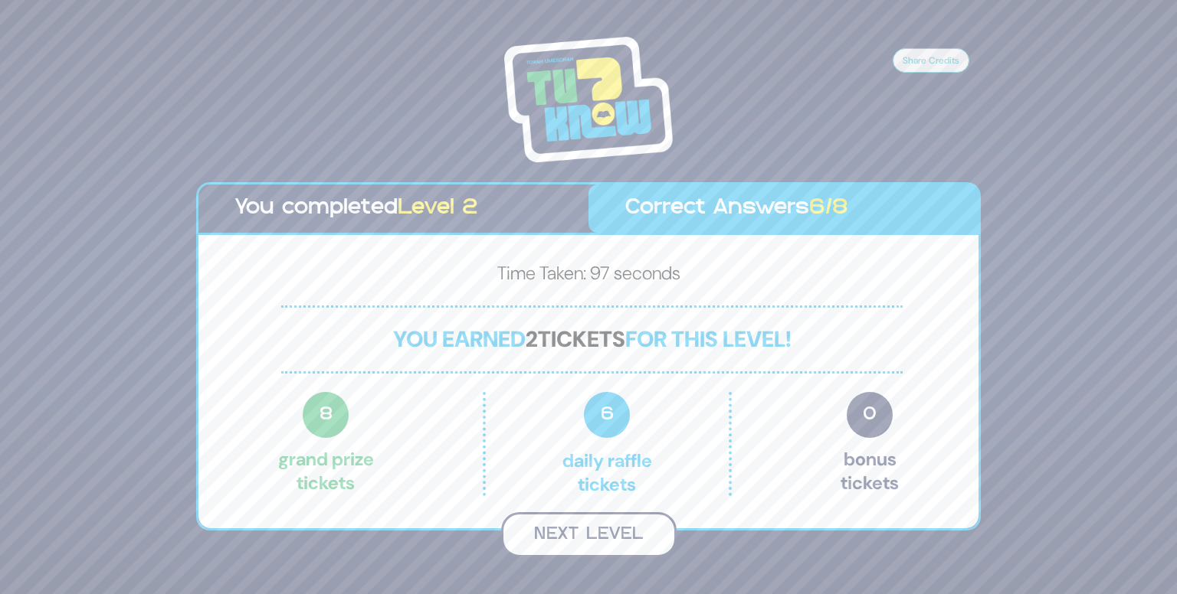
click at [600, 543] on button "Next Level" at bounding box center [588, 534] width 175 height 45
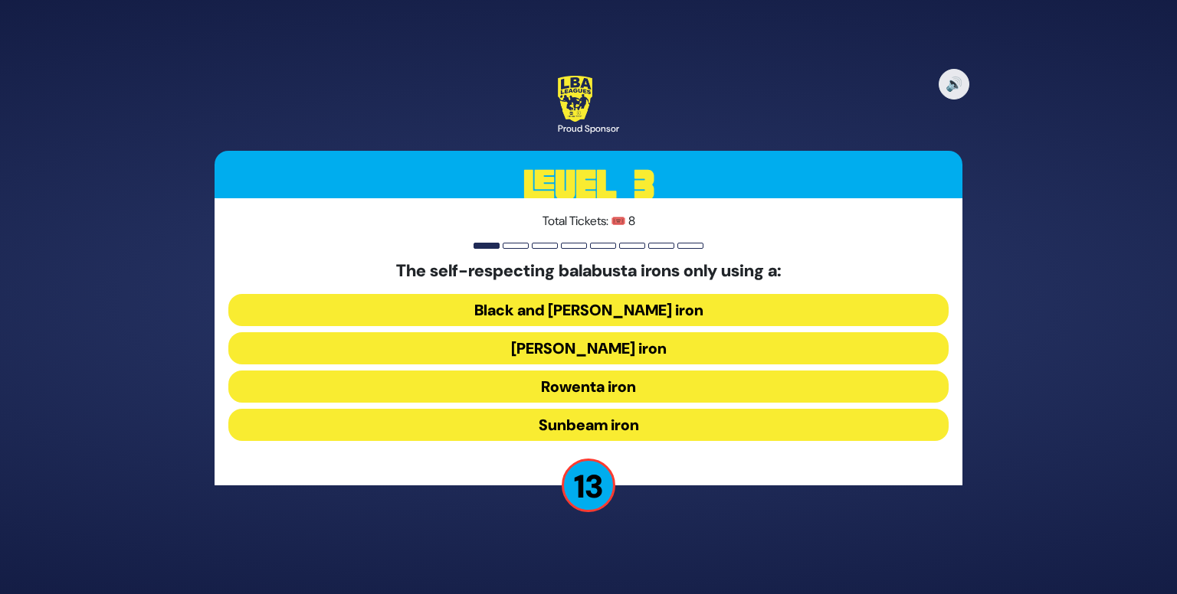
click at [689, 382] on button "Rowenta iron" at bounding box center [588, 387] width 720 height 32
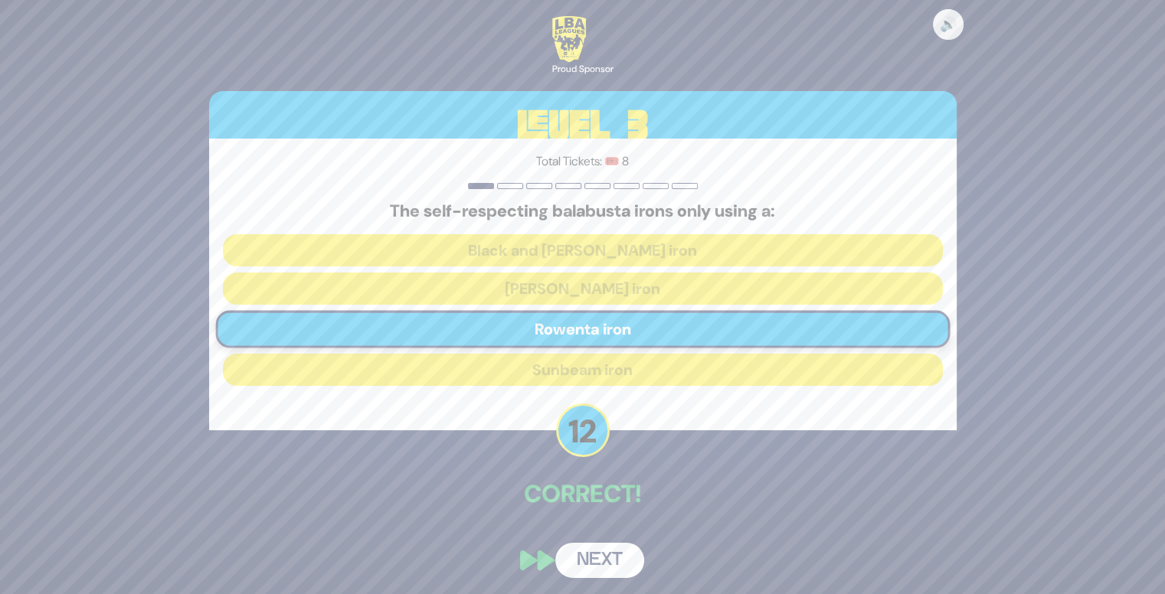
click at [600, 565] on button "Next" at bounding box center [599, 560] width 89 height 35
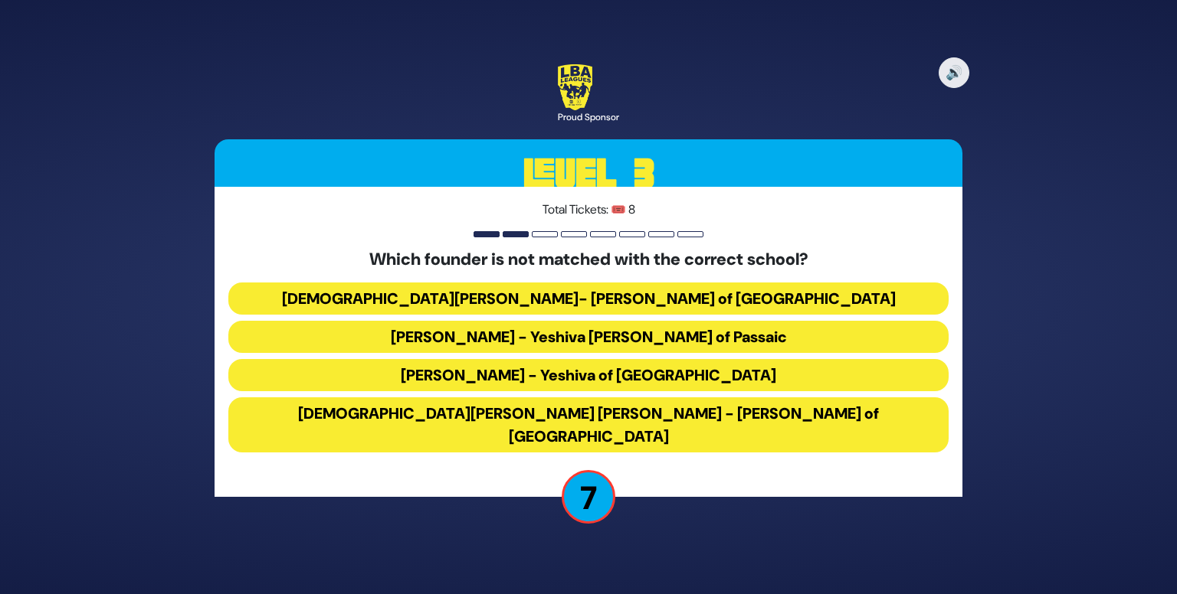
click at [785, 386] on button "[PERSON_NAME] - Yeshiva of [GEOGRAPHIC_DATA]" at bounding box center [588, 375] width 720 height 32
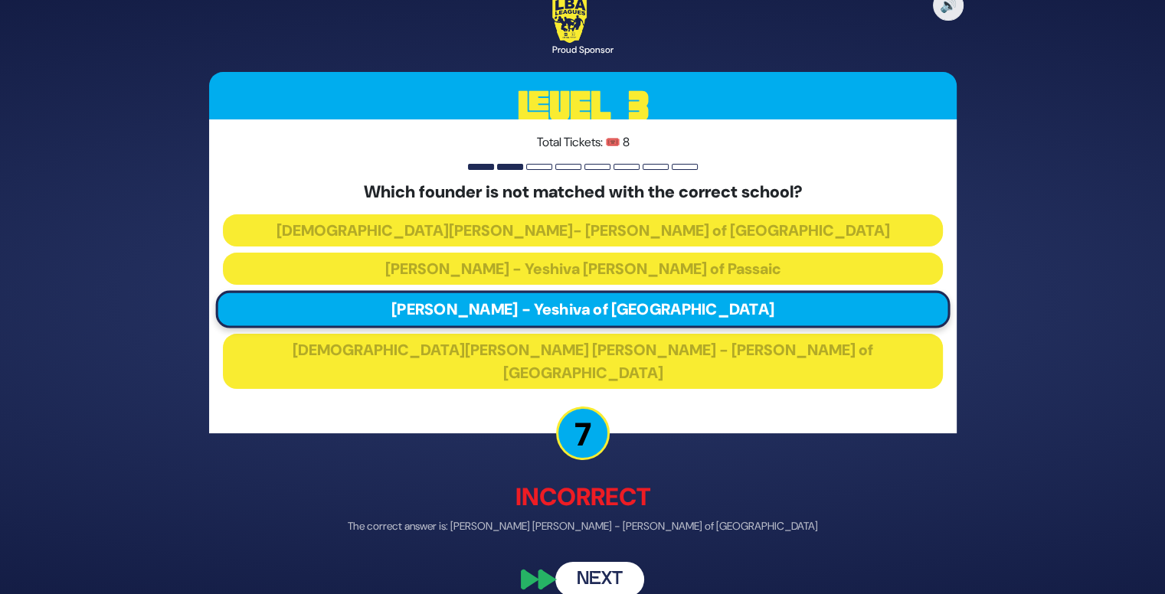
click at [620, 565] on button "Next" at bounding box center [599, 579] width 89 height 35
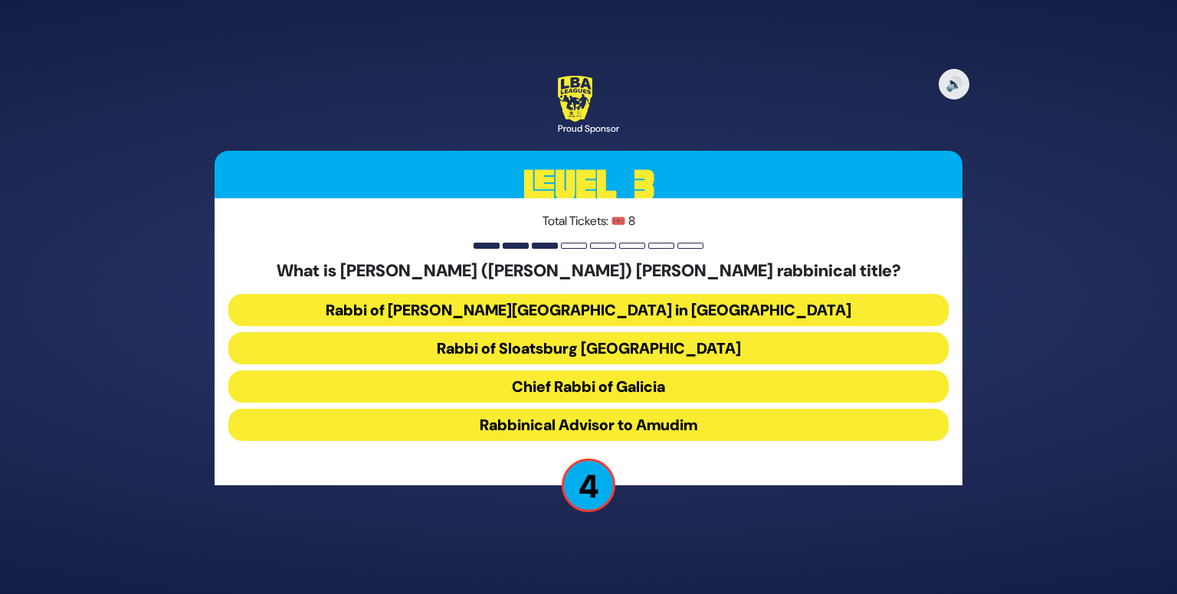
click at [686, 384] on button "Chief Rabbi of Galicia" at bounding box center [588, 387] width 720 height 32
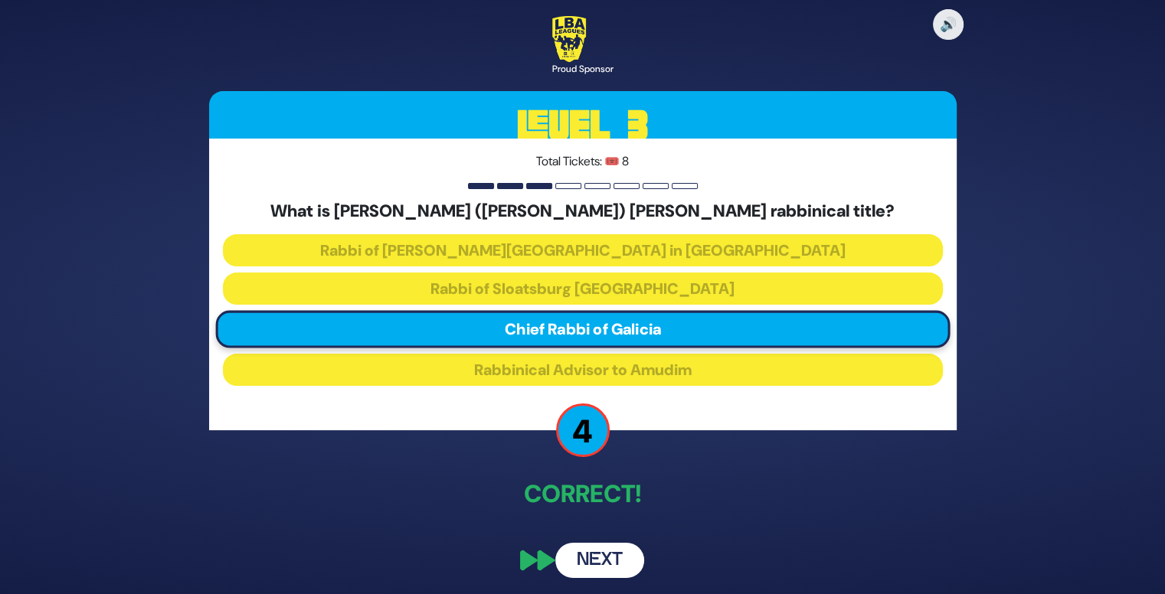
click at [600, 566] on button "Next" at bounding box center [599, 560] width 89 height 35
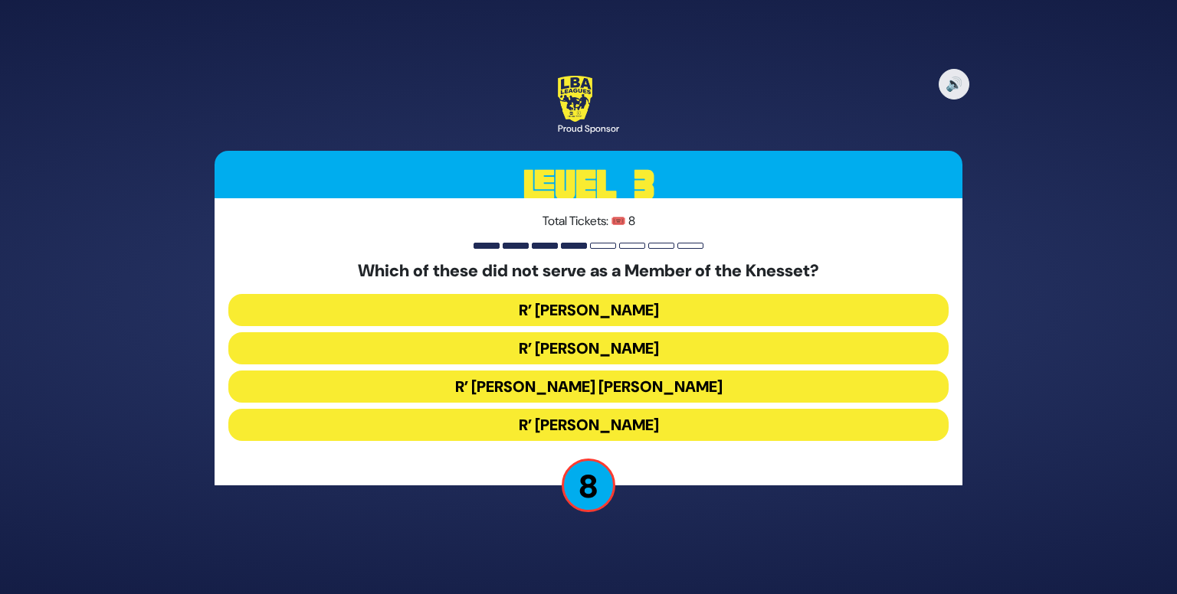
click at [714, 384] on button "R’ [PERSON_NAME] [PERSON_NAME]" at bounding box center [588, 387] width 720 height 32
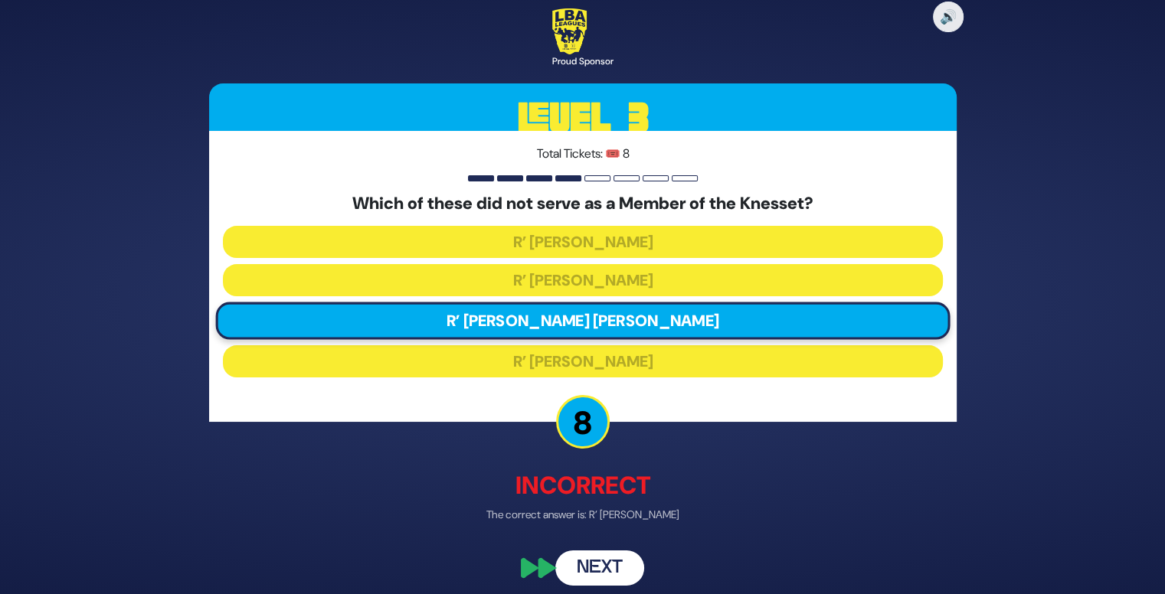
click at [610, 565] on button "Next" at bounding box center [599, 568] width 89 height 35
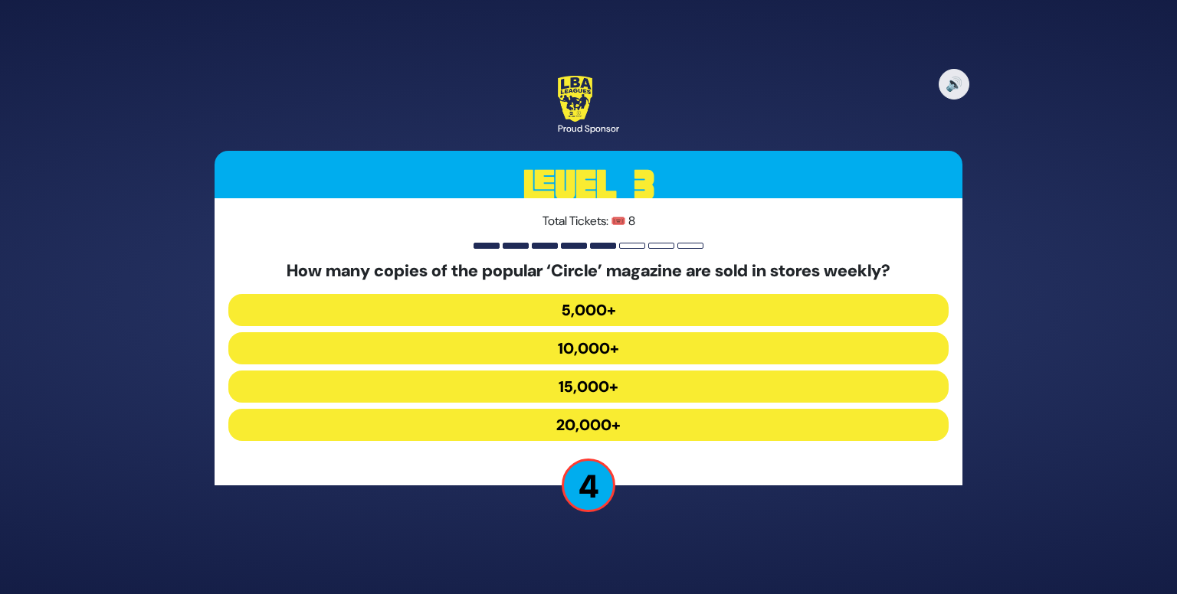
click at [663, 352] on button "10,000+" at bounding box center [588, 348] width 720 height 32
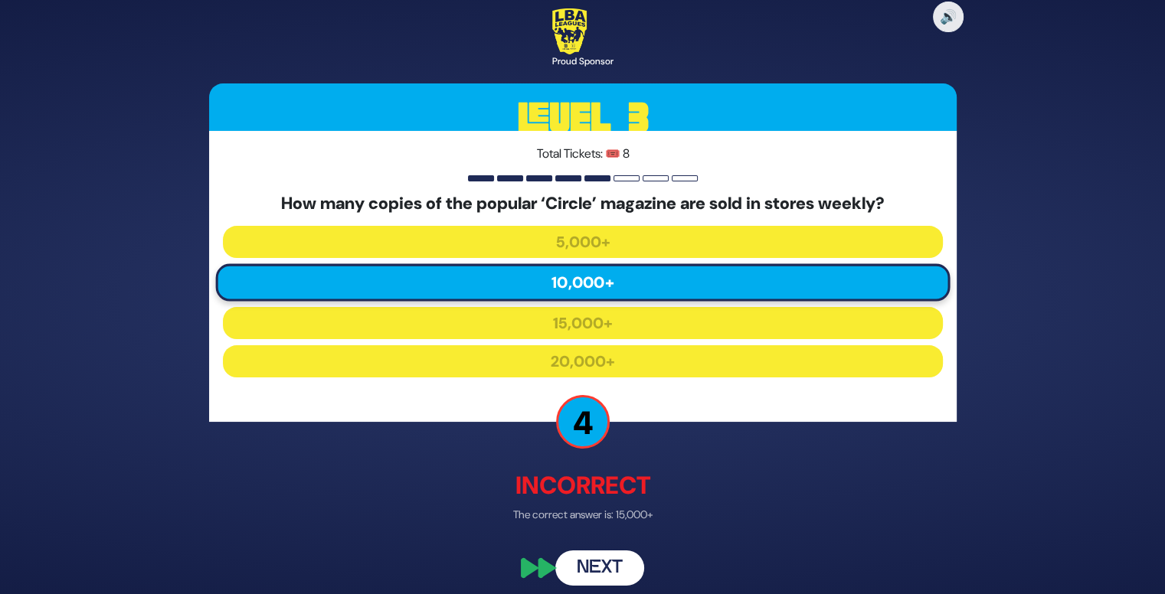
click at [590, 581] on button "Next" at bounding box center [599, 568] width 89 height 35
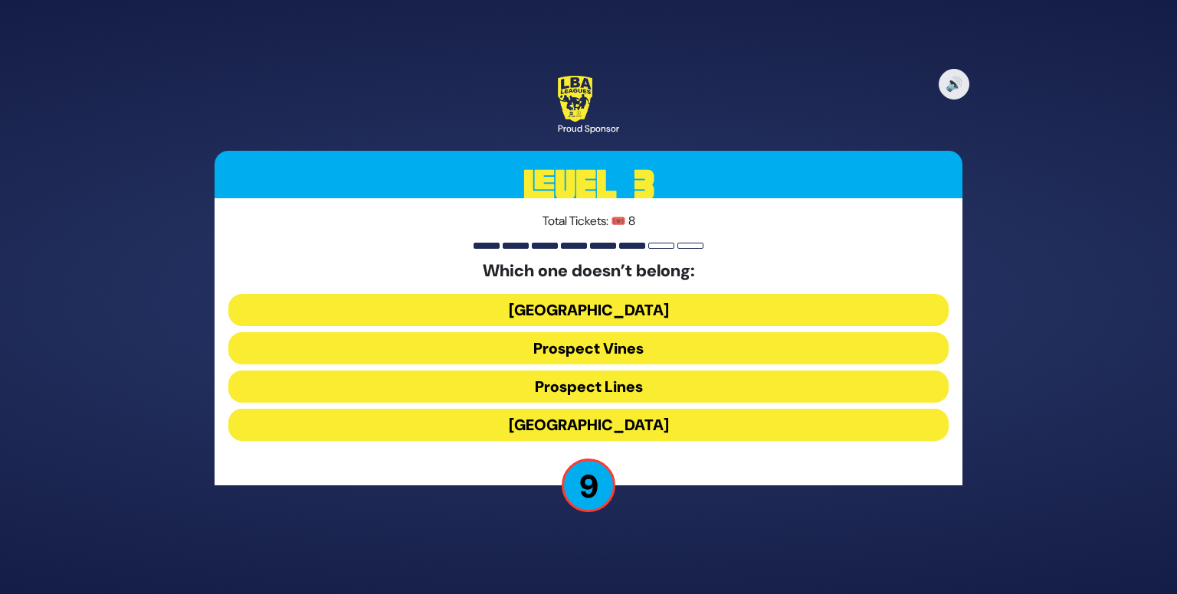
click at [670, 391] on button "Prospect Lines" at bounding box center [588, 387] width 720 height 32
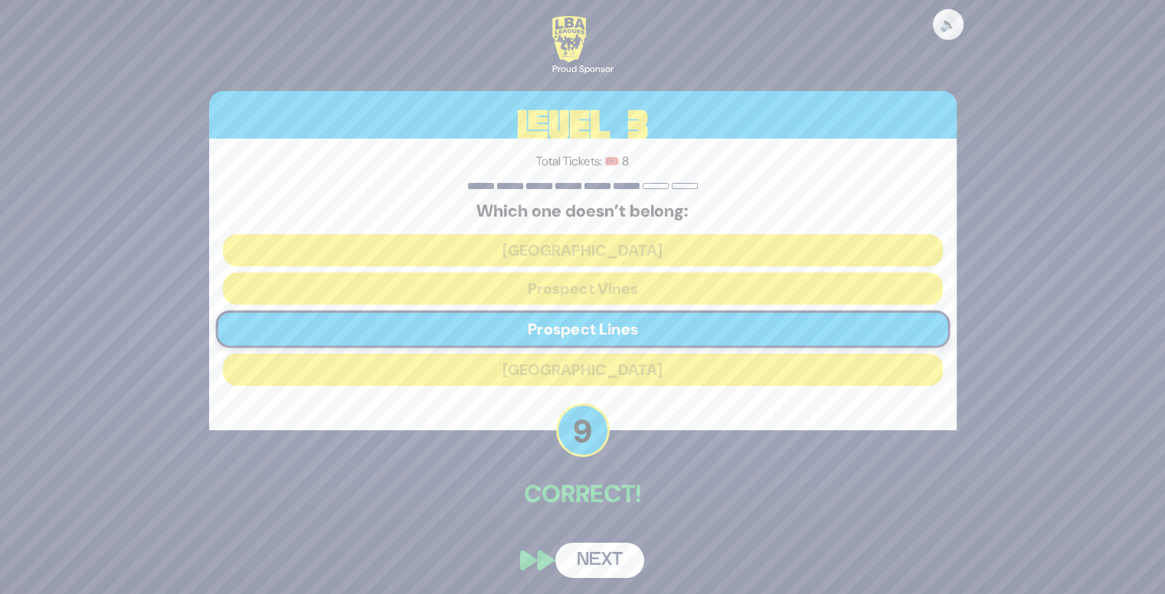
click at [601, 559] on button "Next" at bounding box center [599, 560] width 89 height 35
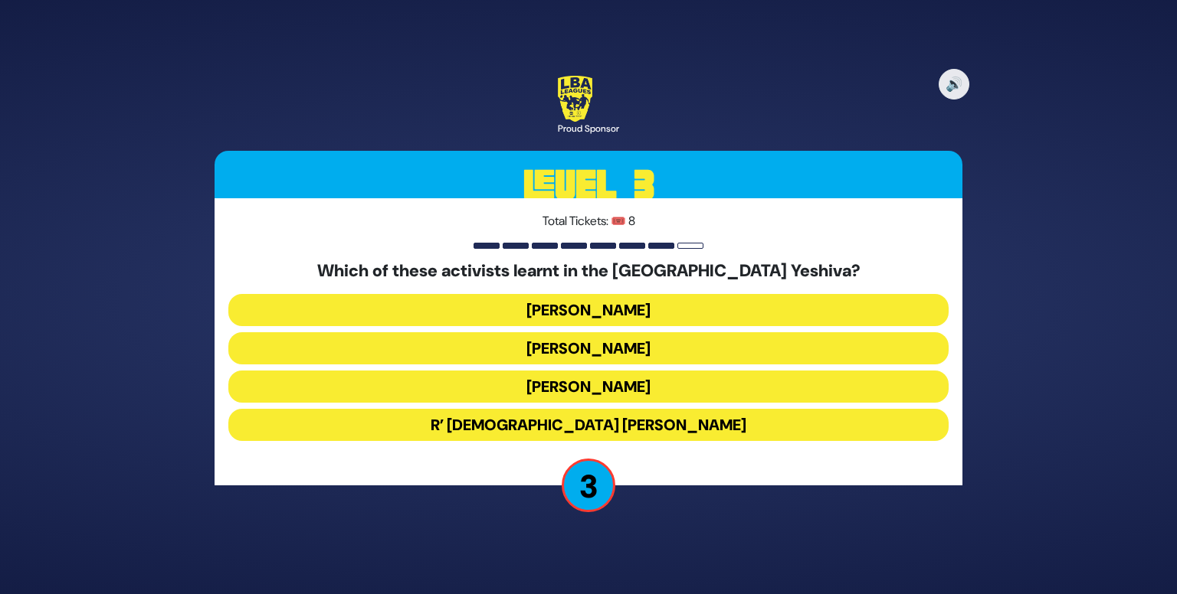
click at [676, 424] on button "R’ [DEMOGRAPHIC_DATA] [PERSON_NAME]" at bounding box center [588, 425] width 720 height 32
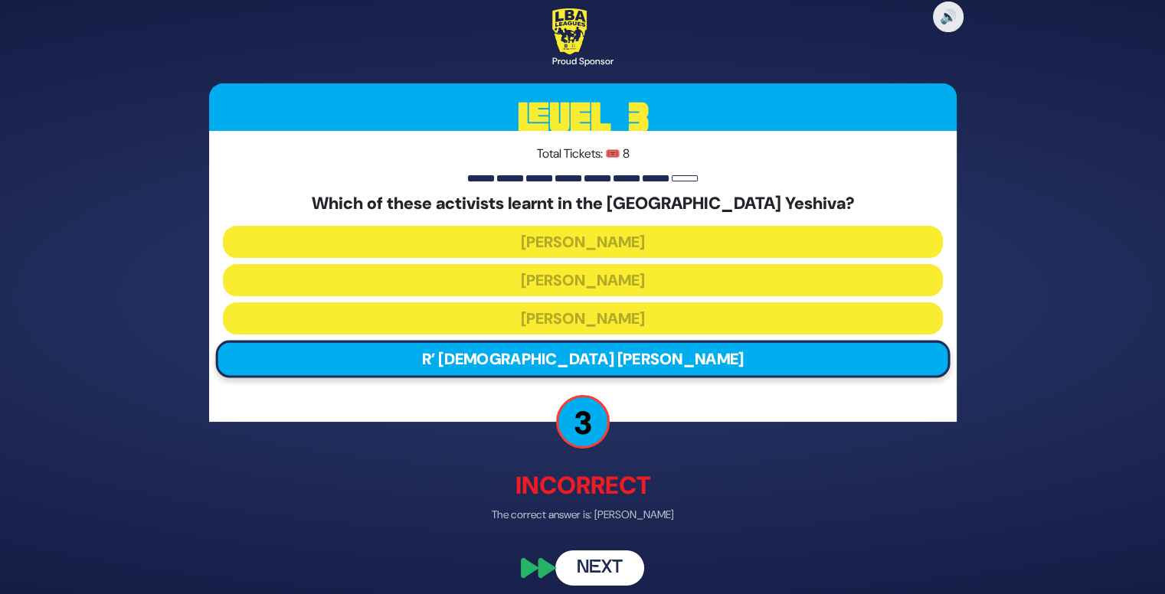
click at [607, 558] on button "Next" at bounding box center [599, 568] width 89 height 35
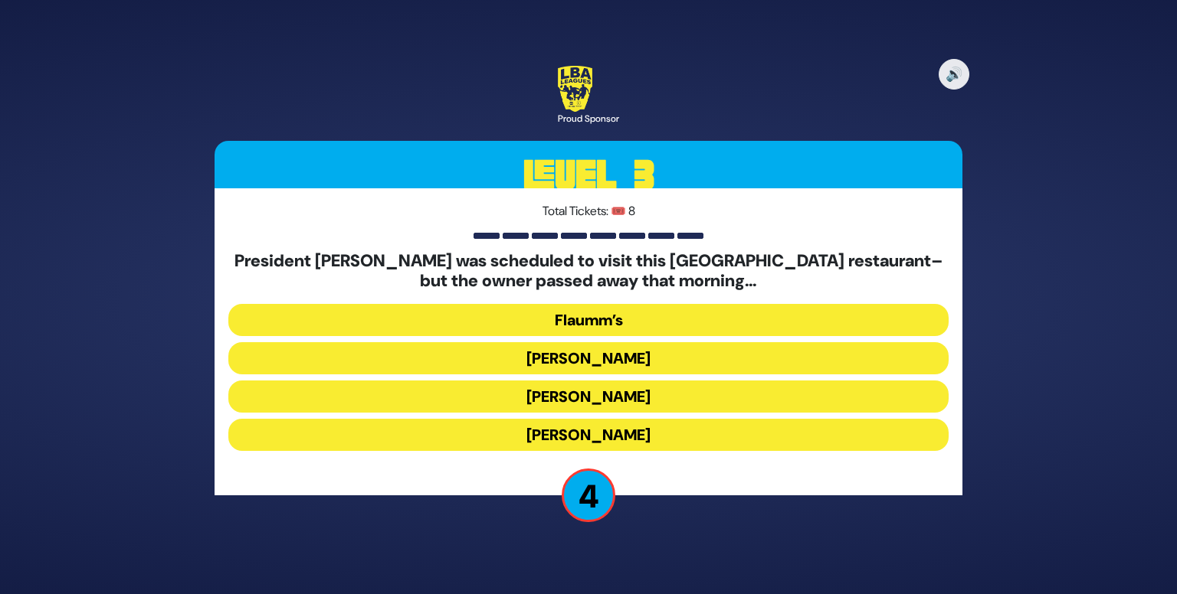
click at [632, 401] on button "[PERSON_NAME]" at bounding box center [588, 397] width 720 height 32
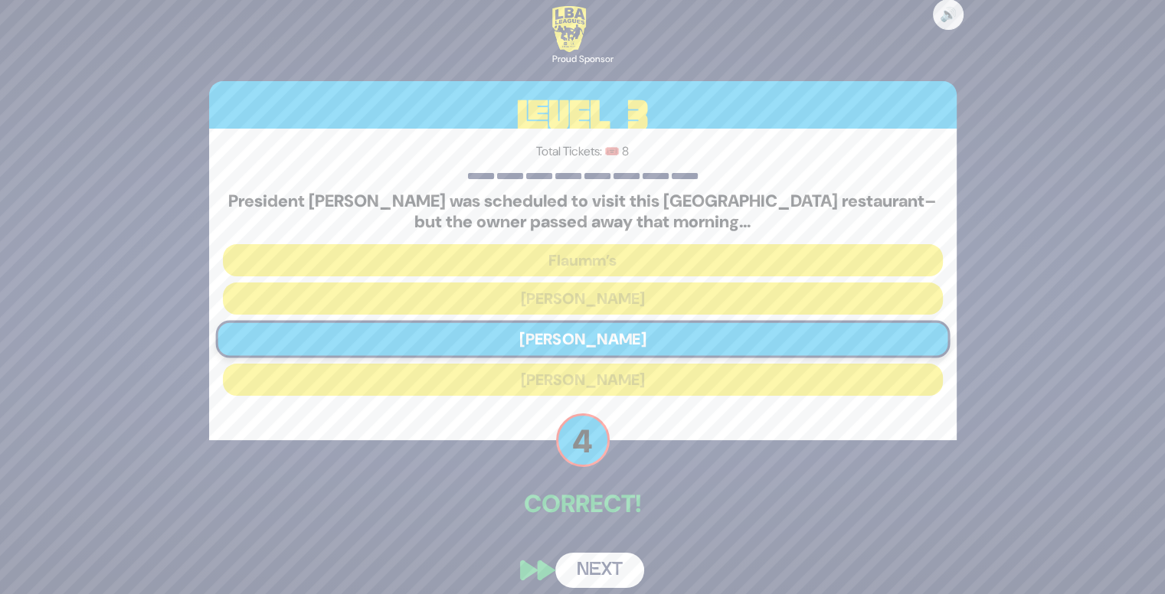
click at [594, 574] on button "Next" at bounding box center [599, 570] width 89 height 35
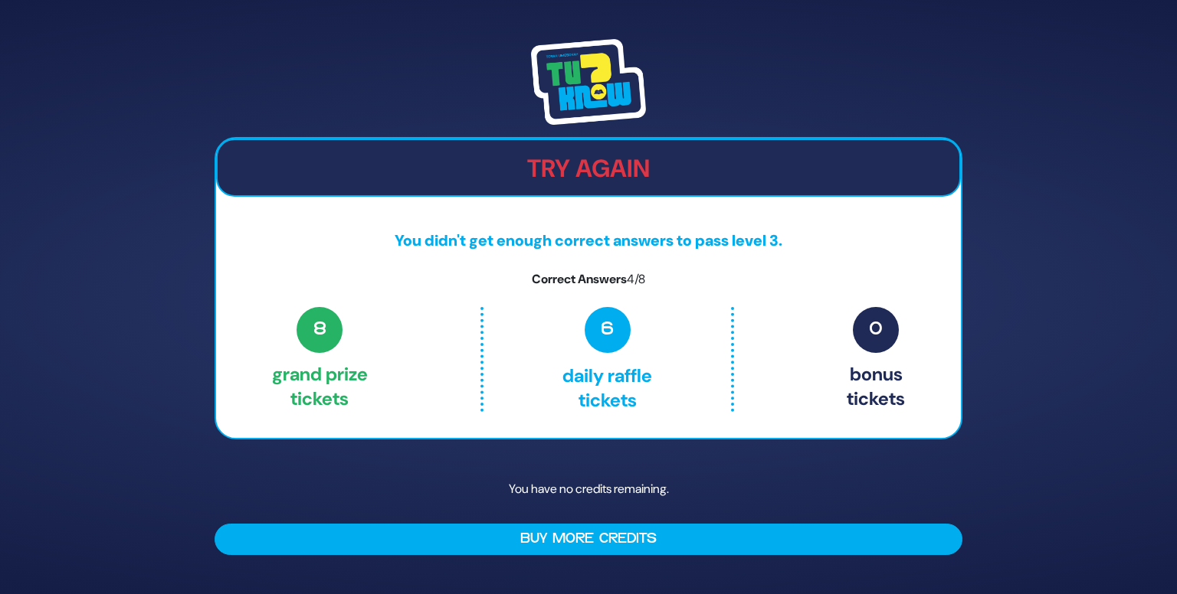
click at [580, 67] on img at bounding box center [588, 82] width 115 height 86
click at [564, 95] on img at bounding box center [588, 82] width 115 height 86
